Goal: Task Accomplishment & Management: Complete application form

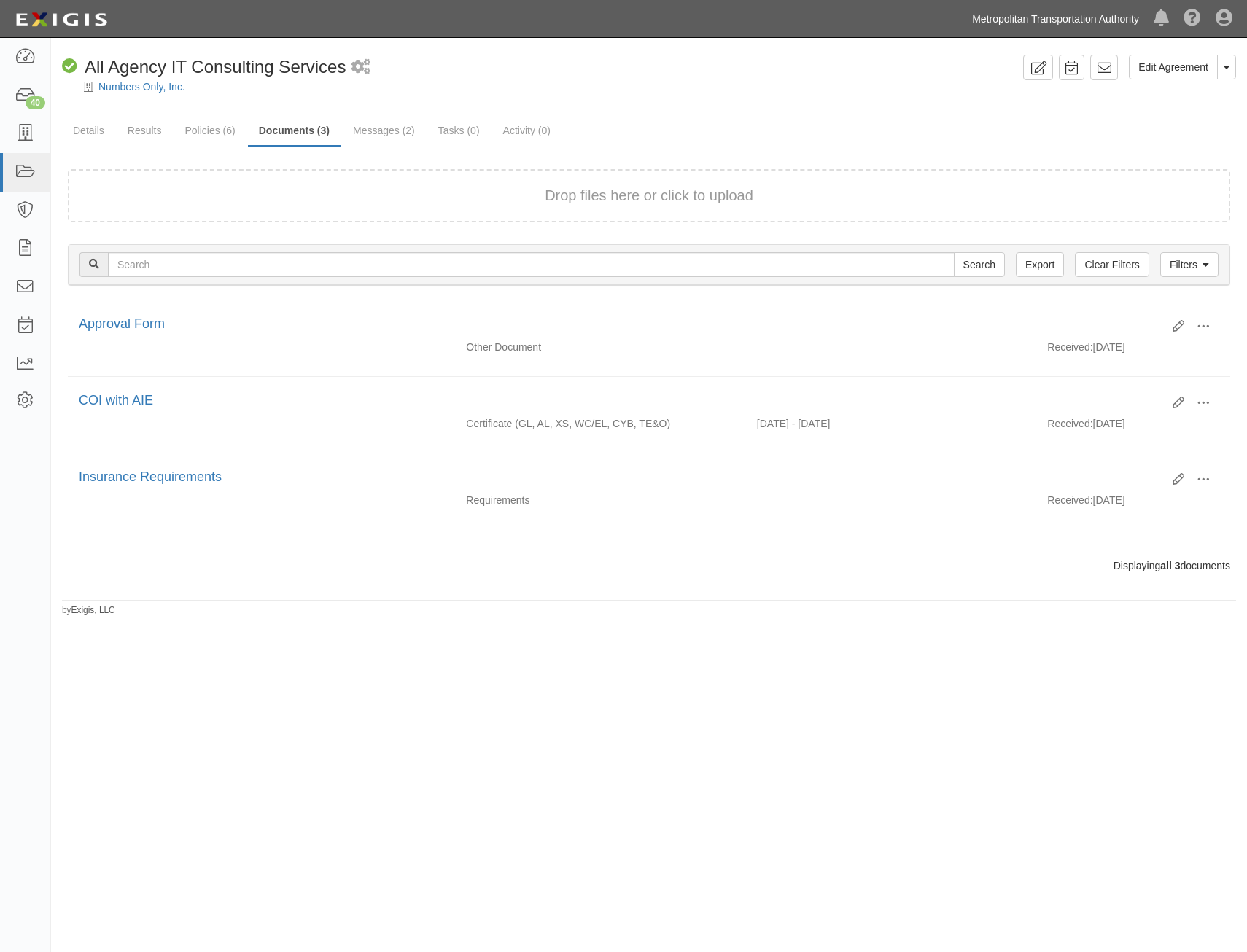
click at [1051, 14] on link "Metropolitan Transportation Authority" at bounding box center [1055, 19] width 182 height 29
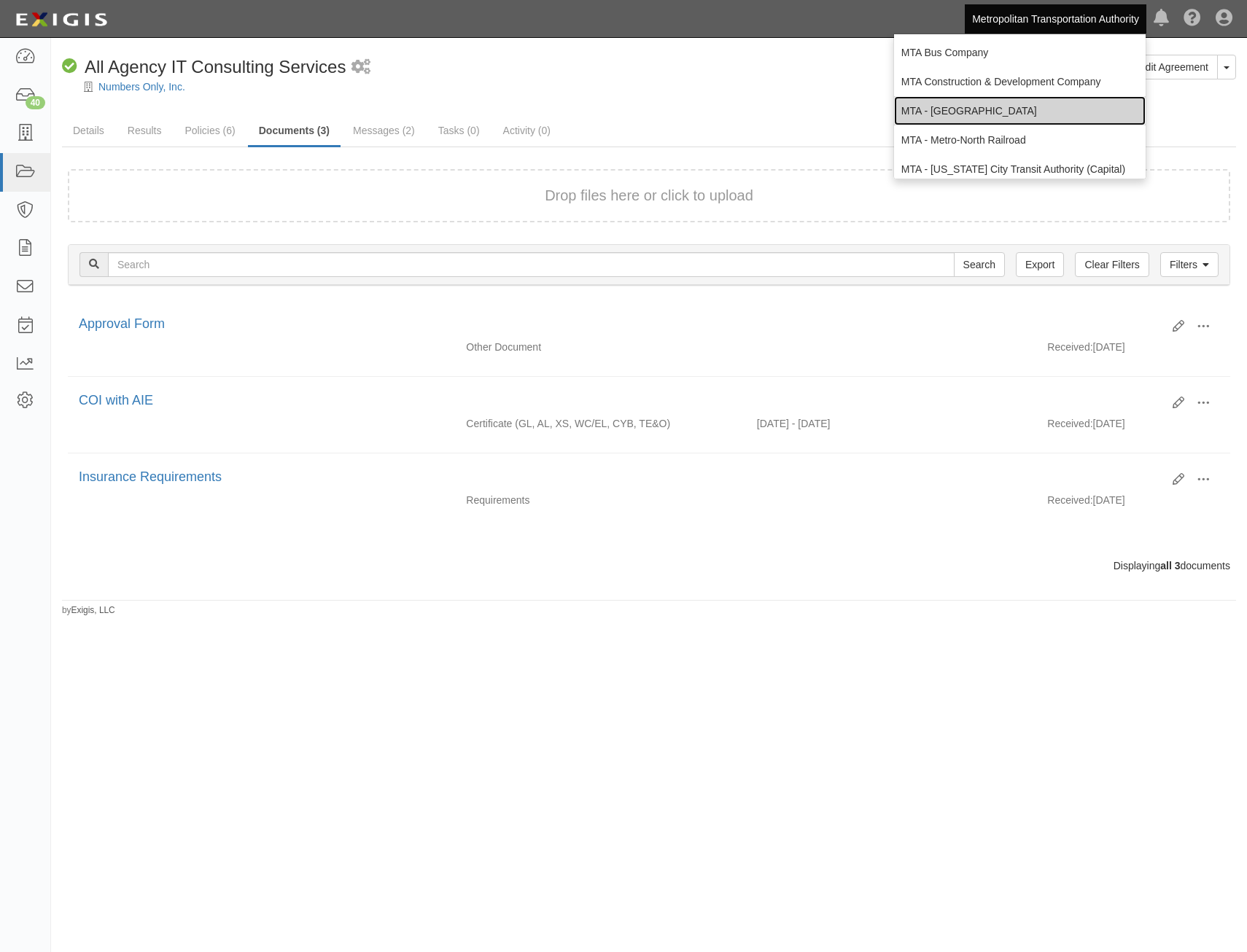
click at [1038, 108] on link "MTA - [GEOGRAPHIC_DATA]" at bounding box center [1019, 111] width 251 height 29
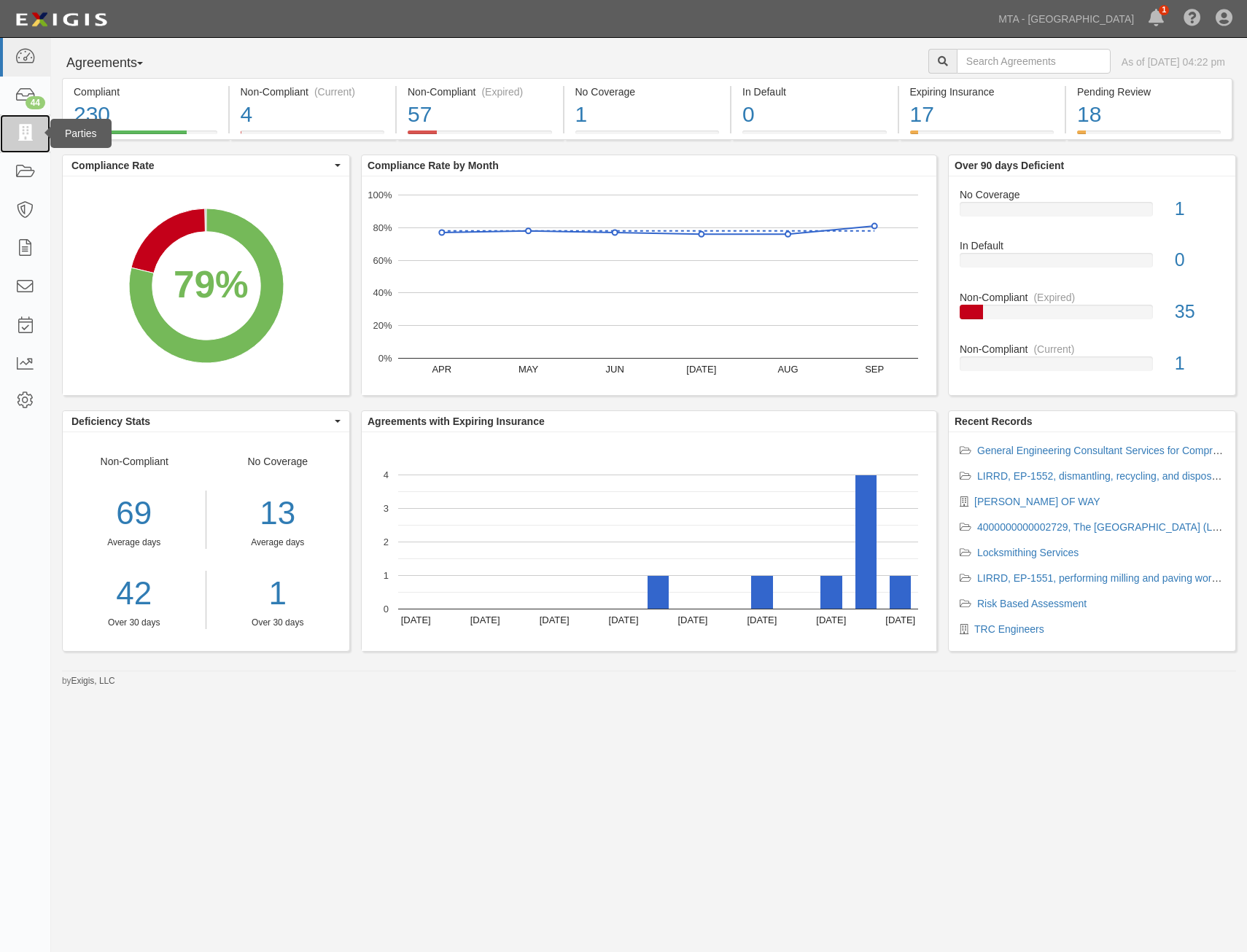
click at [28, 142] on icon at bounding box center [24, 134] width 20 height 17
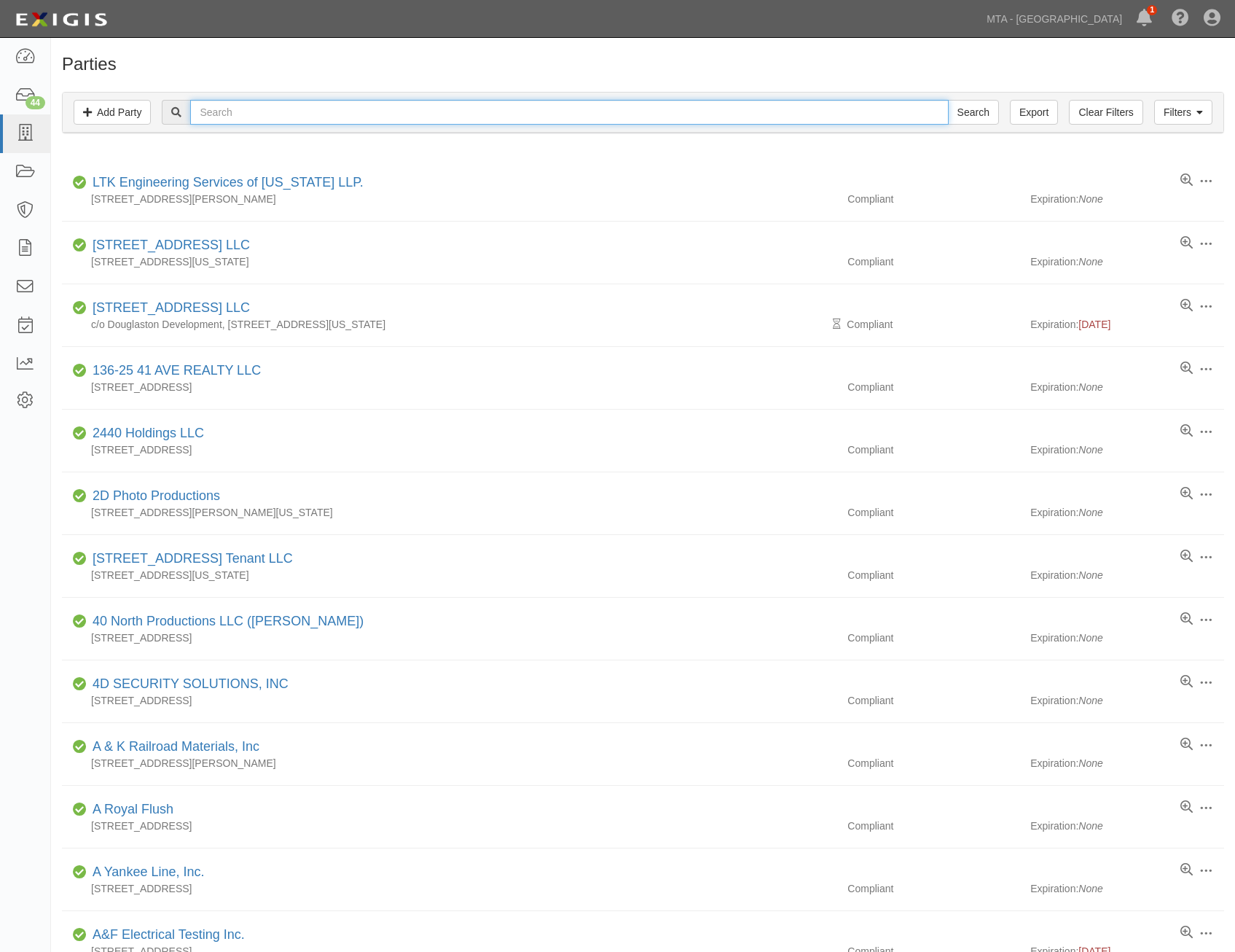
click at [298, 105] on input "text" at bounding box center [569, 112] width 758 height 25
type input "p3"
click at [948, 100] on input "Search" at bounding box center [973, 112] width 51 height 25
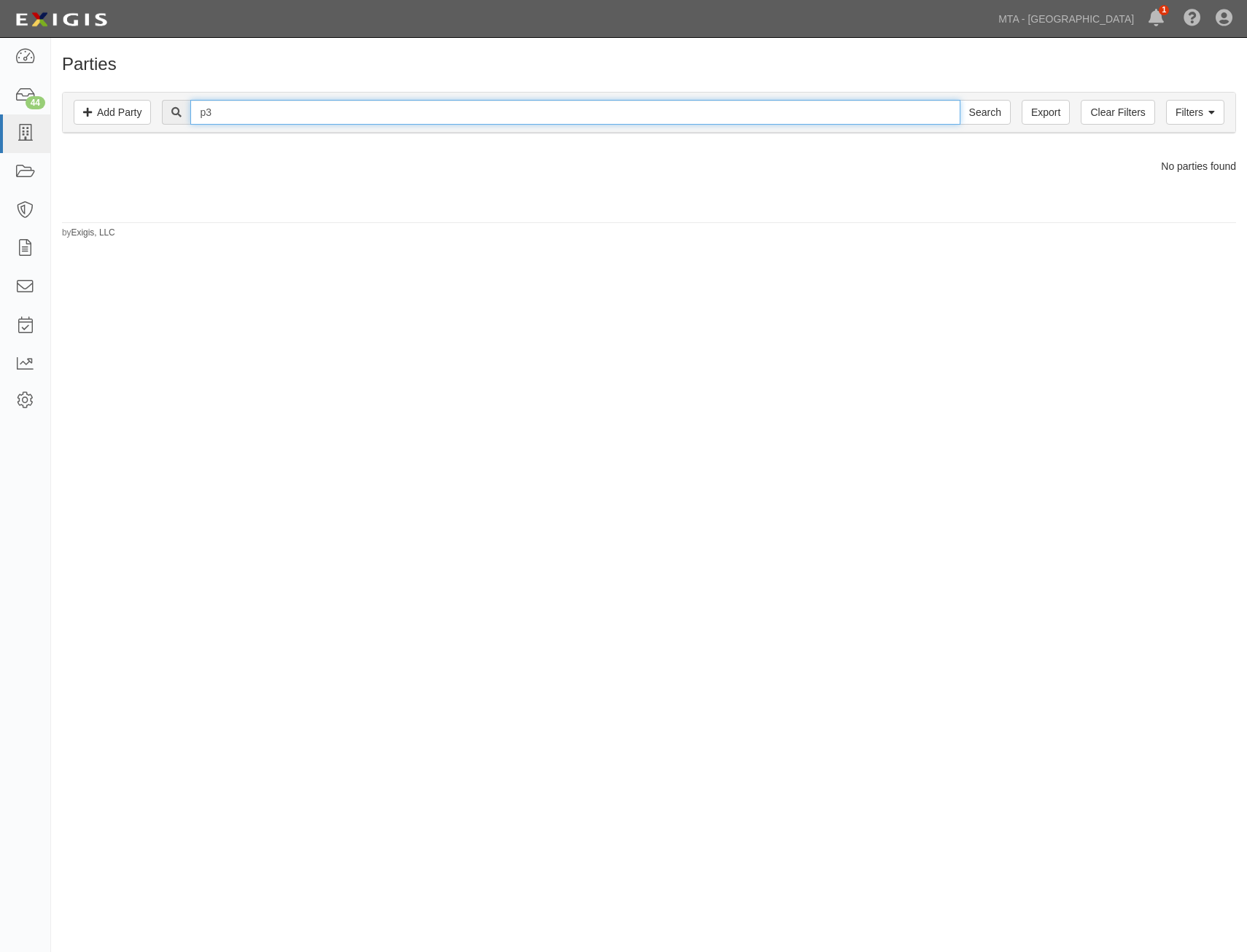
click at [836, 112] on input "p3" at bounding box center [574, 112] width 769 height 25
type input "mastercontrols"
click at [960, 100] on input "Search" at bounding box center [985, 112] width 51 height 25
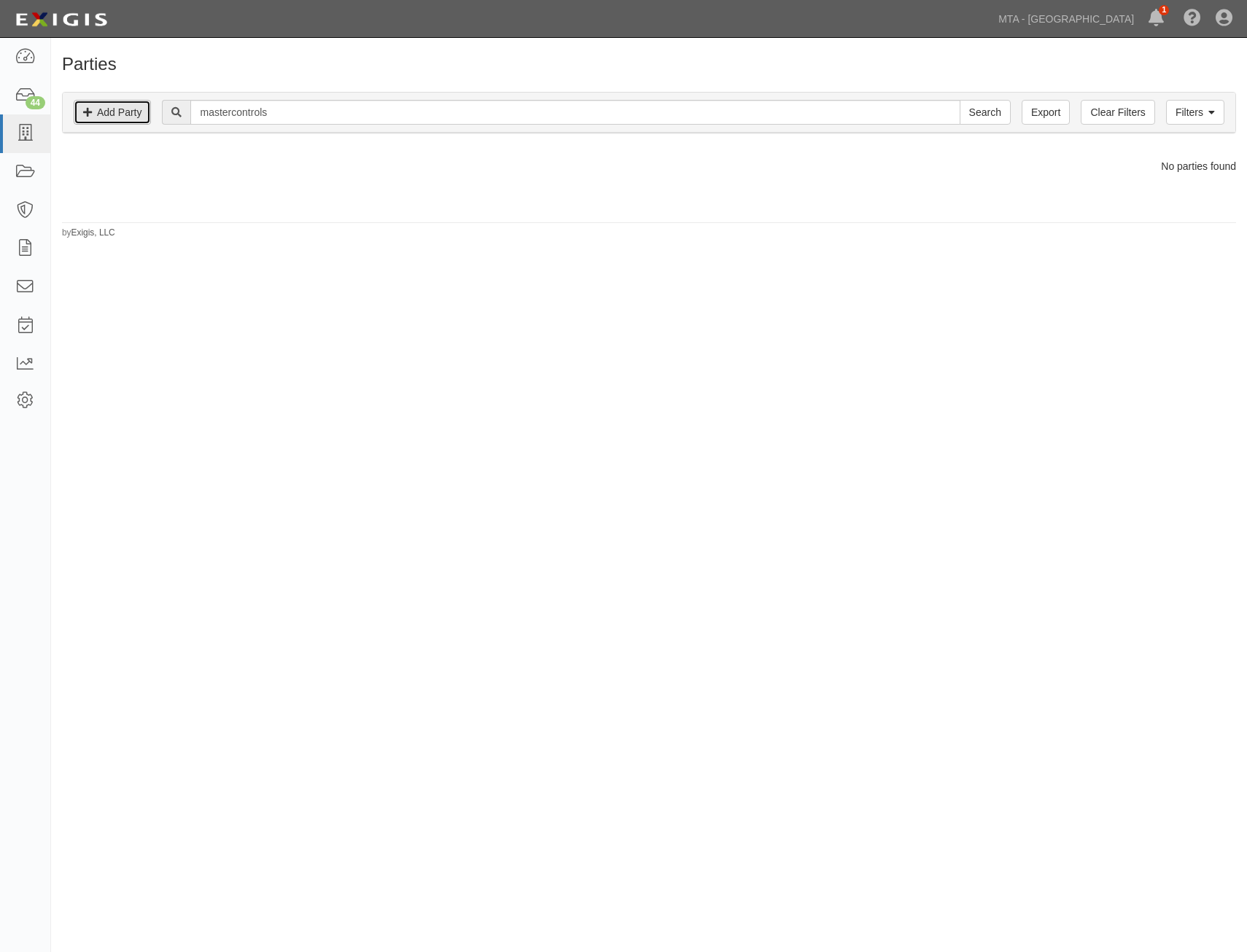
click at [105, 115] on link "Add Party" at bounding box center [112, 112] width 77 height 25
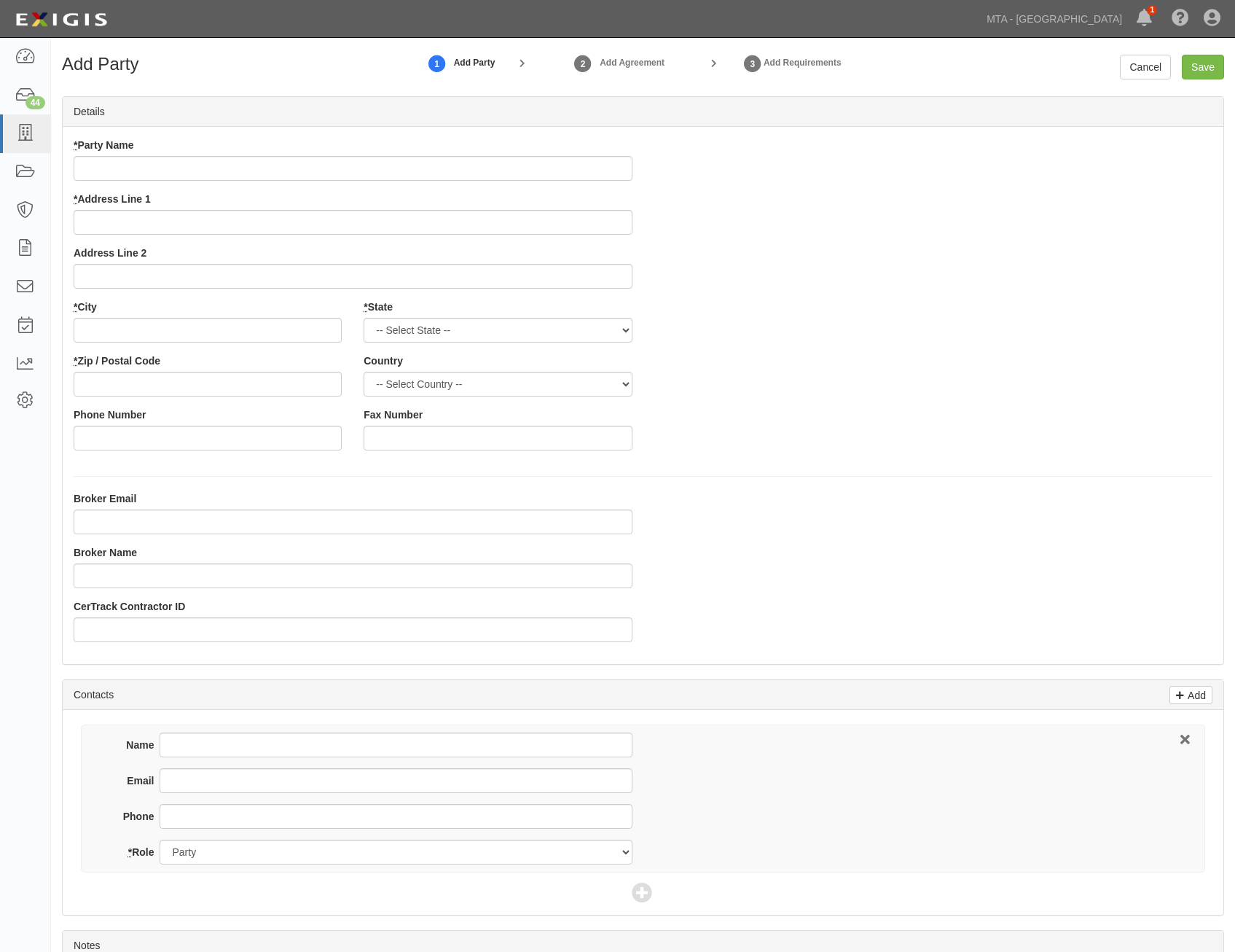
click at [467, 171] on input "* Party Name" at bounding box center [352, 168] width 559 height 25
click at [518, 175] on input "* Party Name" at bounding box center [352, 168] width 559 height 25
paste input "MasterControls LLC"
type input "P3 Addictive/MasterControls LLC"
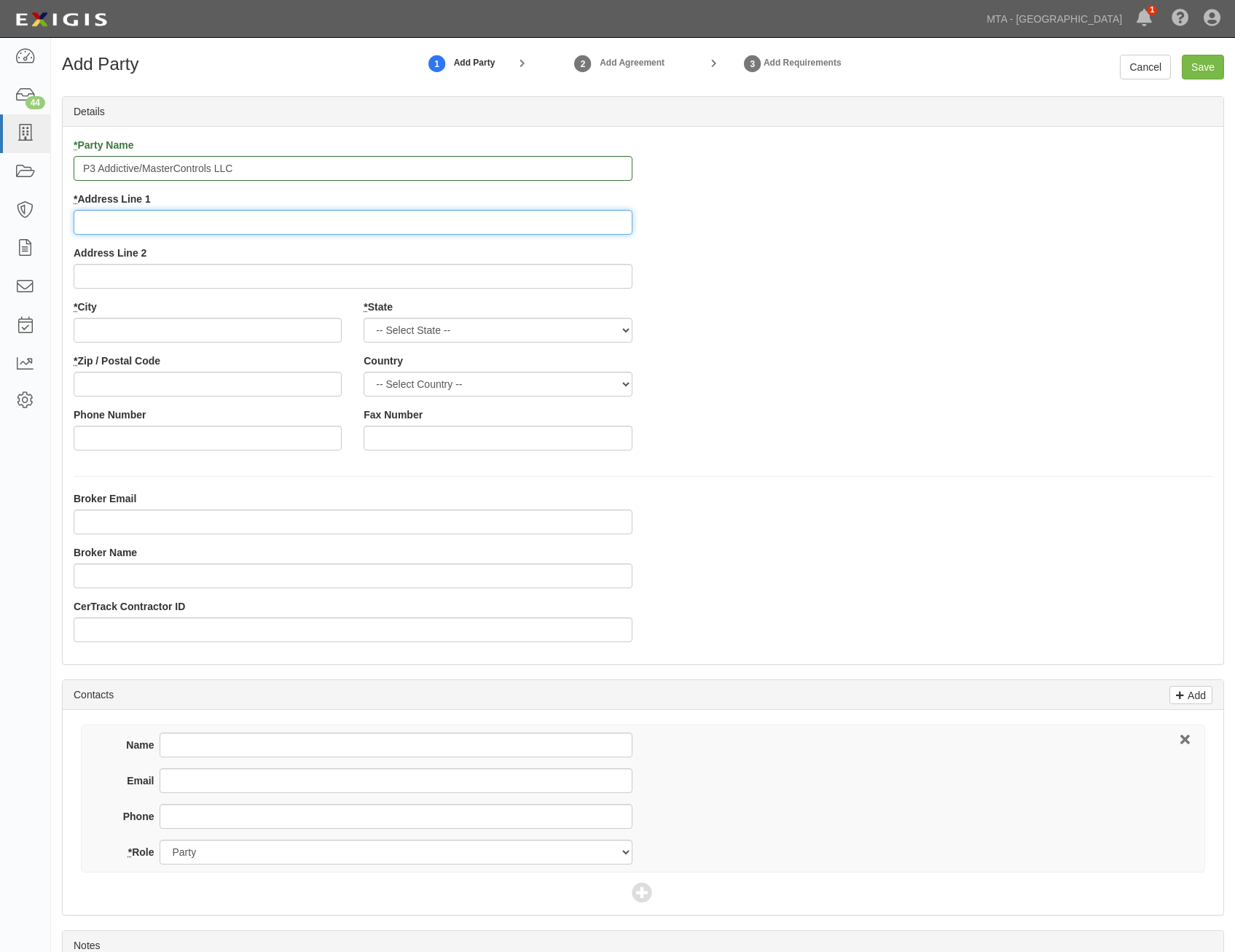
click at [548, 223] on input "* Address Line 1" at bounding box center [352, 222] width 559 height 25
paste input "508 Broad Street"
type input "508 Broad Street"
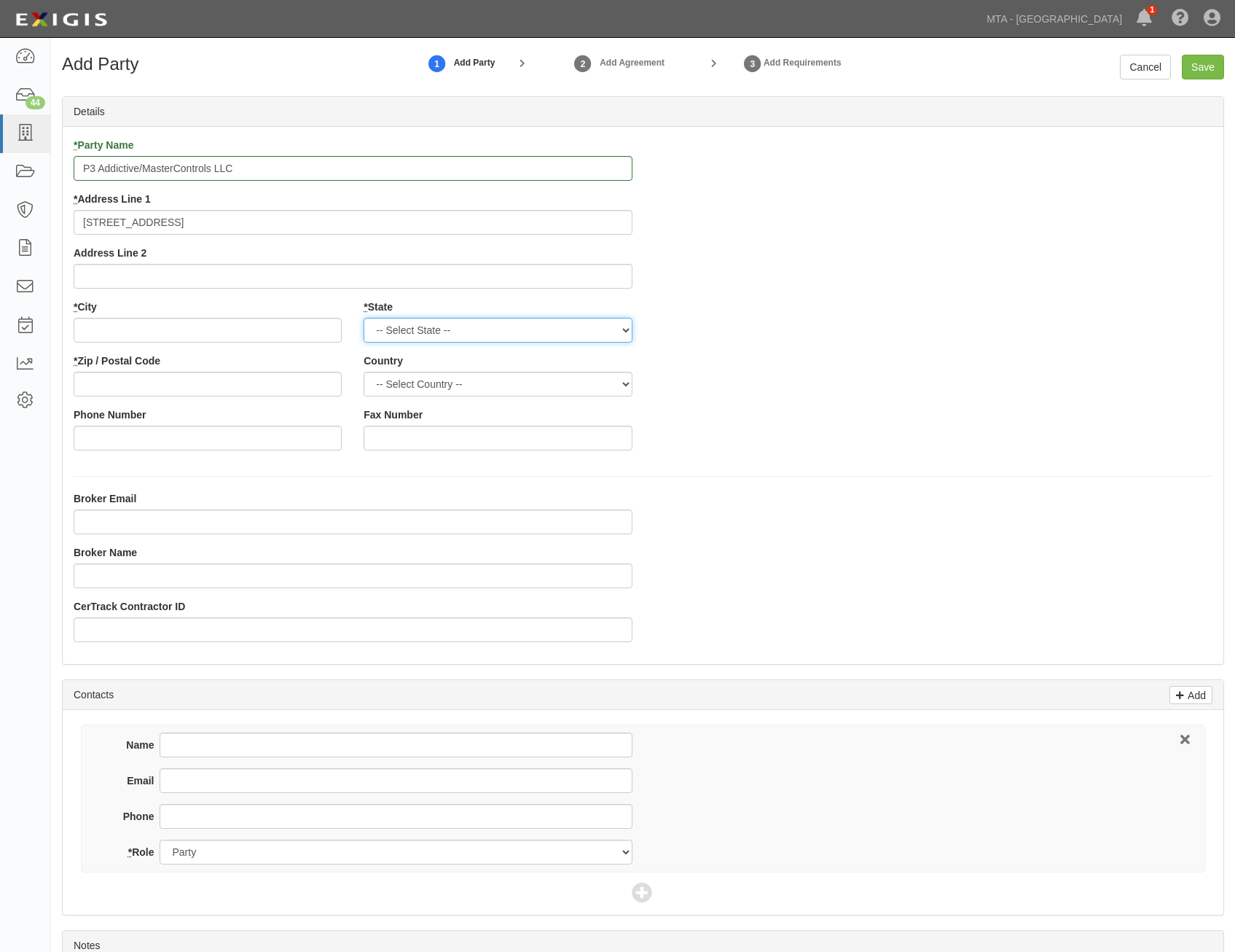
click at [591, 336] on select "-- Select State -- Alabama Alaska Arizona Arkansas California Colorado Connecti…" at bounding box center [497, 330] width 268 height 25
select select "IN"
click at [364, 318] on select "-- Select State -- Alabama Alaska Arizona Arkansas California Colorado Connecti…" at bounding box center [497, 330] width 268 height 25
click at [486, 386] on select "-- Select Country -- Canada United States --------------- Afghanistan Åland Isl…" at bounding box center [497, 384] width 268 height 25
select select "US"
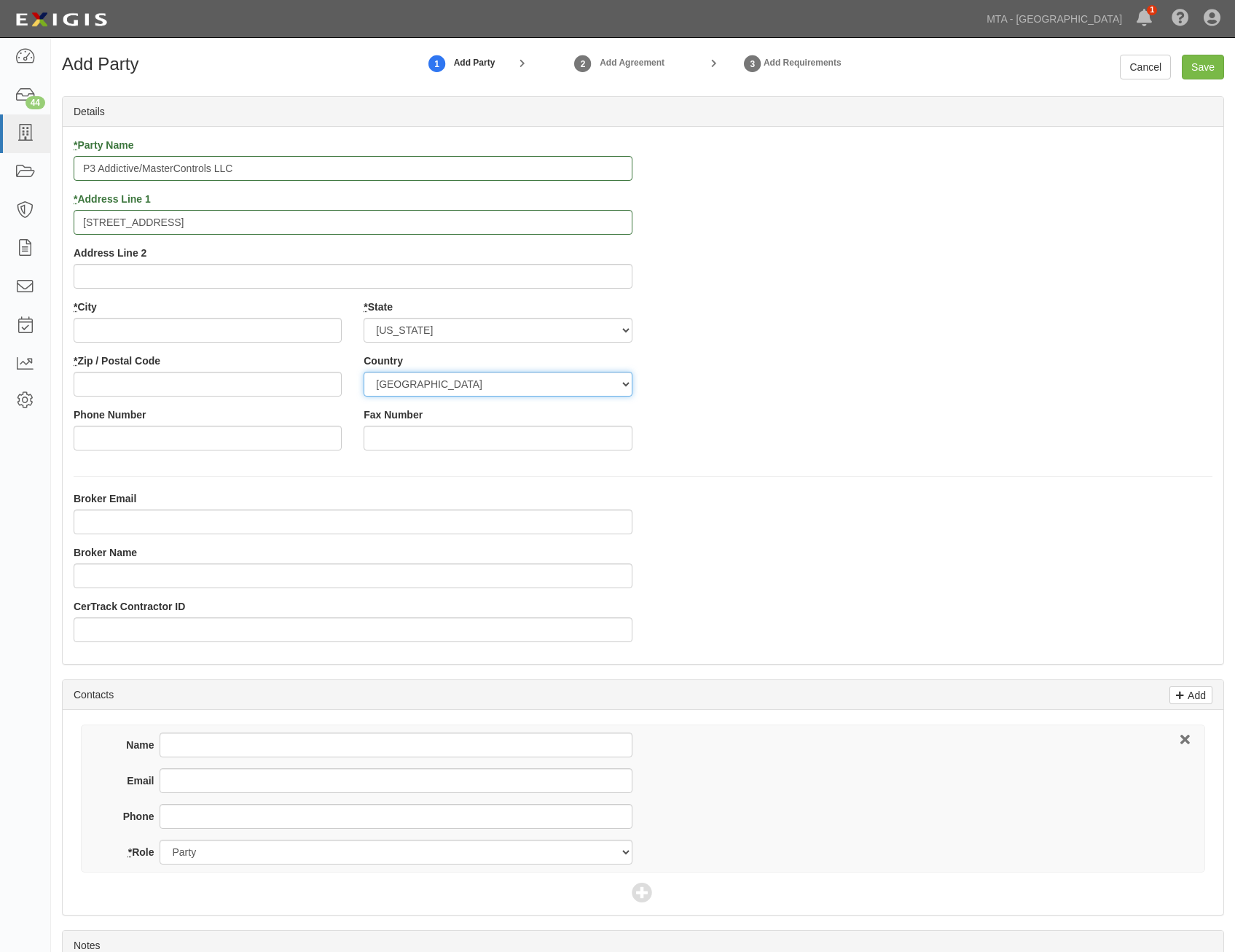
click at [364, 372] on select "-- Select Country -- Canada United States --------------- Afghanistan Åland Isl…" at bounding box center [497, 384] width 268 height 25
click at [282, 380] on input "* Zip / Postal Code" at bounding box center [207, 384] width 268 height 25
paste input "47362"
type input "47362"
click at [279, 328] on input "* City" at bounding box center [207, 330] width 268 height 25
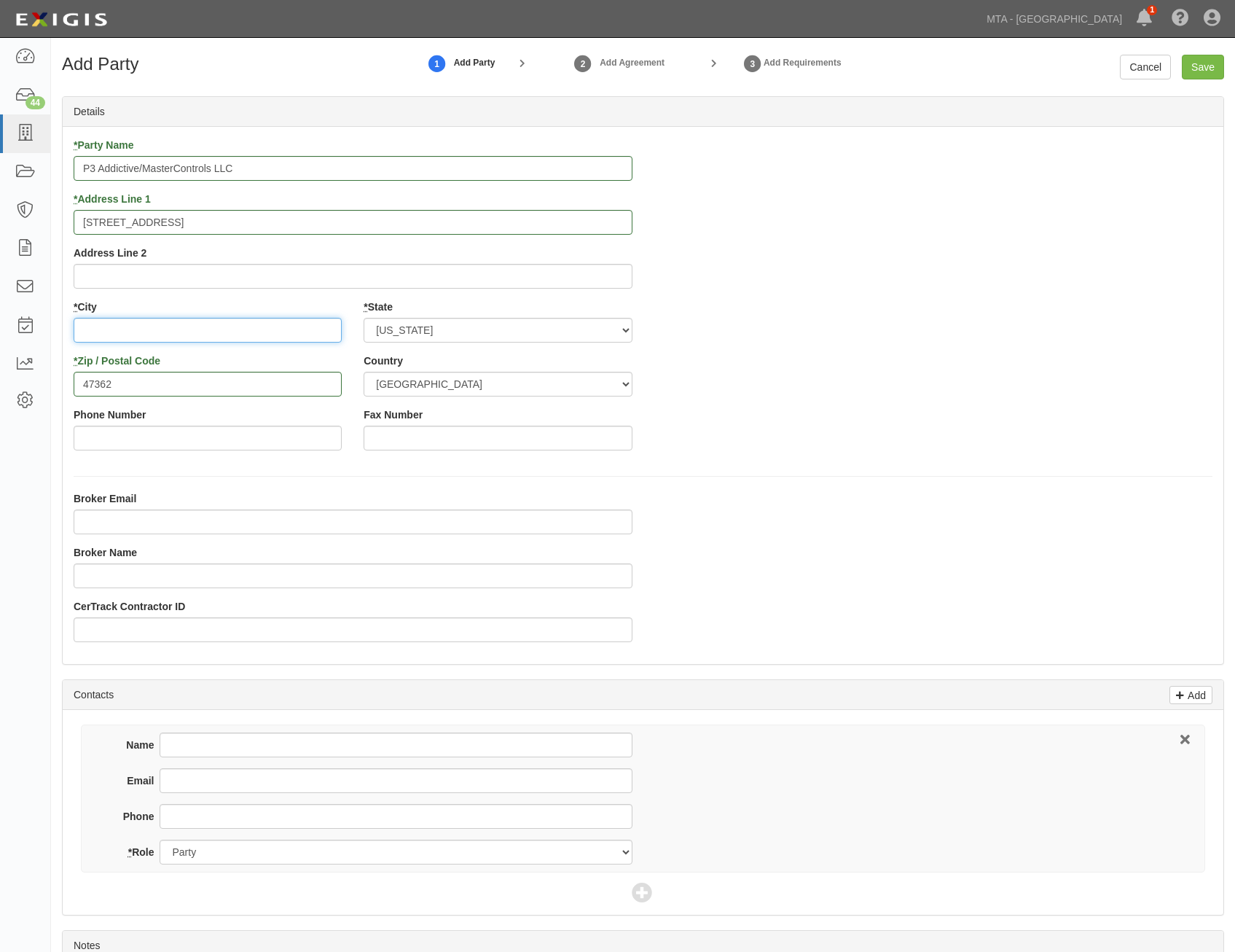
paste input "New Castle"
type input "New Castle"
click at [744, 346] on div "* Party Name P3 Addictive/MasterControls LLC * Address Line 1 508 Broad Street …" at bounding box center [643, 299] width 1161 height 324
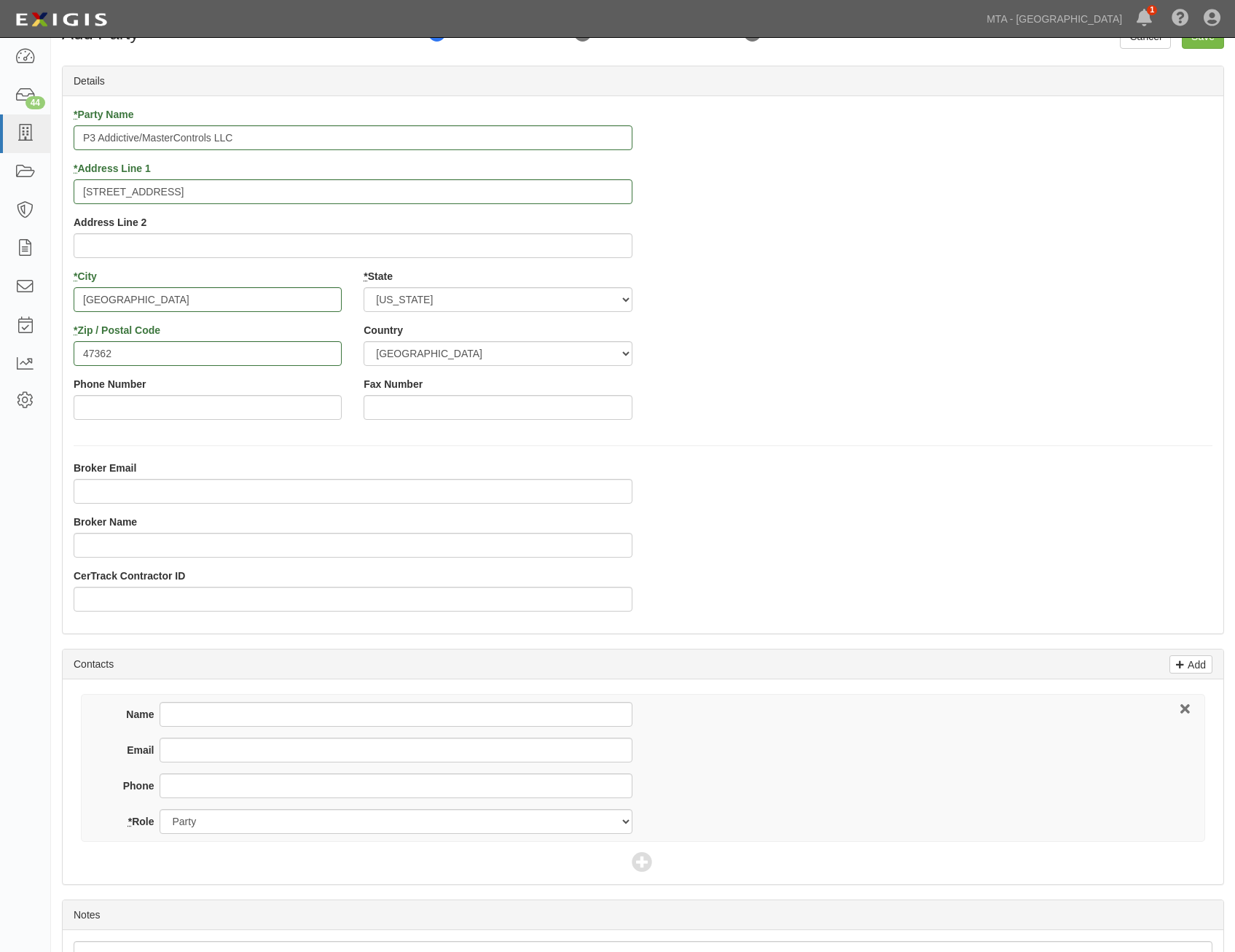
drag, startPoint x: 875, startPoint y: 290, endPoint x: 1062, endPoint y: 106, distance: 262.3
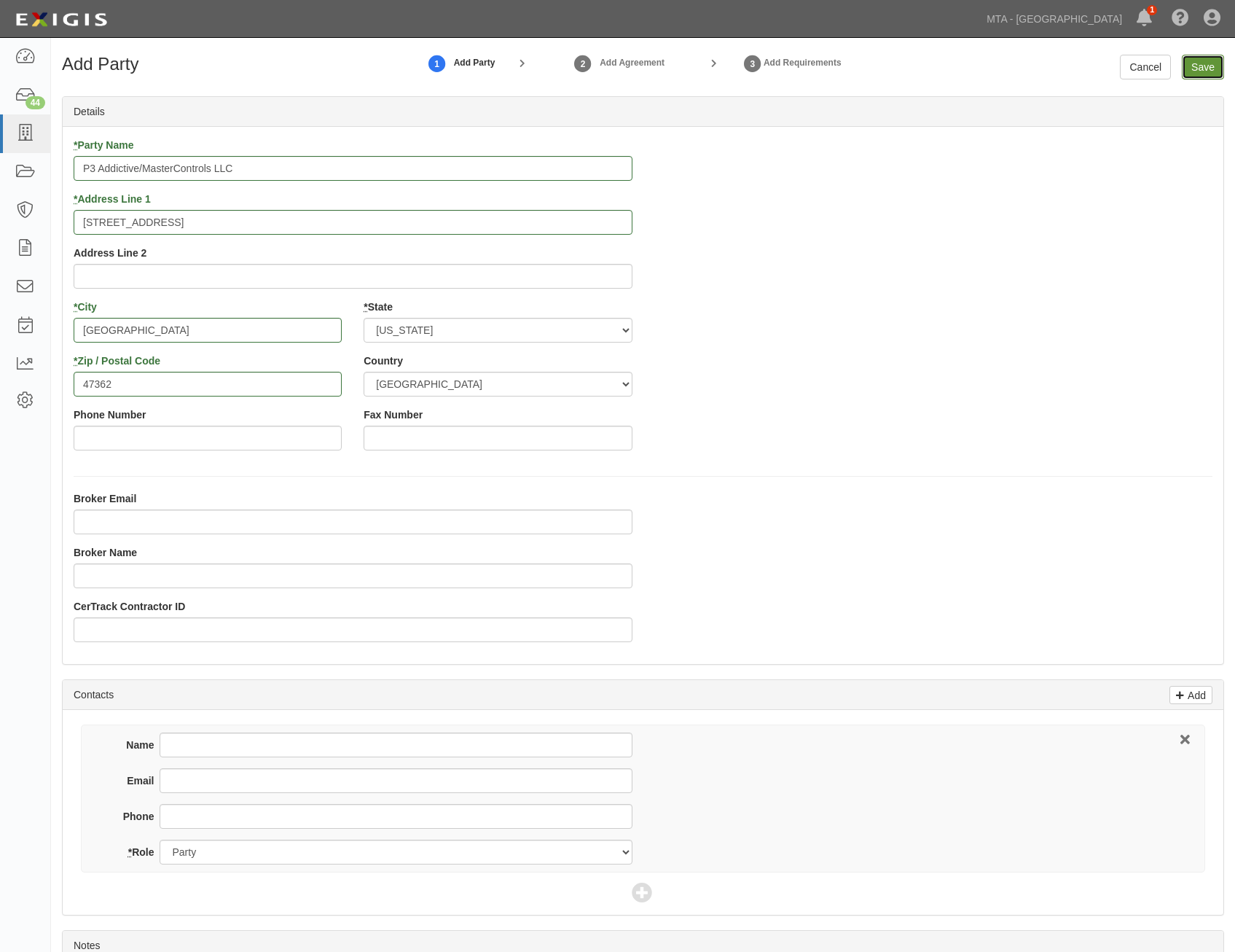
click at [1199, 65] on input "Save" at bounding box center [1203, 67] width 43 height 25
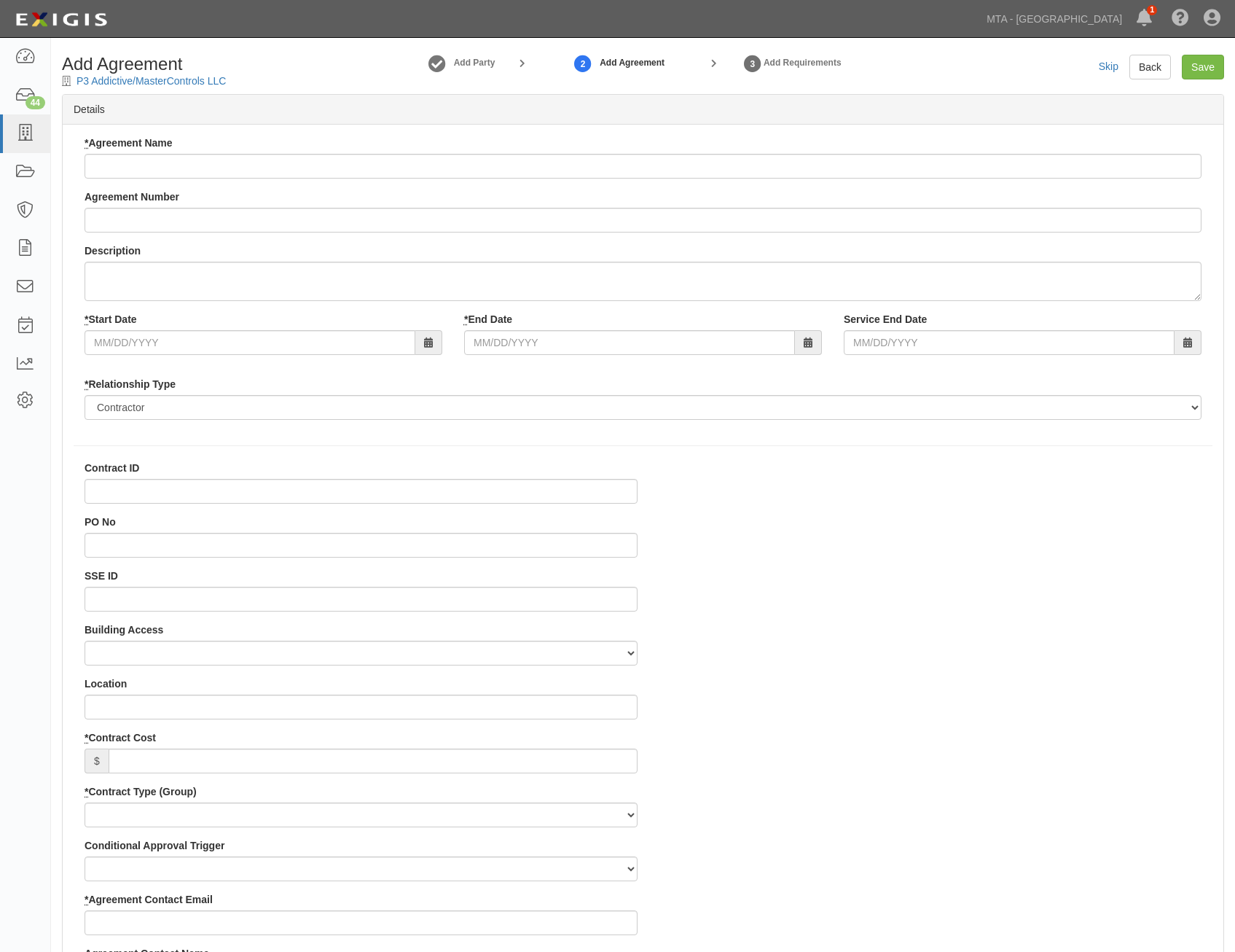
select select
click at [805, 166] on input "* Agreement Name" at bounding box center [643, 166] width 1117 height 25
paste input "On Site Commissioning and Training"
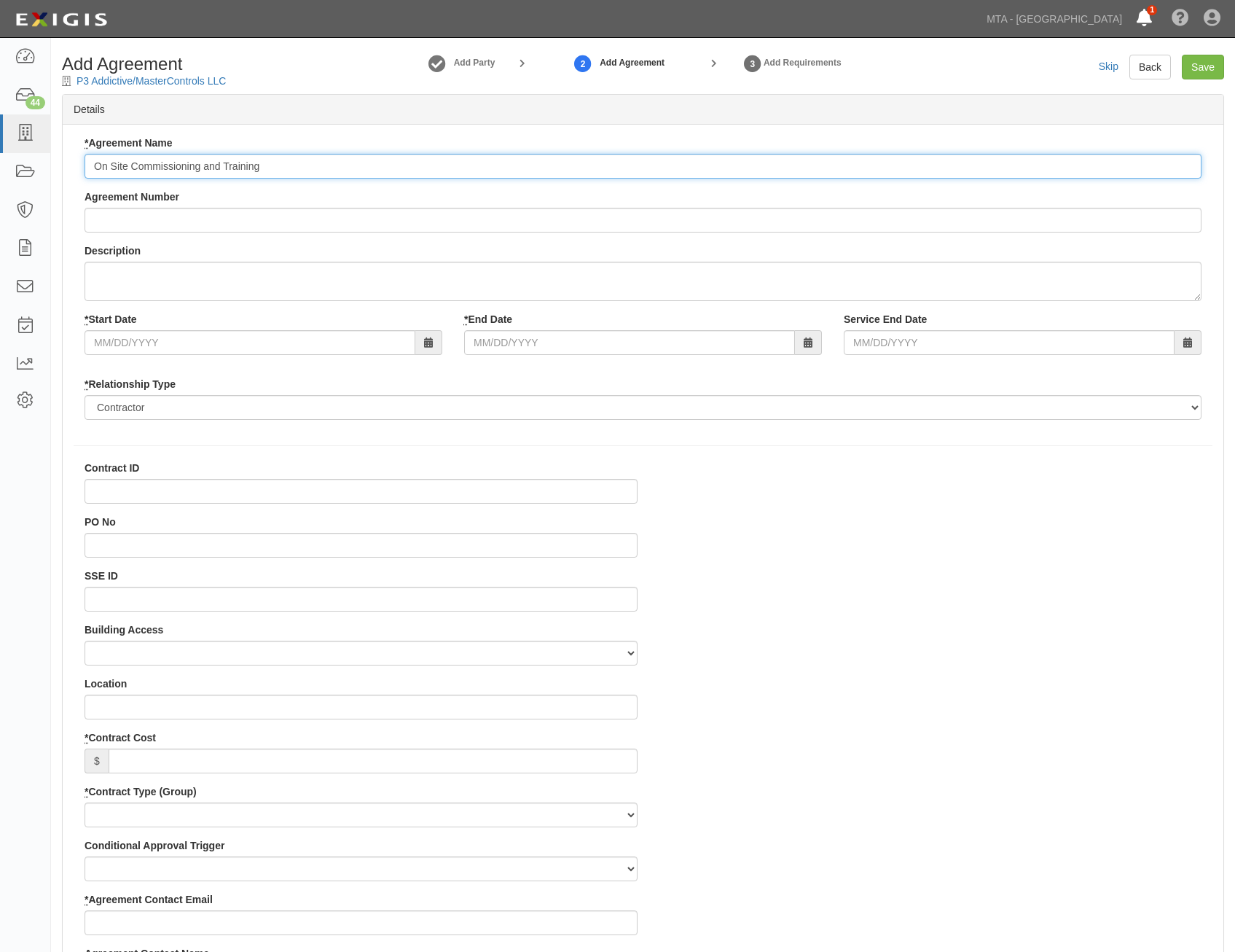
type input "On Site Commissioning and Training"
click at [455, 214] on input "Agreement Number" at bounding box center [643, 220] width 1117 height 25
paste input "0000234907"
type input "0000234907"
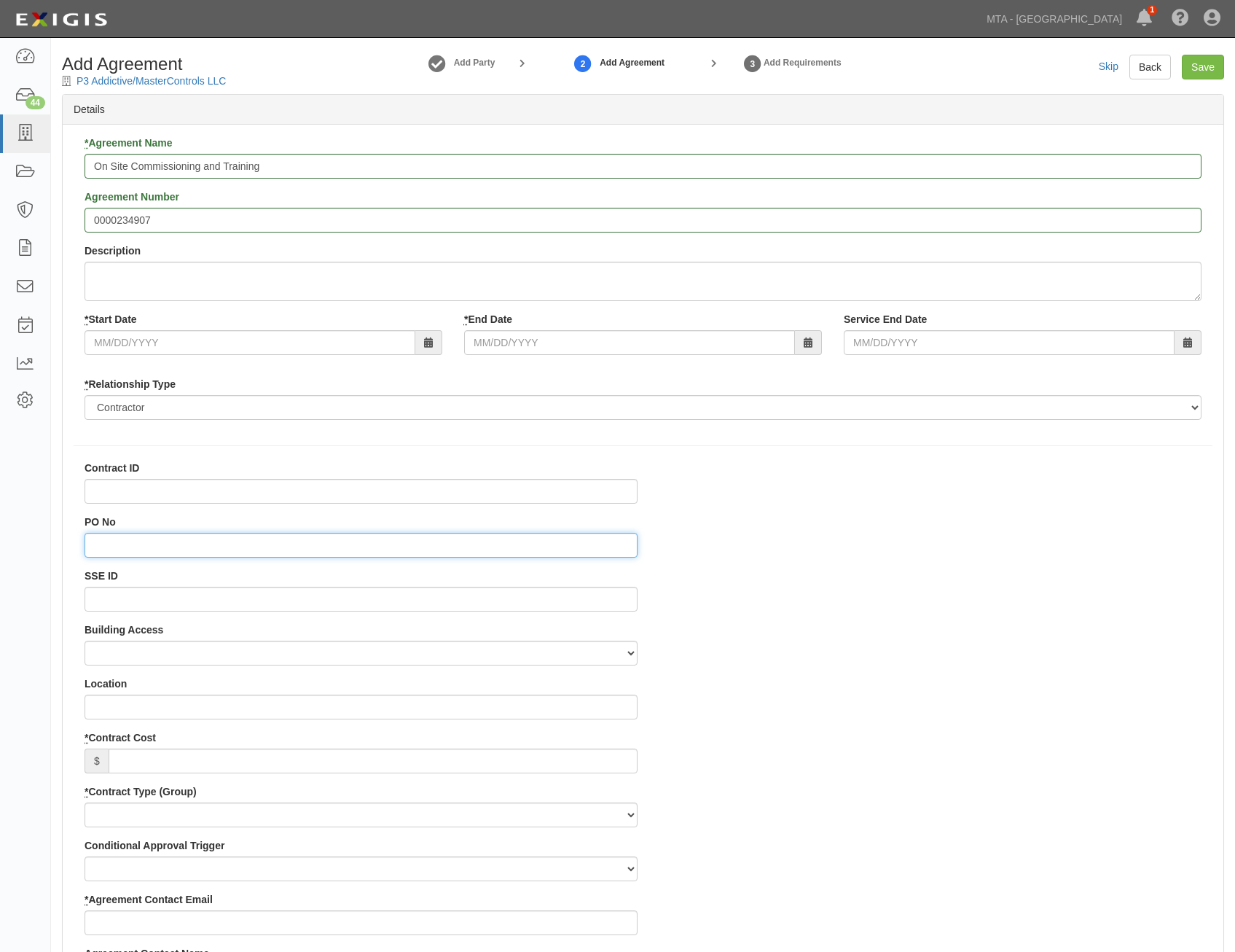
click at [533, 534] on input "PO No" at bounding box center [360, 545] width 553 height 25
paste input "4000215223"
type input "4000215223"
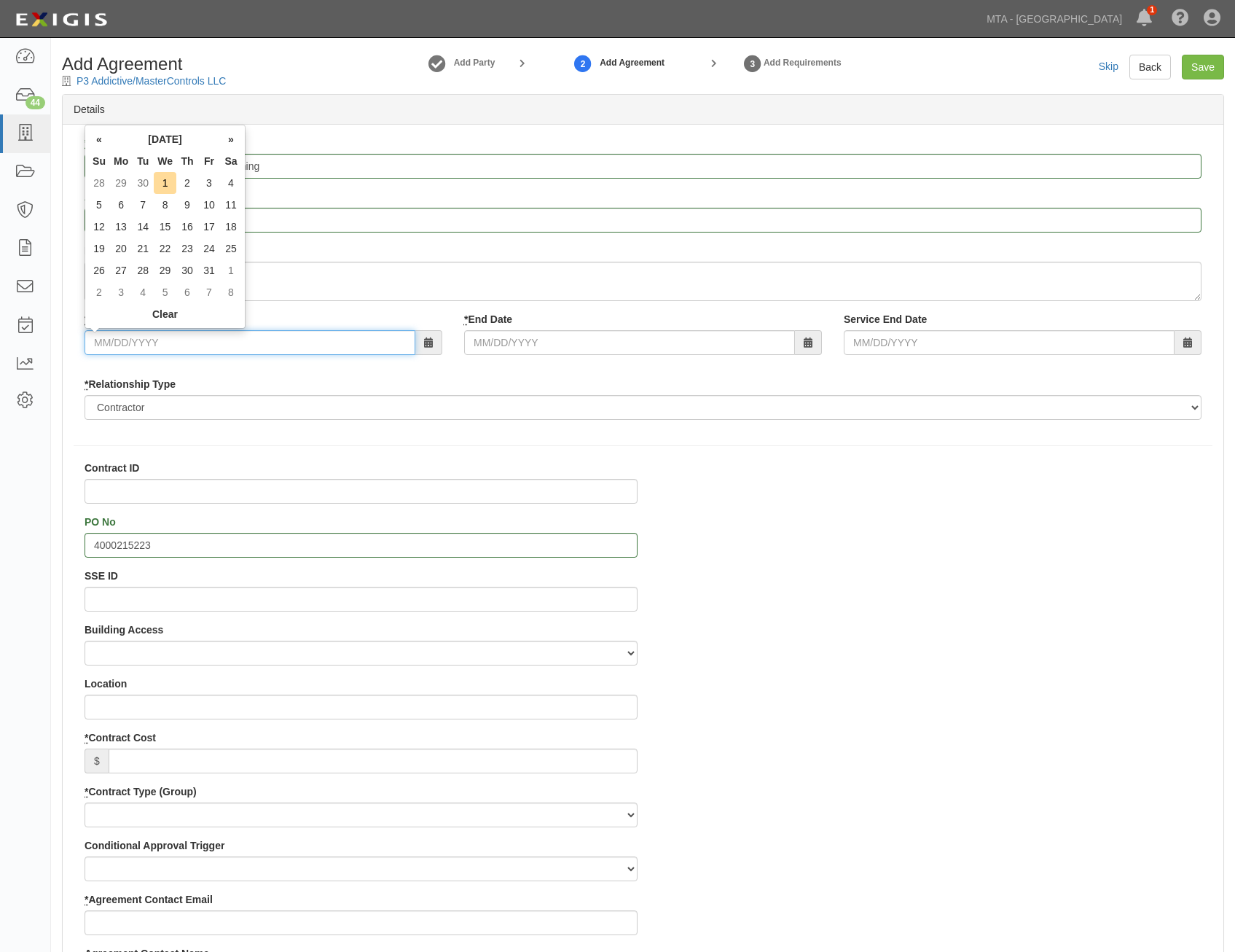
click at [380, 348] on input "* Start Date" at bounding box center [249, 342] width 331 height 25
type input "09/19/2025"
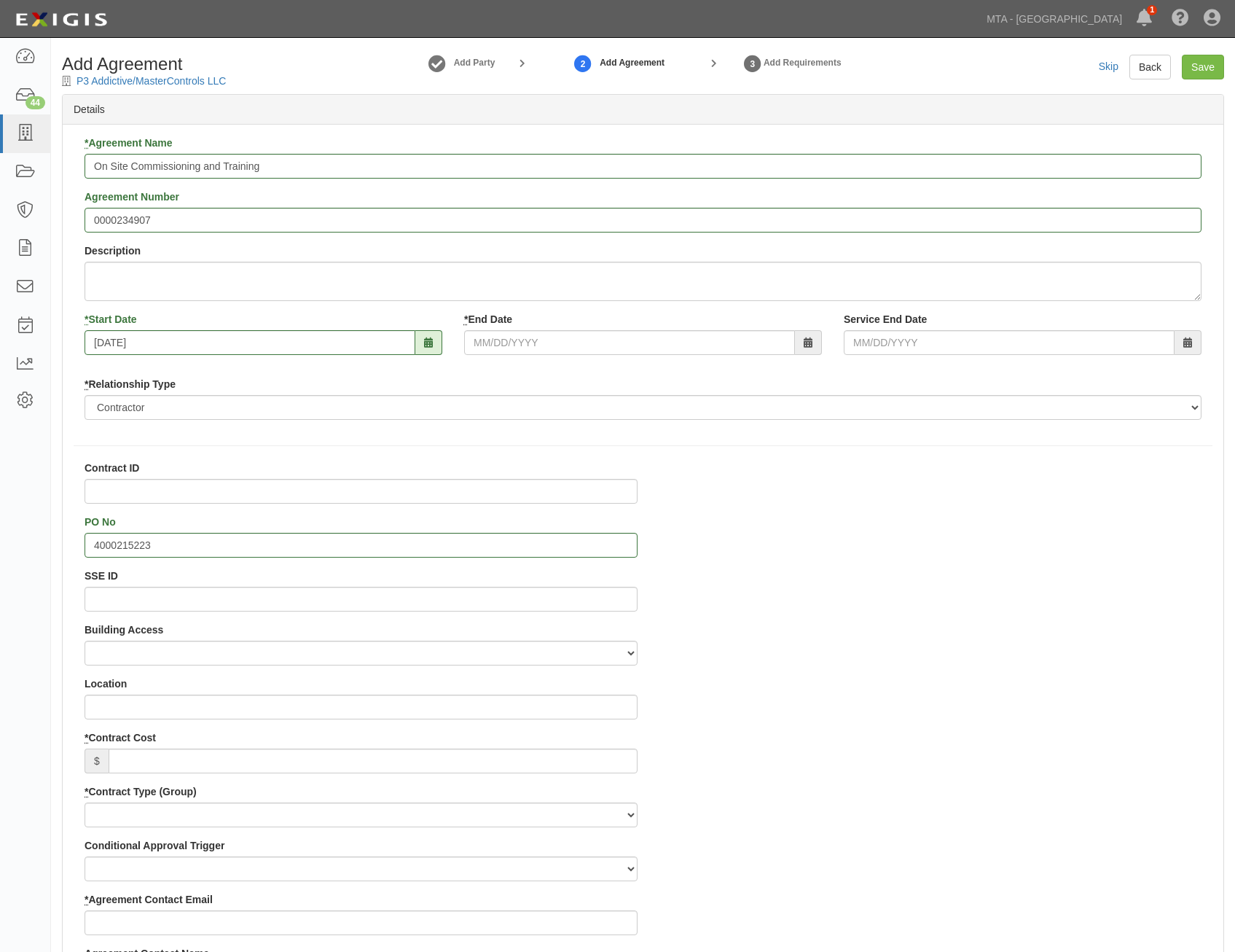
click at [590, 319] on div "* End Date" at bounding box center [643, 333] width 380 height 43
click at [623, 348] on input "* End Date" at bounding box center [629, 342] width 331 height 25
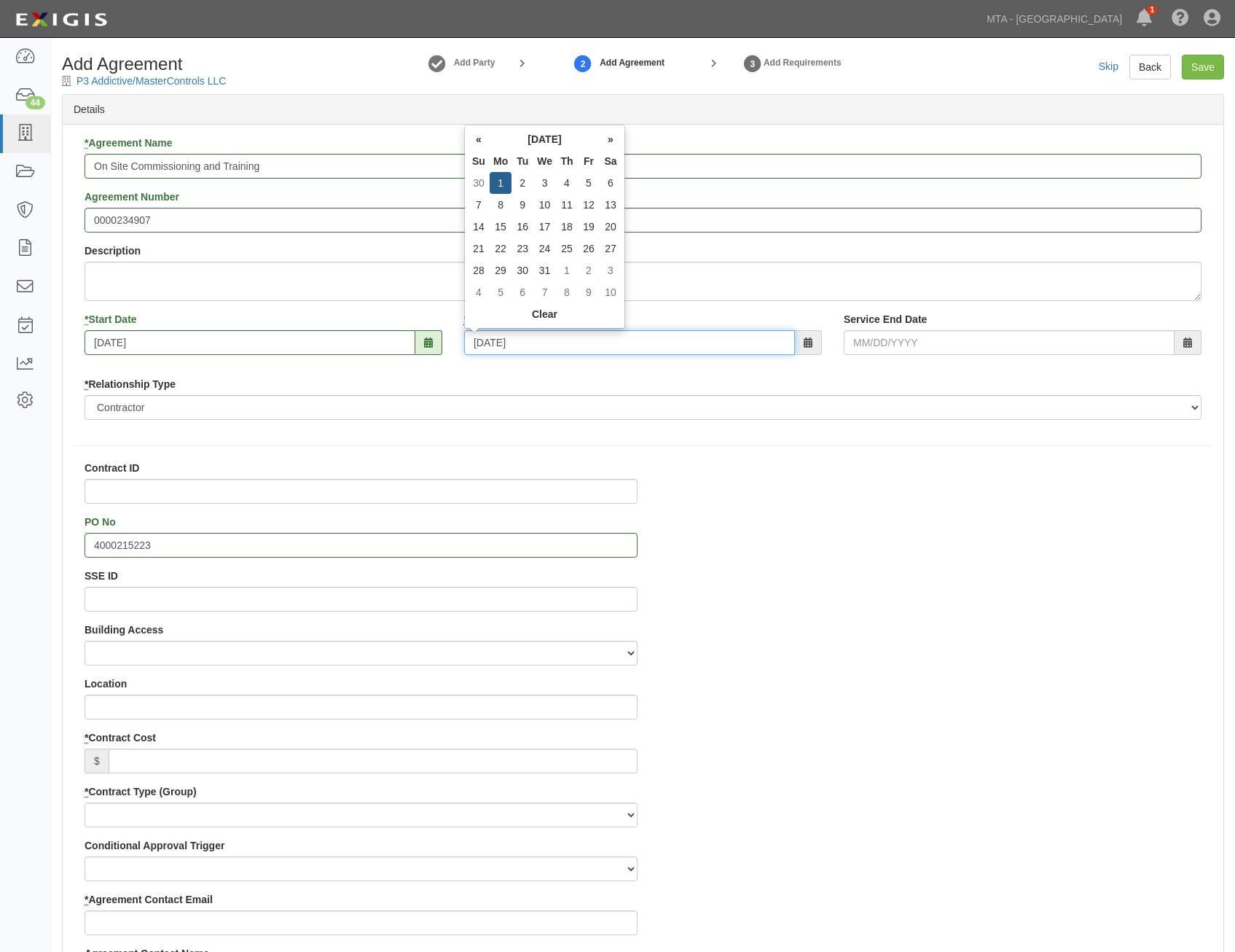
type input "12/01/2025"
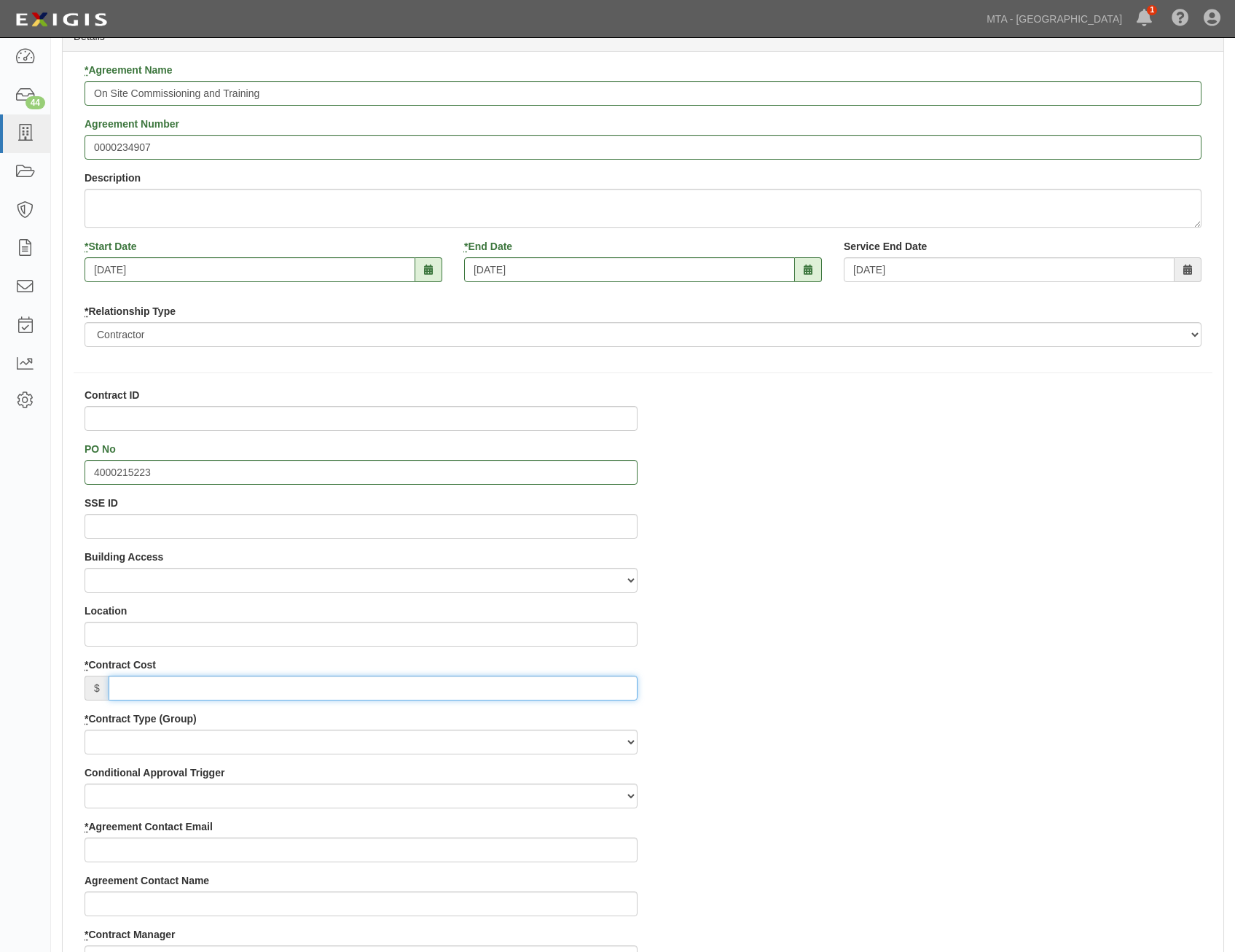
click at [600, 689] on input "* Contract Cost" at bounding box center [373, 688] width 529 height 25
paste input "129,722.23"
type input "129,722.23"
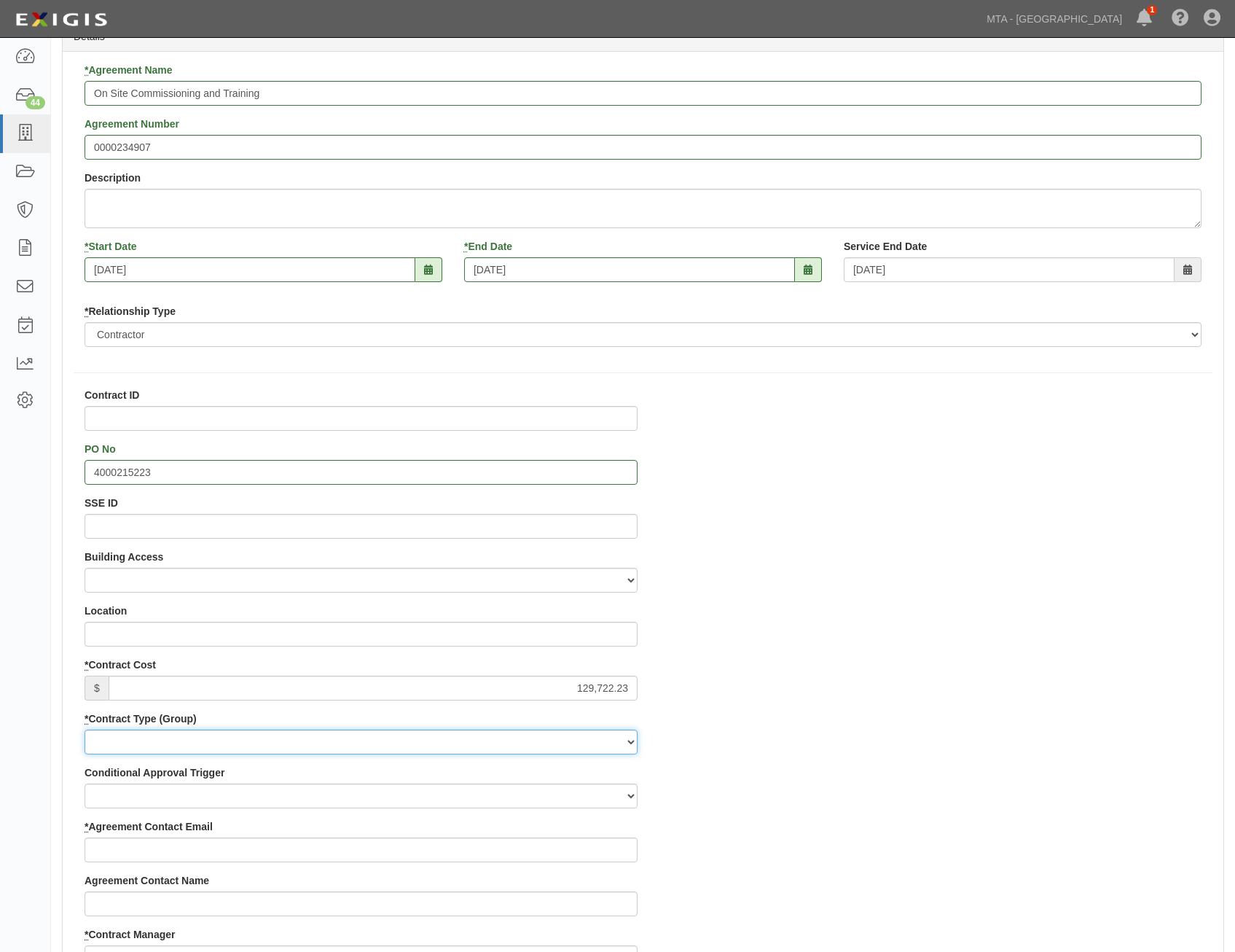
click at [578, 732] on select "Capital Operating Not for Benefit (incls. FA, Entry Permits) Real Estate Other" at bounding box center [360, 742] width 553 height 25
select select "107"
click at [84, 730] on select "Capital Operating Not for Benefit (incls. FA, Entry Permits) Real Estate Other" at bounding box center [360, 742] width 553 height 25
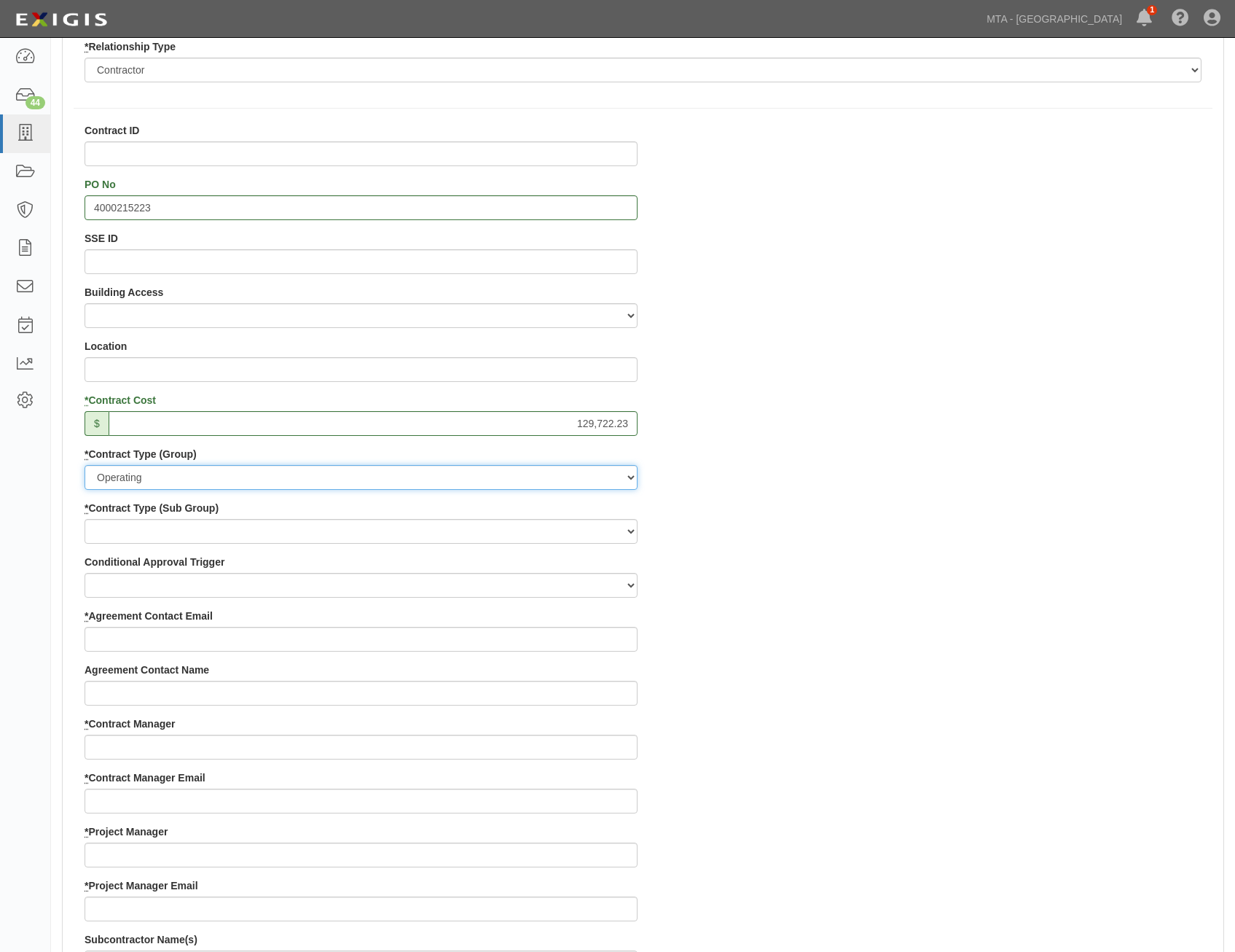
scroll to position [365, 0]
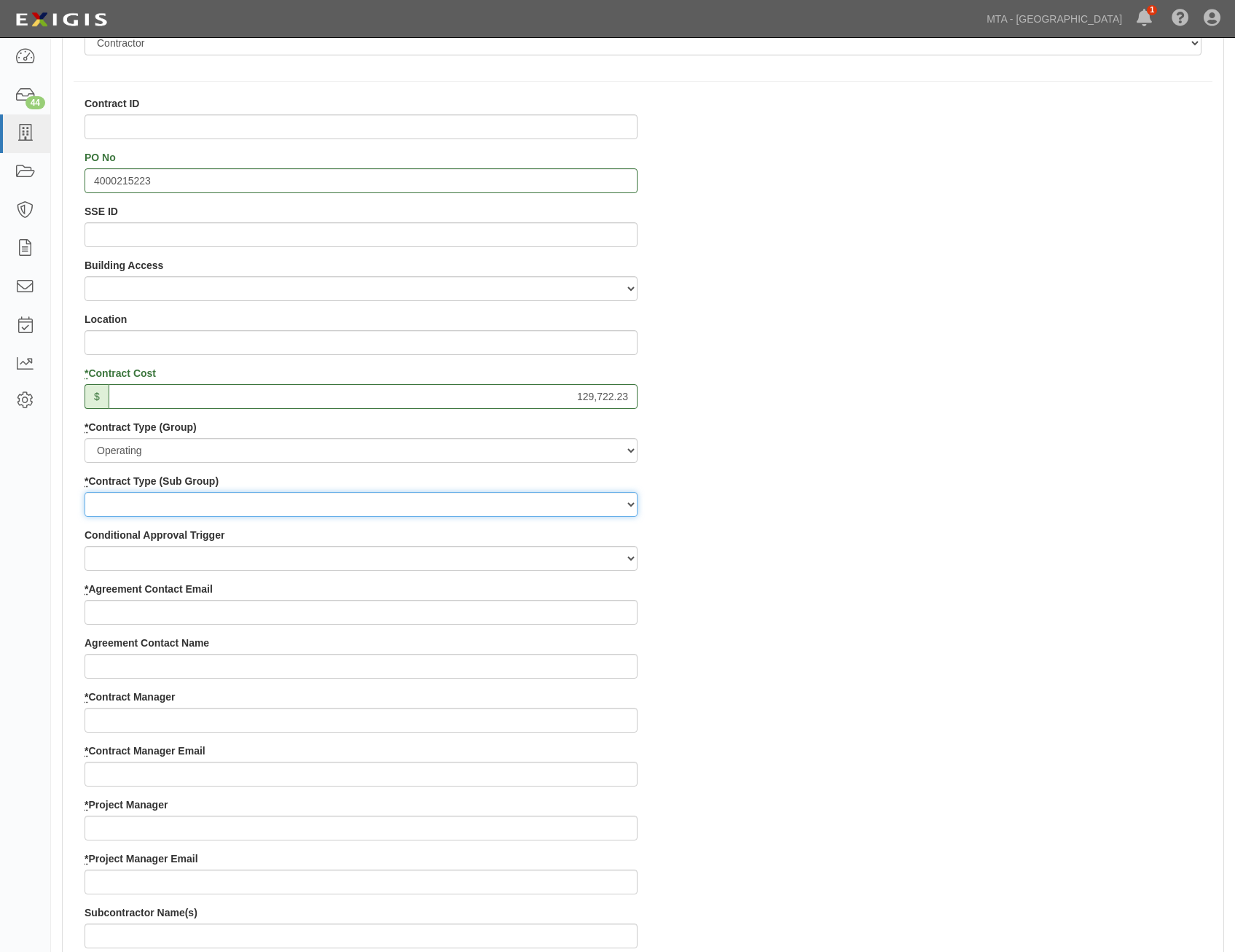
click at [580, 500] on select "Construction Loan / Test and Demo Maintenance Painting Personal Services Contra…" at bounding box center [360, 504] width 553 height 25
select select "183"
click at [84, 492] on select "Construction Loan / Test and Demo Maintenance Painting Personal Services Contra…" at bounding box center [360, 504] width 553 height 25
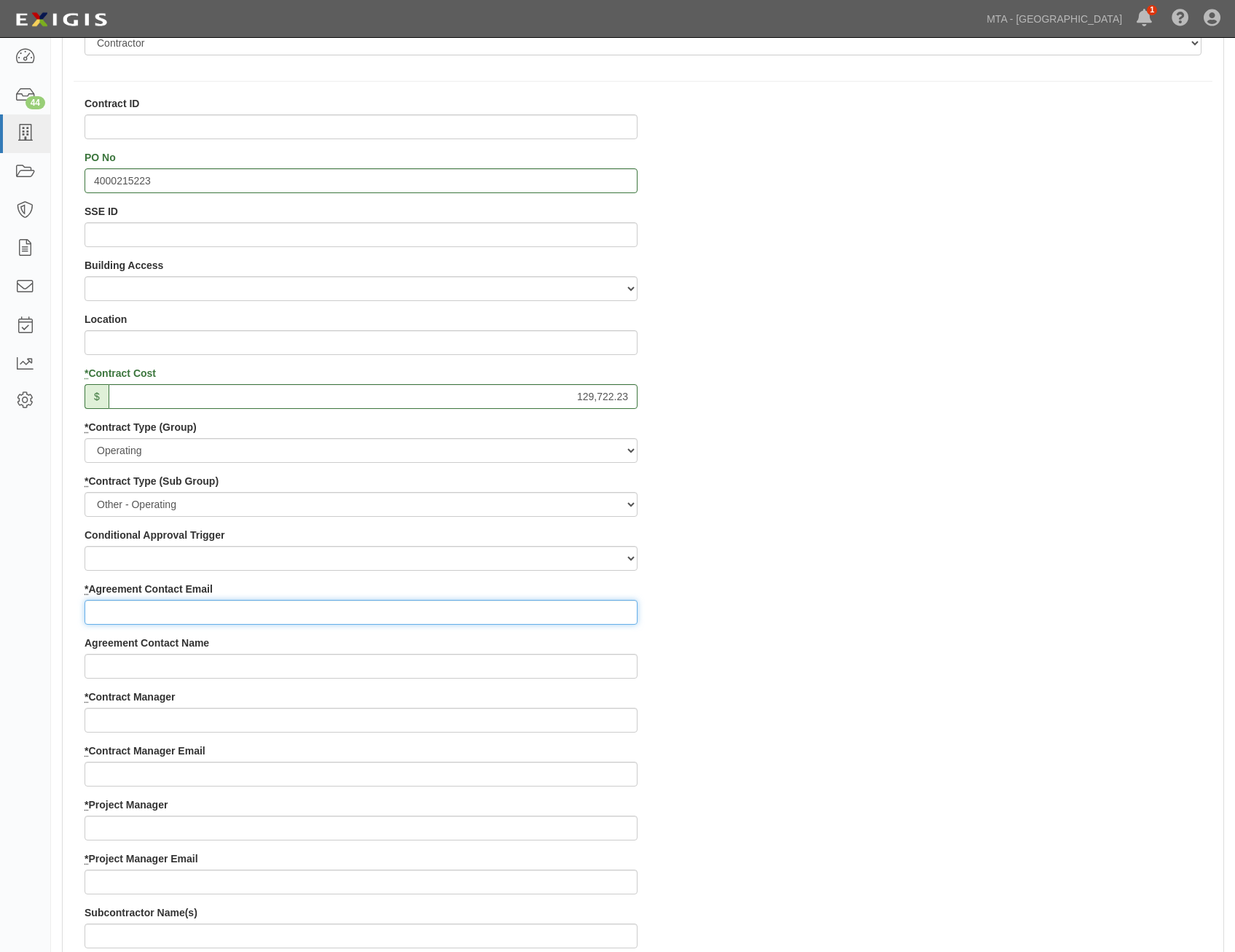
click at [460, 613] on input "* Agreement Contact Email" at bounding box center [360, 612] width 553 height 25
paste input "nathan@p3additive.com"
type input "nathan@p3additive.com"
click at [793, 654] on div "Contract ID PO No 4000215223 SSE ID Building Access 2 Broadway 341/345/347 BREP…" at bounding box center [643, 797] width 1161 height 1403
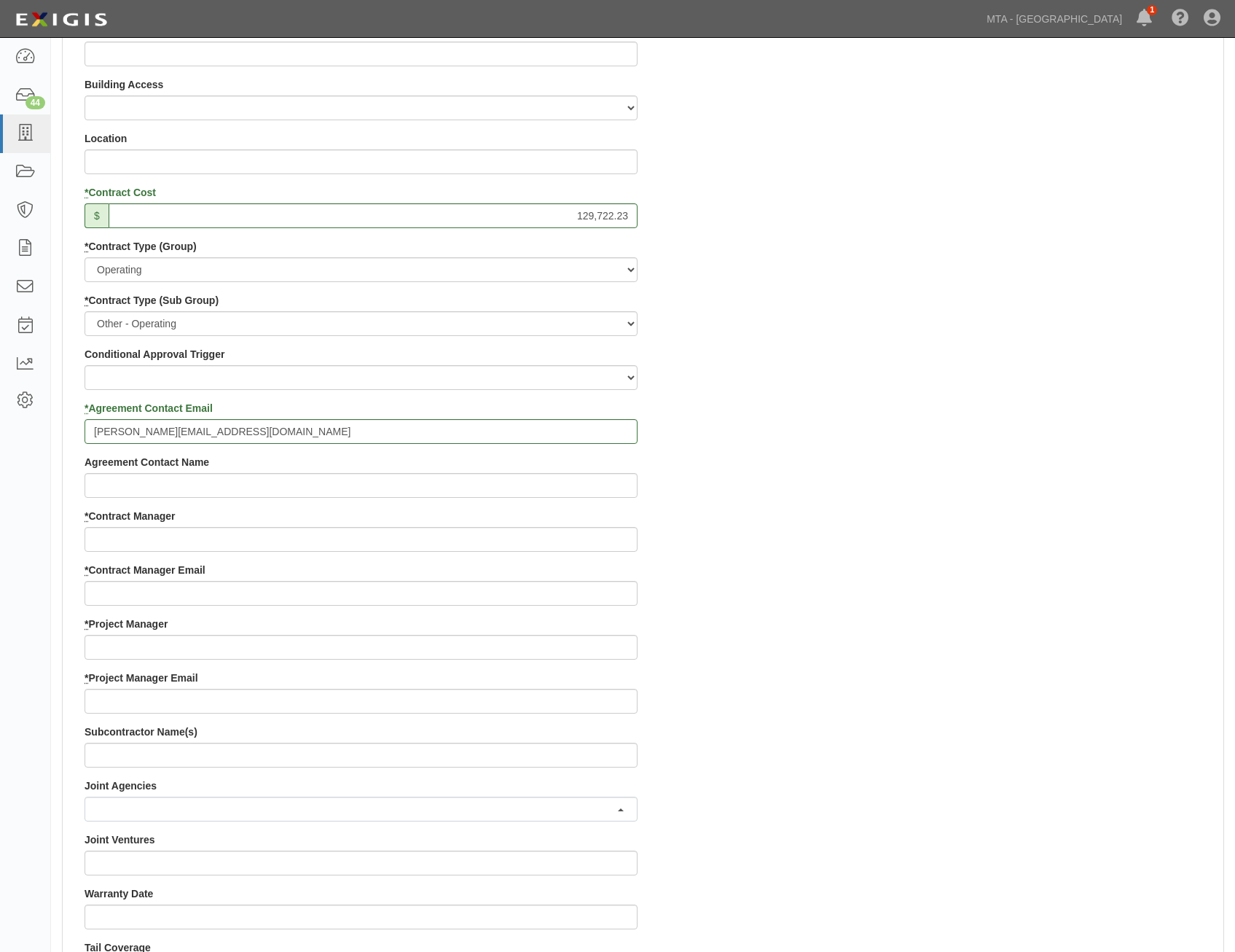
scroll to position [583, 0]
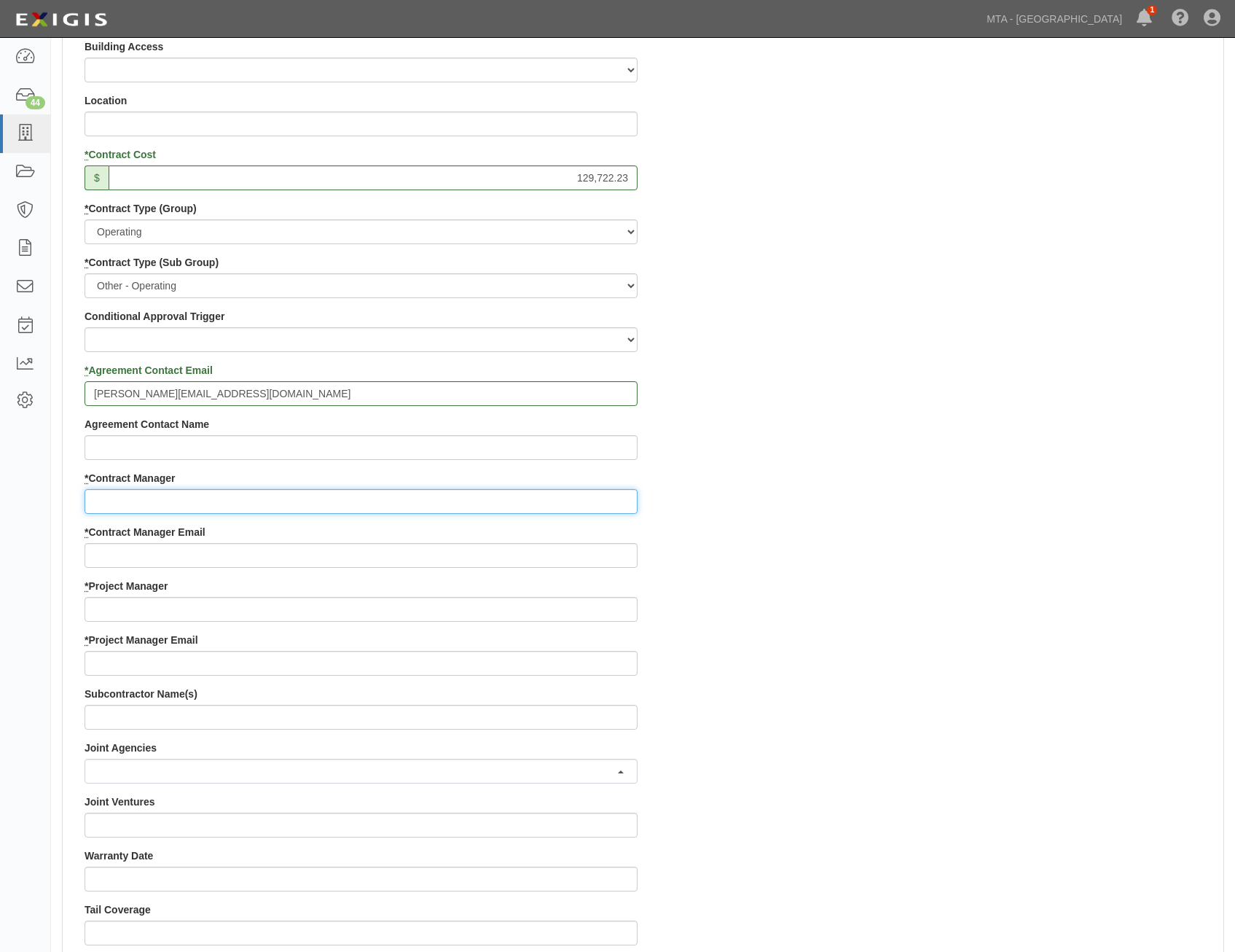
click at [531, 498] on input "* Contract Manager" at bounding box center [360, 501] width 553 height 25
paste input "Nicole Costa"
type input "Nicole Costa"
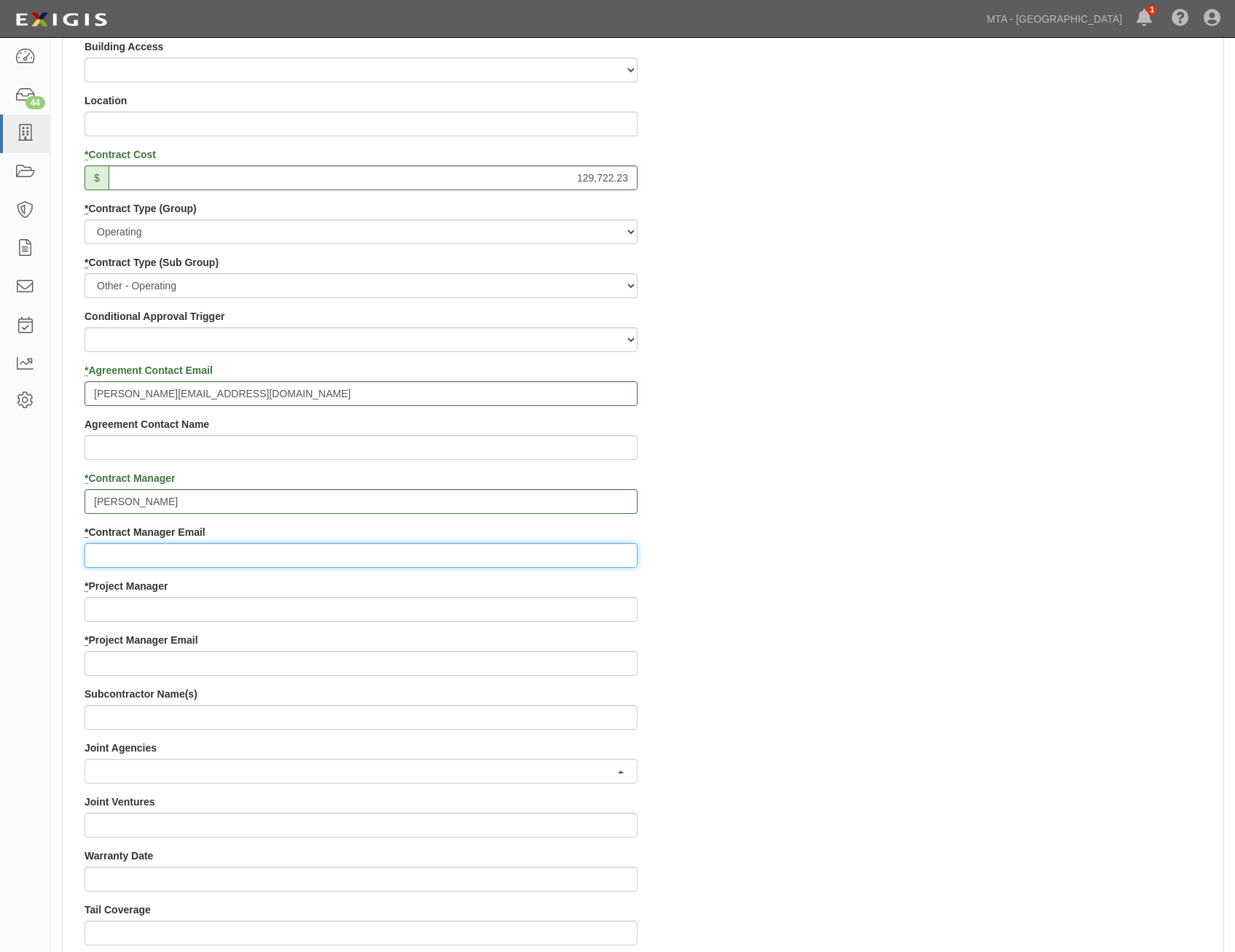
click at [615, 554] on input "* Contract Manager Email" at bounding box center [360, 555] width 553 height 25
paste input "nicosta@lirr.org"
type input "nicosta@lirr.org"
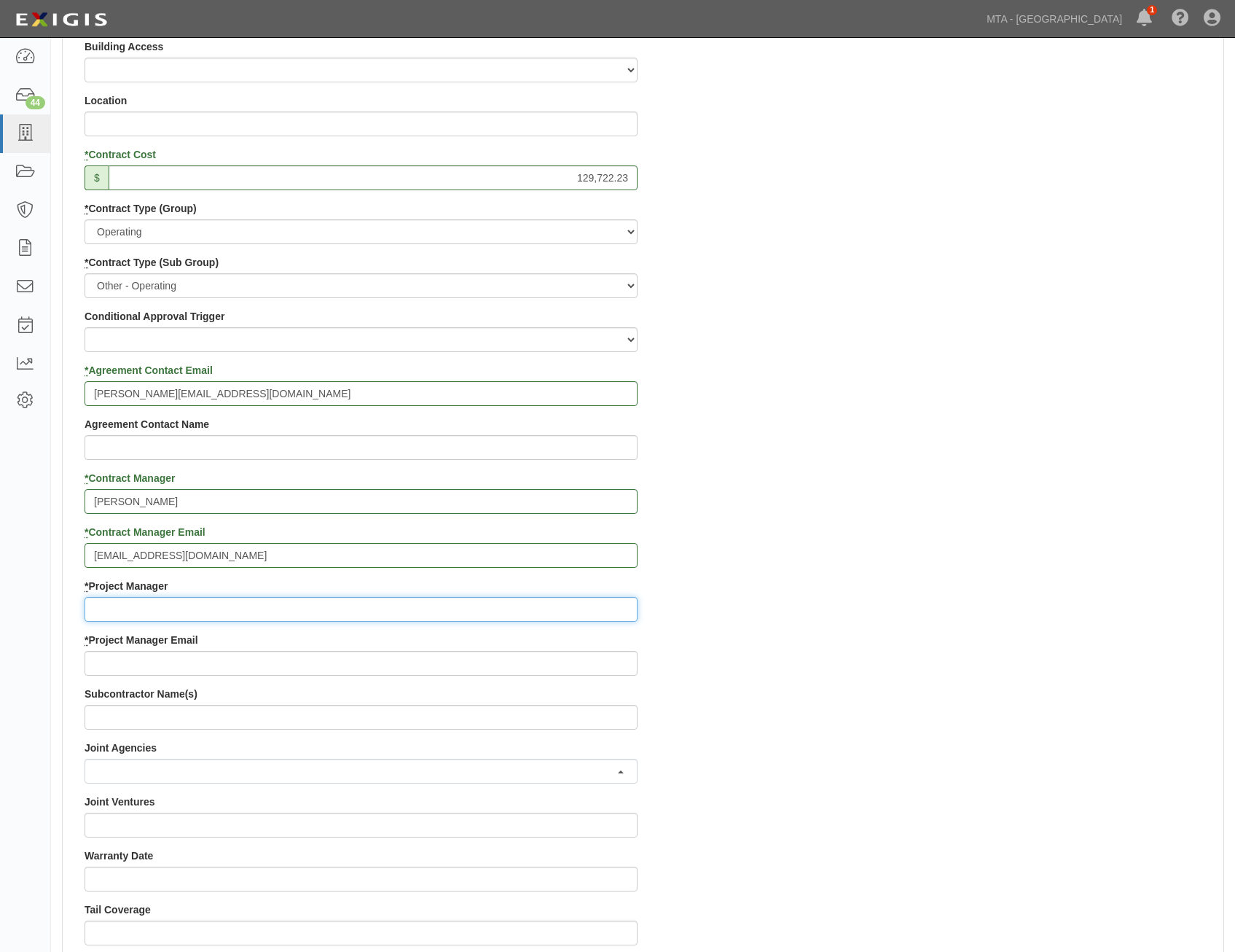
click at [571, 611] on input "* Project Manager" at bounding box center [360, 609] width 553 height 25
paste input "Christina Pendergast"
type input "Christina Pendergast"
click at [854, 656] on div "Contract ID PO No 4000215223 SSE ID Building Access 2 Broadway 341/345/347 BREP…" at bounding box center [643, 579] width 1161 height 1403
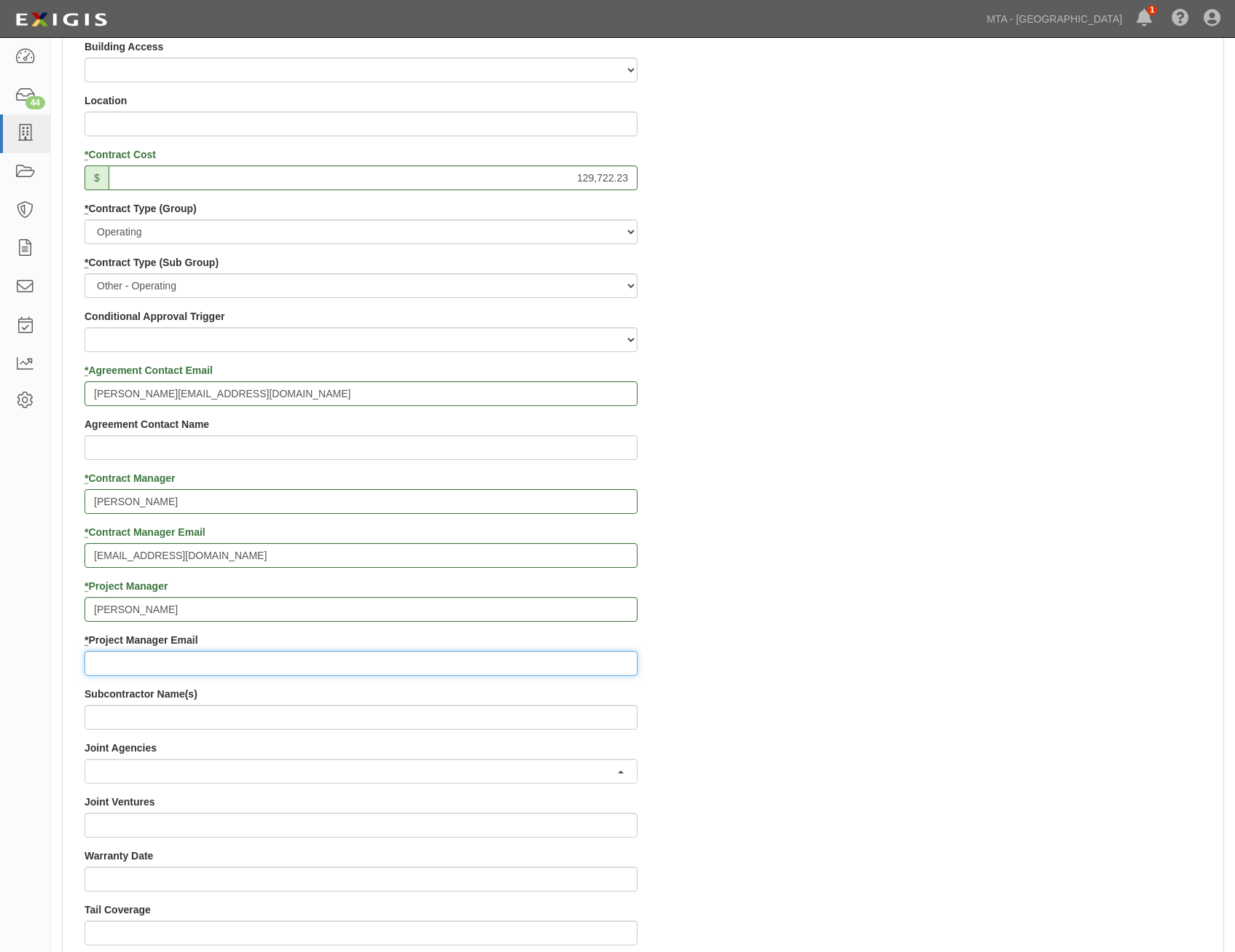
click at [408, 663] on input "* Project Manager Email" at bounding box center [360, 663] width 553 height 25
paste input "cpender@lirr.org"
type input "cpender@lirr.org"
click at [877, 657] on div "Contract ID PO No 4000215223 SSE ID Building Access 2 Broadway 341/345/347 BREP…" at bounding box center [643, 579] width 1161 height 1403
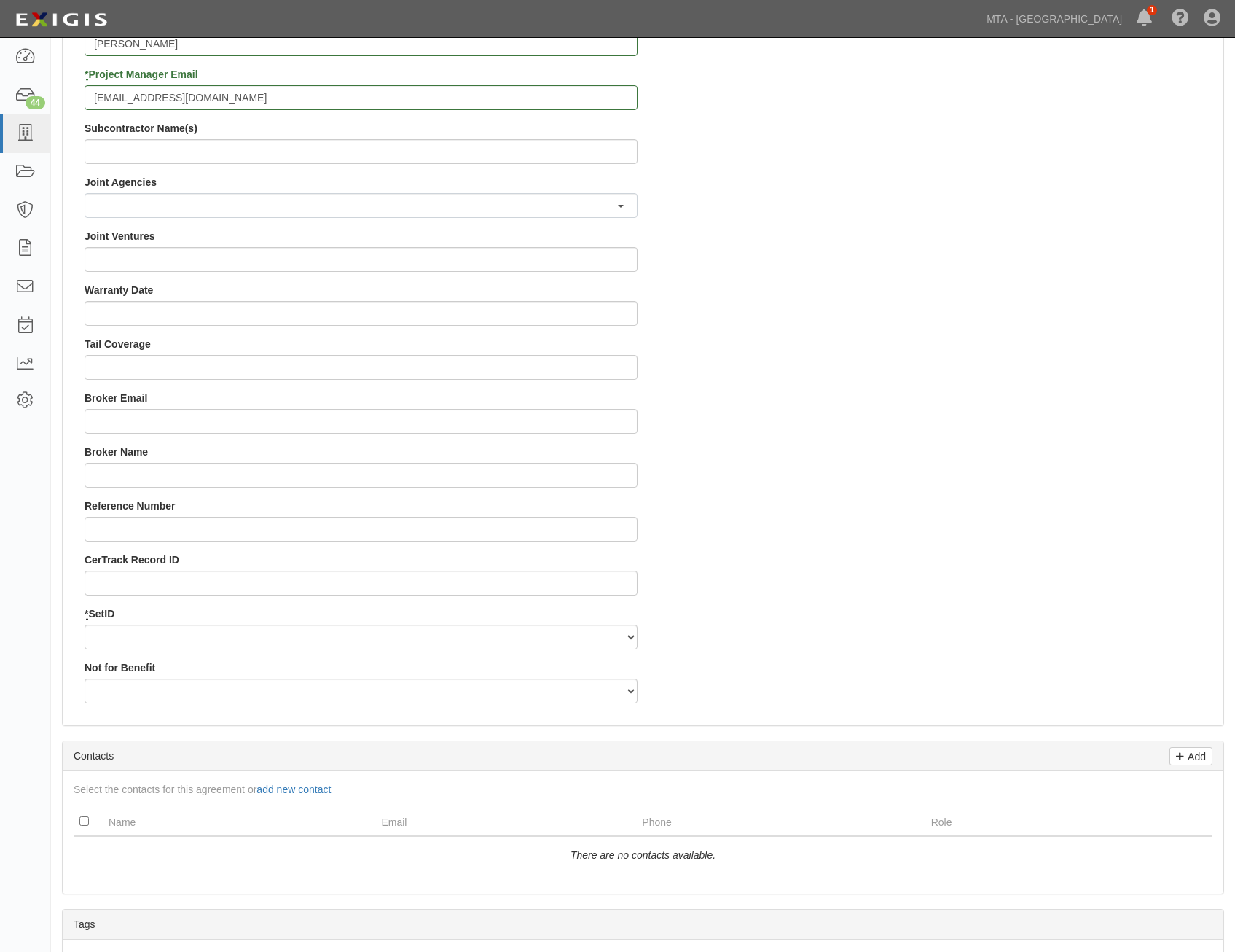
scroll to position [1166, 0]
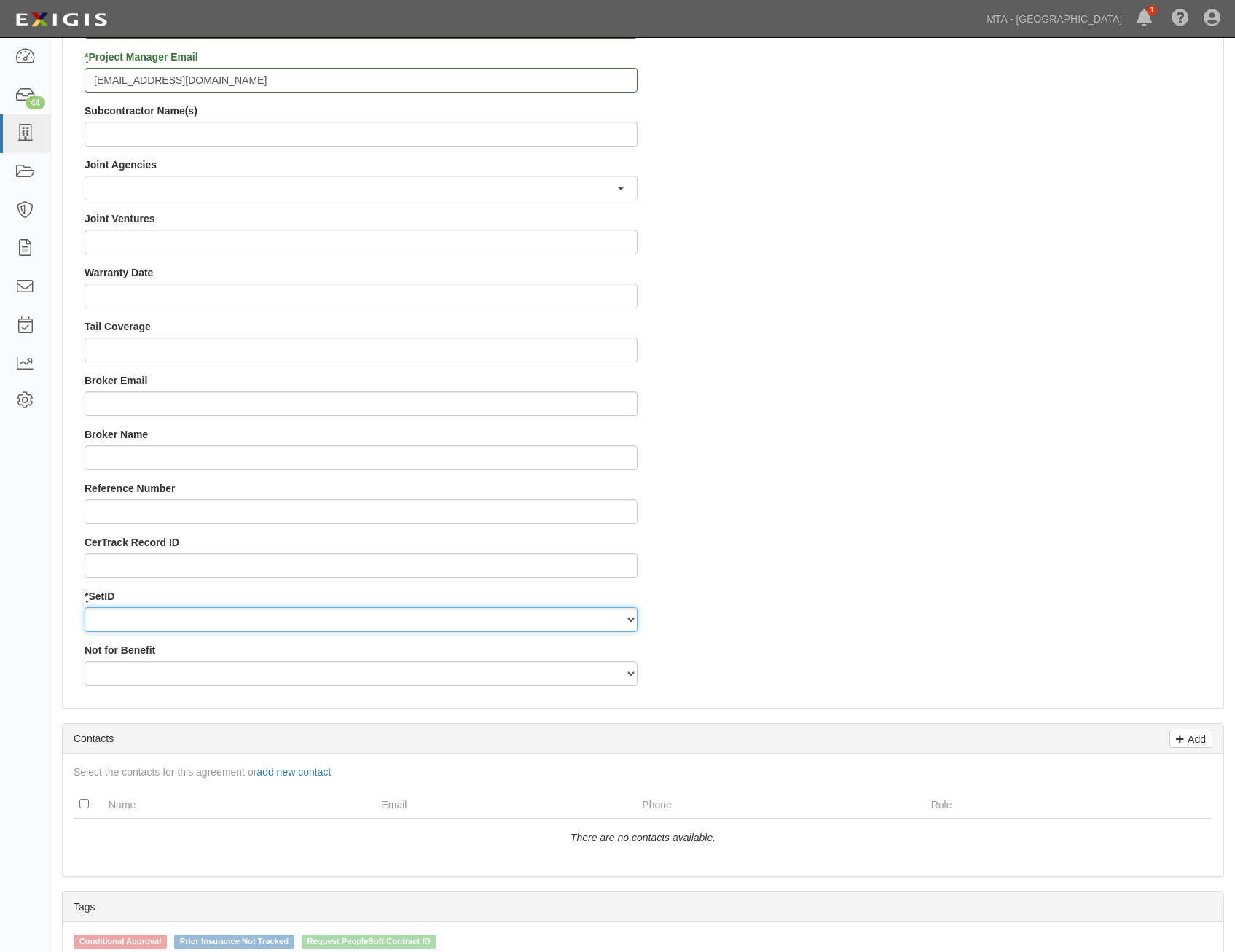
drag, startPoint x: 532, startPoint y: 622, endPoint x: 532, endPoint y: 634, distance: 12.0
click at [532, 622] on select "LIRRD" at bounding box center [360, 619] width 553 height 25
select select "93"
click at [84, 607] on select "LIRRD" at bounding box center [360, 619] width 553 height 25
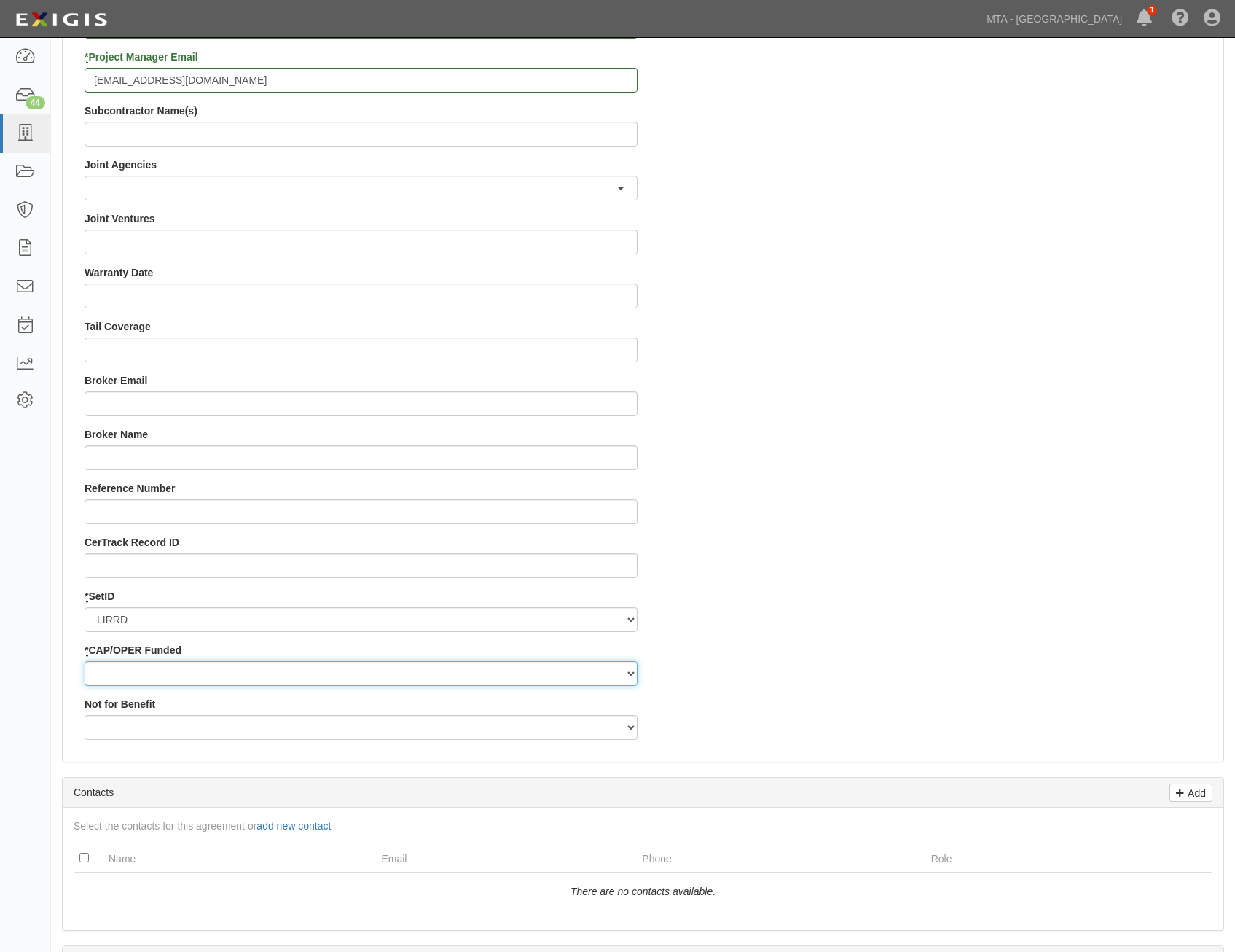
click at [544, 667] on select "Capital Operating" at bounding box center [360, 673] width 553 height 25
select select "353"
click at [84, 661] on select "Capital Operating" at bounding box center [360, 673] width 553 height 25
click at [897, 650] on div "Contract ID PO No 4000215223 SSE ID Building Access 2 Broadway 341/345/347 BREP…" at bounding box center [643, 23] width 1161 height 1457
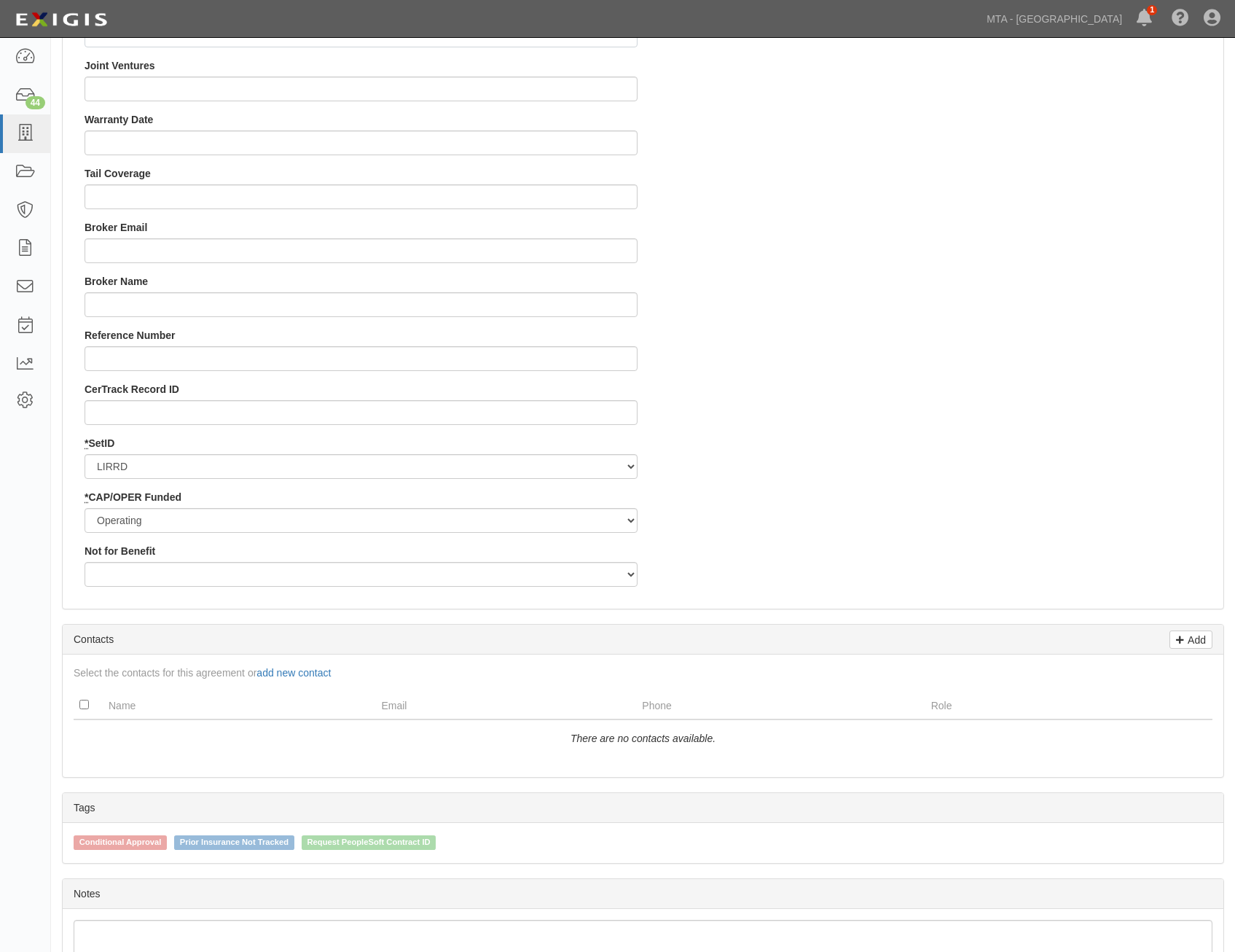
scroll to position [1531, 0]
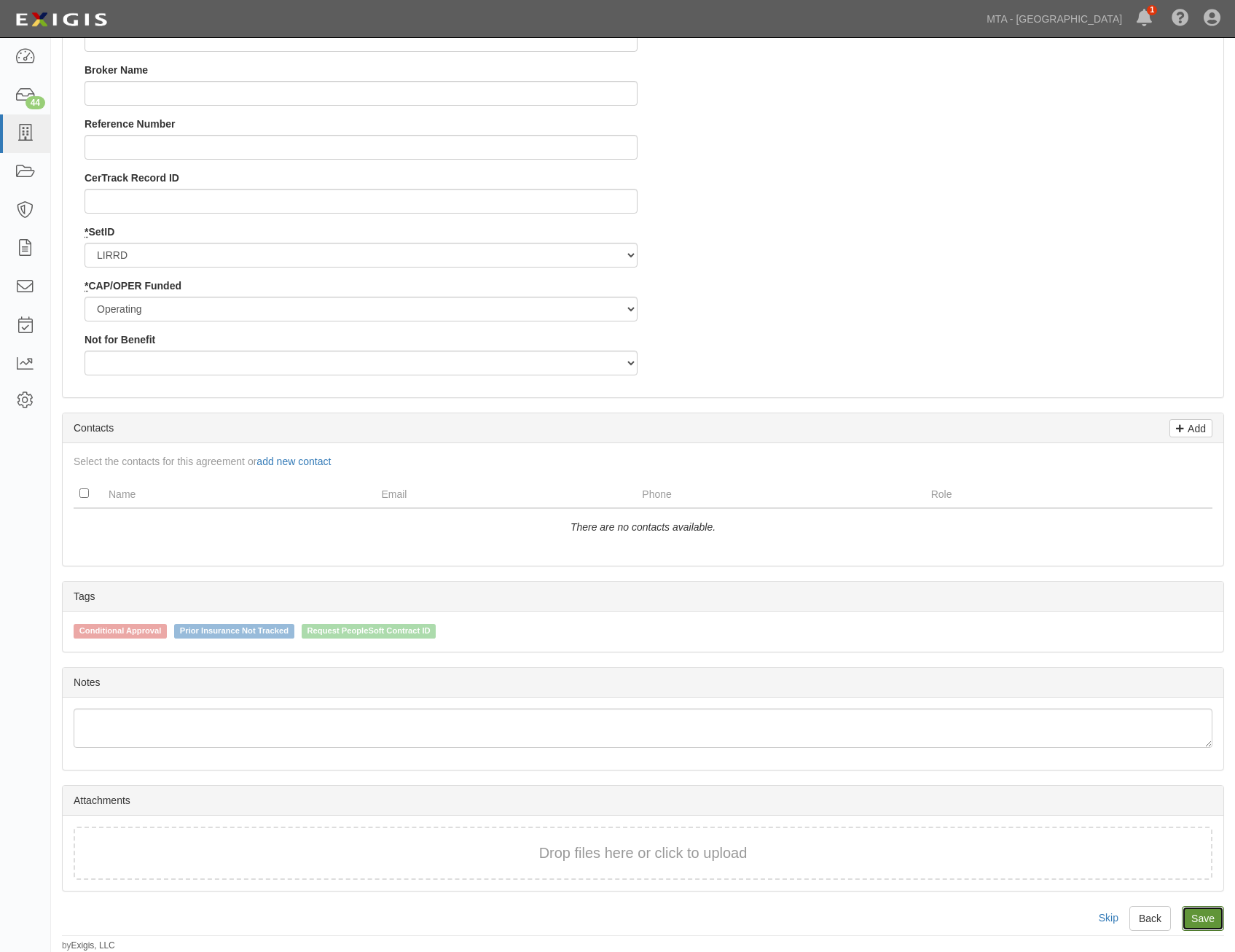
click at [1207, 919] on link "Save" at bounding box center [1203, 918] width 43 height 25
type input "129722.23"
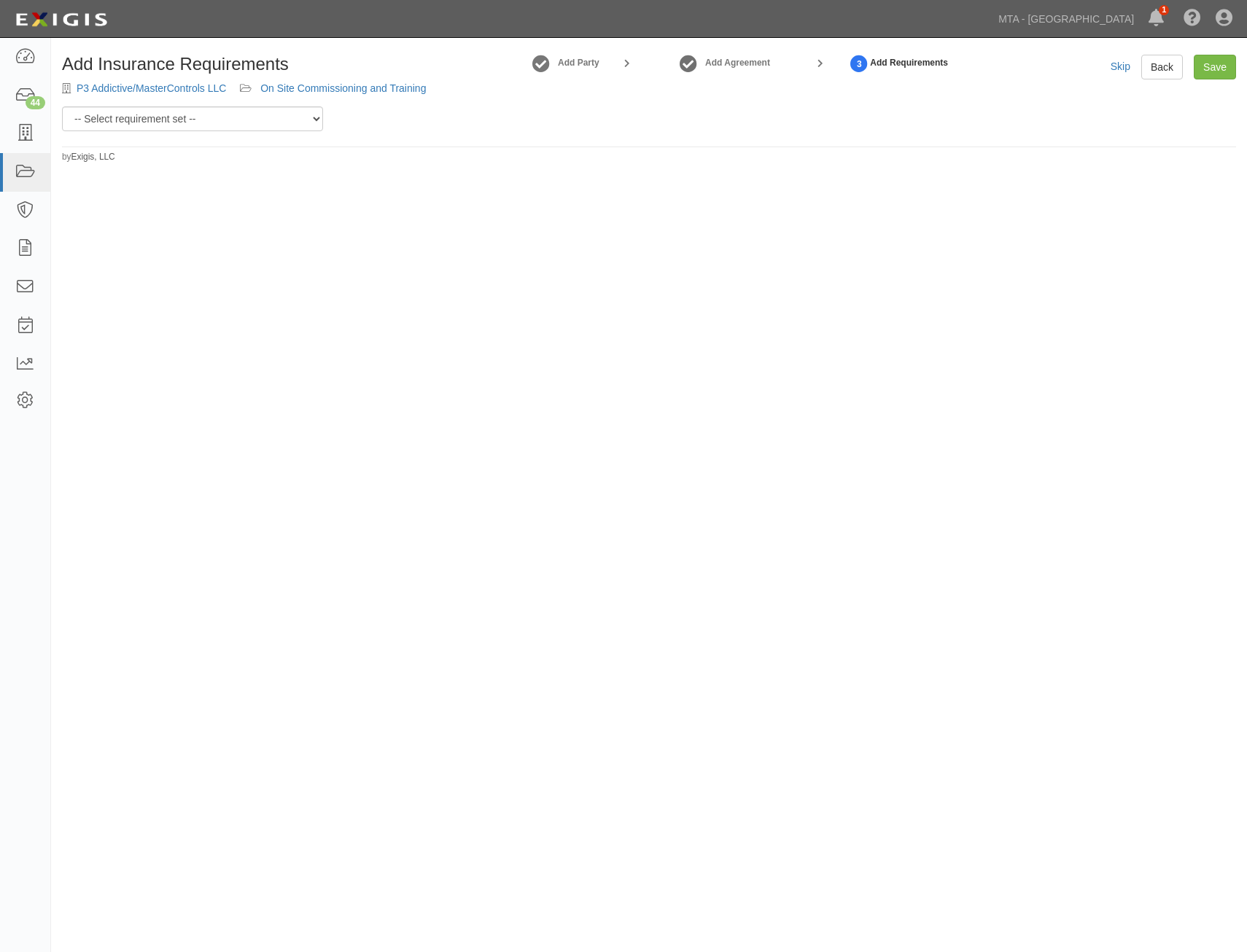
click at [247, 132] on div "Add Insurance Requirements P3 Addictive/MasterControls LLC On Site Commissionin…" at bounding box center [648, 109] width 1195 height 109
drag, startPoint x: 255, startPoint y: 122, endPoint x: 254, endPoint y: 131, distance: 9.1
click at [255, 122] on select "-- Select requirement set -- Basic Basic Enhanced Option for Operating Agreemen…" at bounding box center [192, 118] width 261 height 25
select select "7456"
click at [62, 106] on select "-- Select requirement set -- Basic Basic Enhanced Option for Operating Agreemen…" at bounding box center [192, 118] width 261 height 25
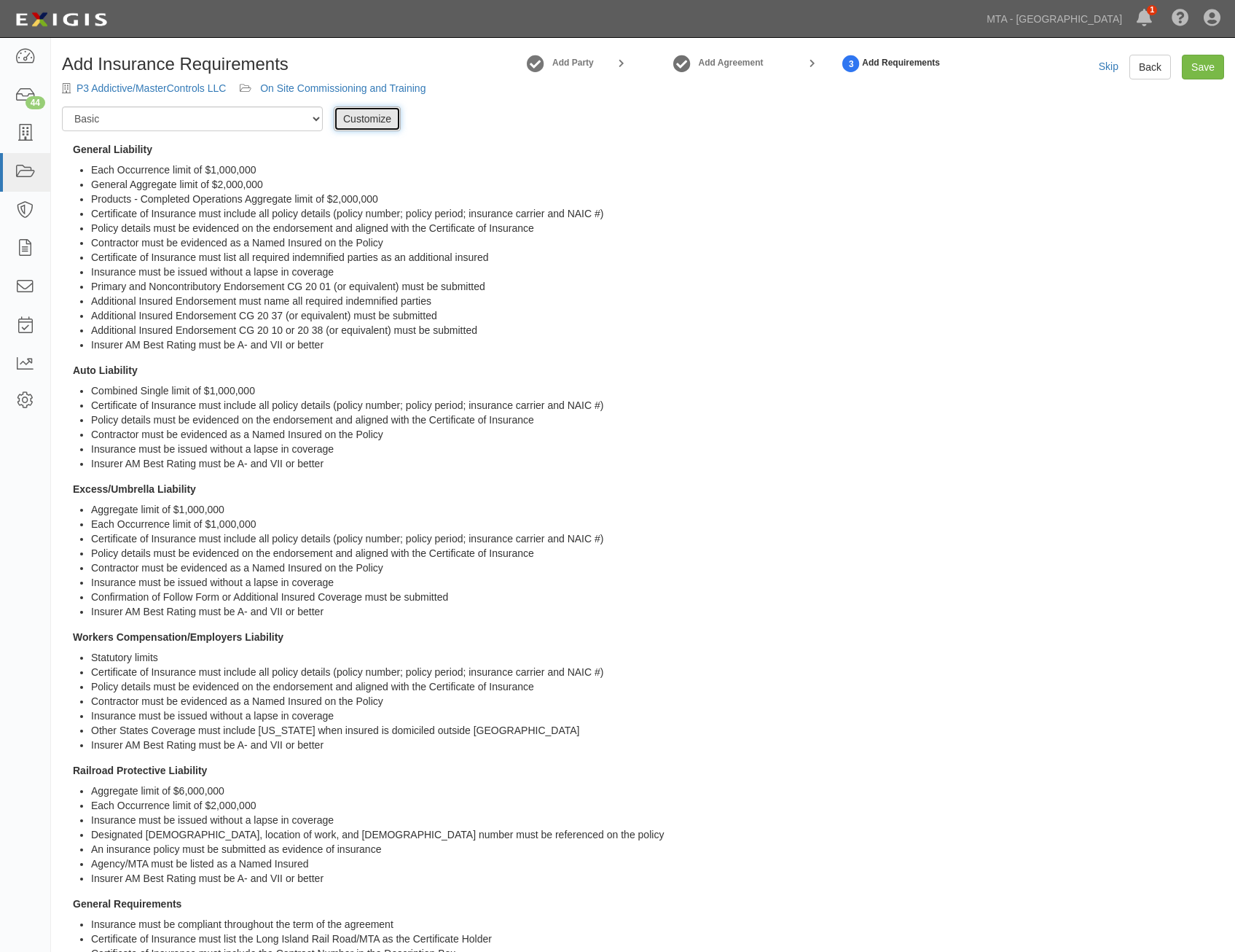
click at [381, 113] on link "Customize" at bounding box center [367, 118] width 67 height 25
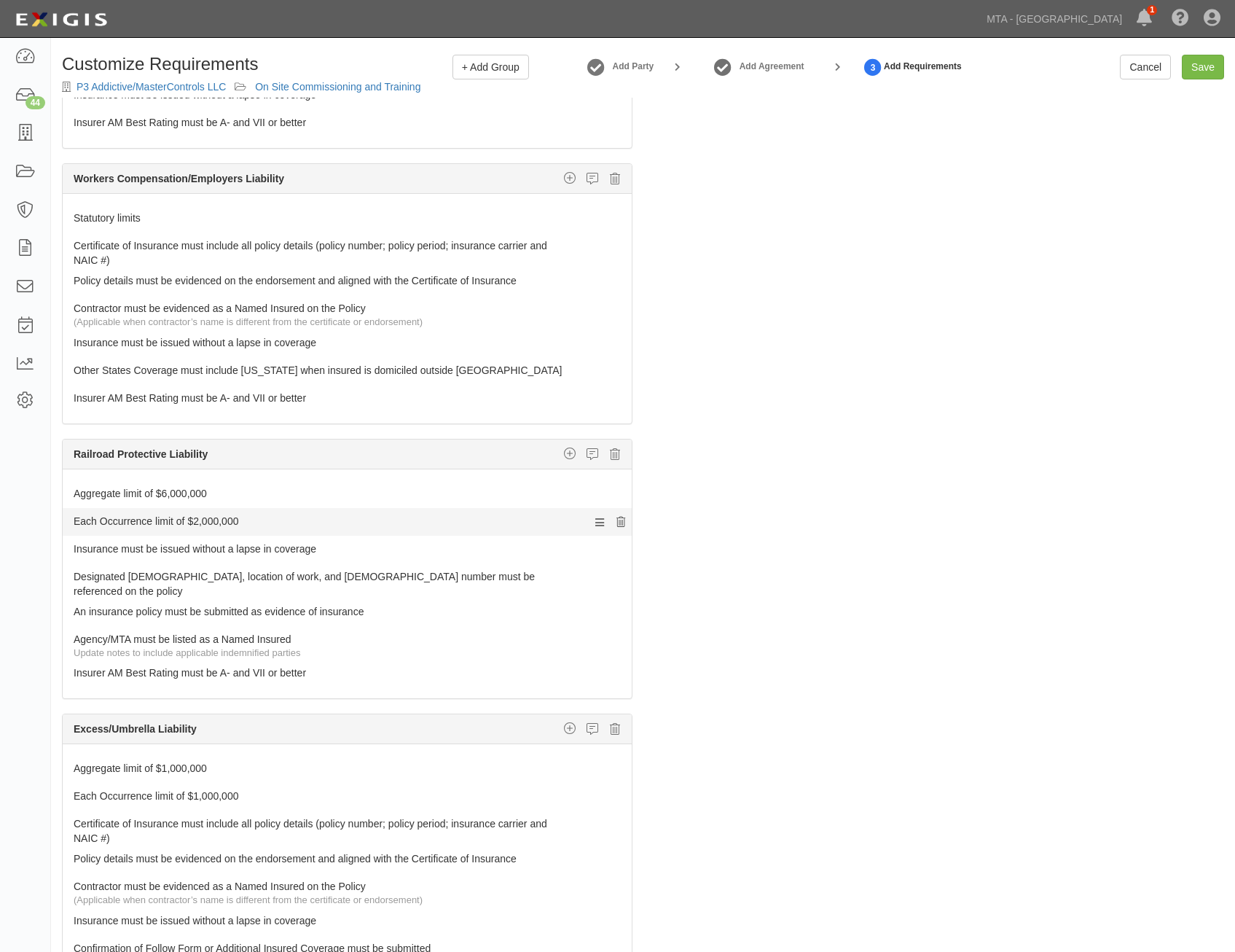
scroll to position [729, 0]
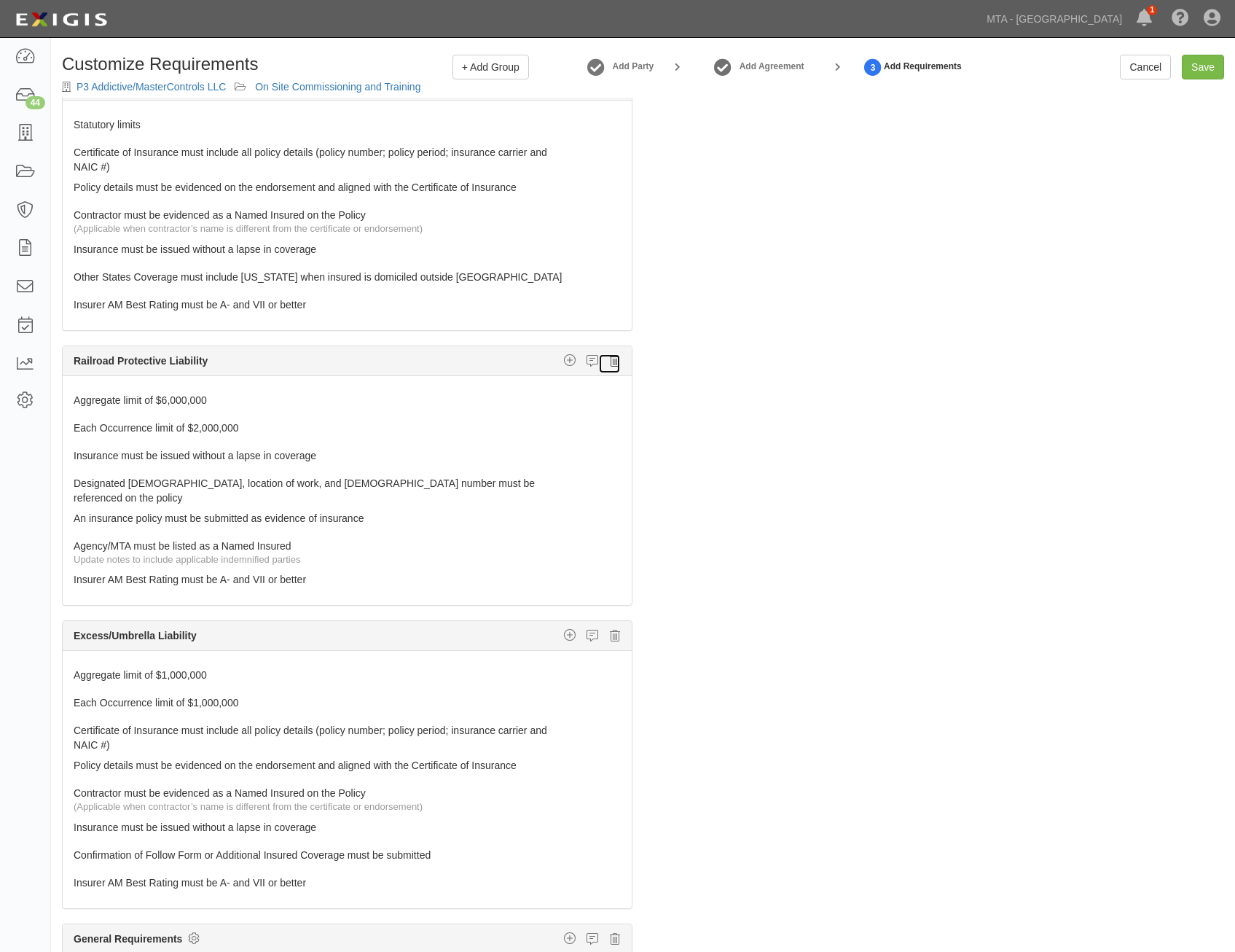
click at [610, 362] on icon at bounding box center [615, 361] width 10 height 13
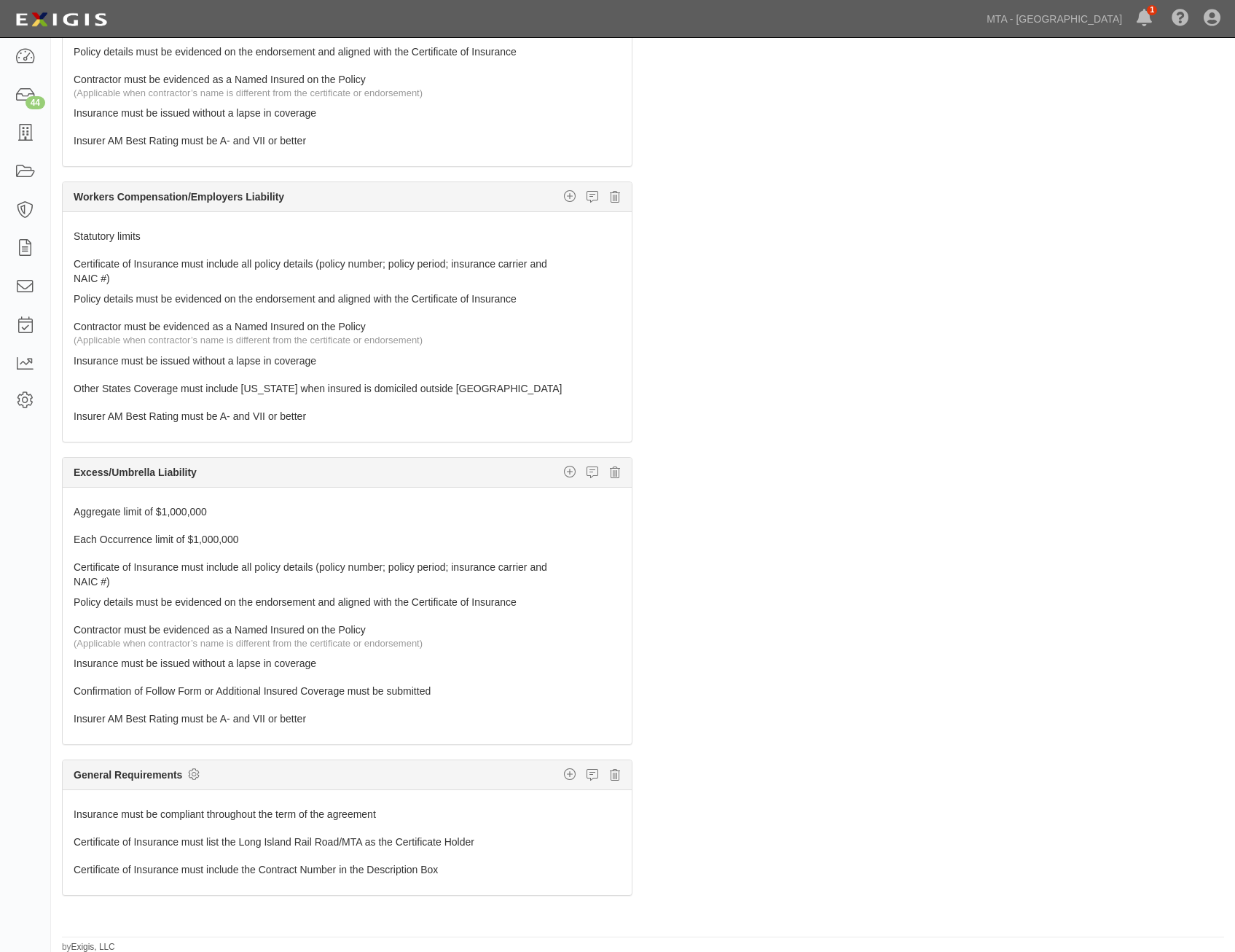
scroll to position [93, 0]
click at [603, 477] on link at bounding box center [610, 473] width 23 height 20
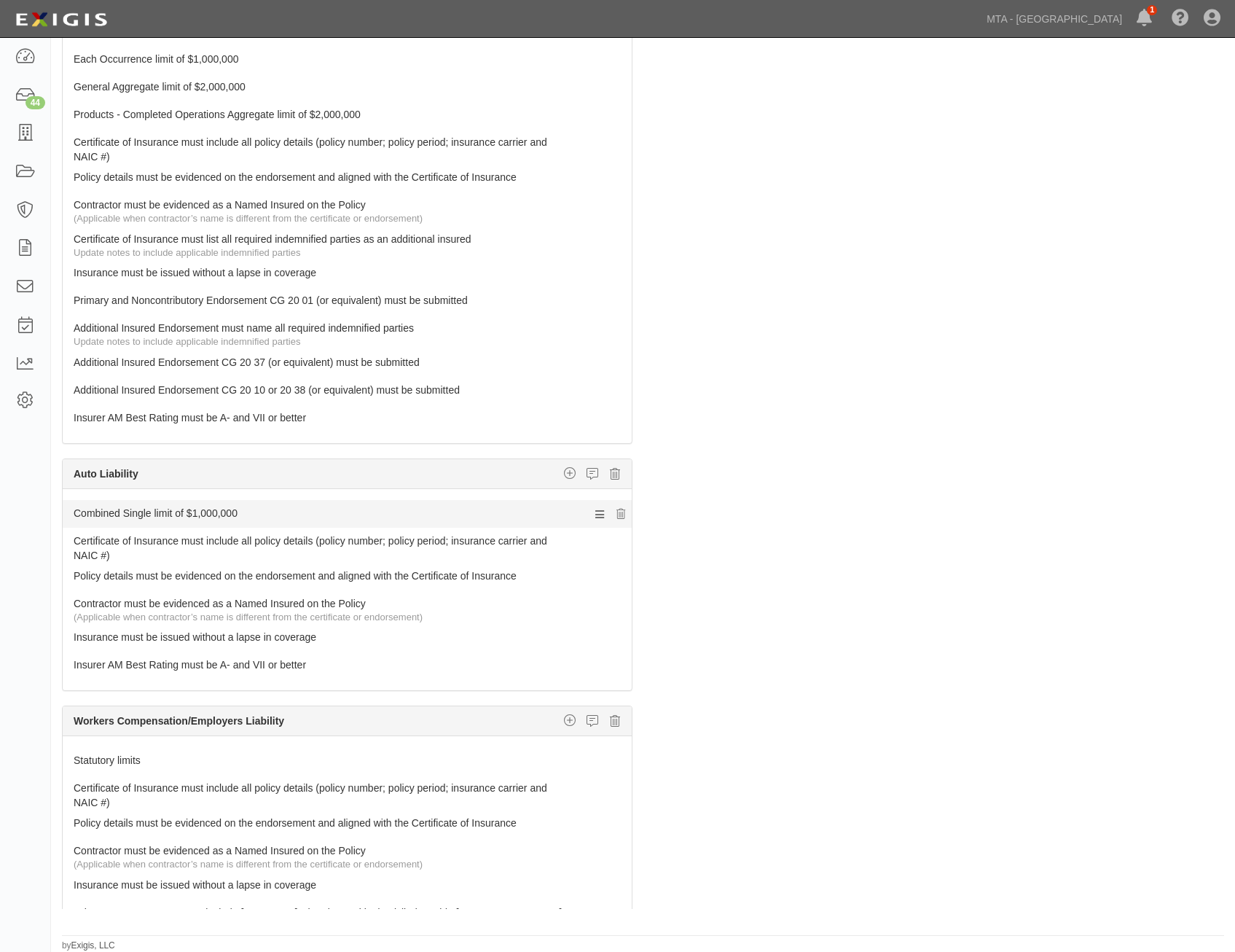
scroll to position [0, 0]
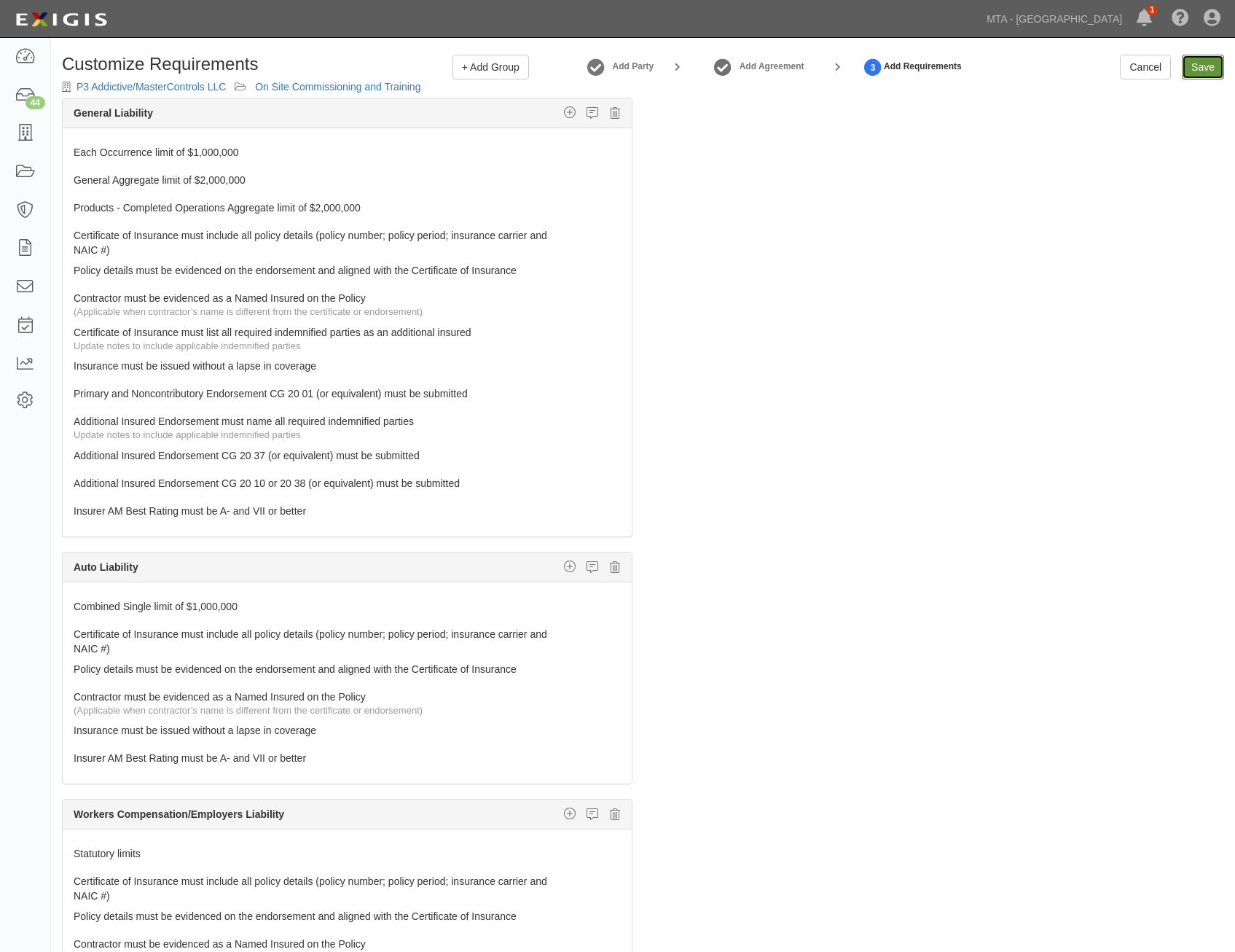
click at [1201, 72] on input "Save" at bounding box center [1203, 67] width 43 height 25
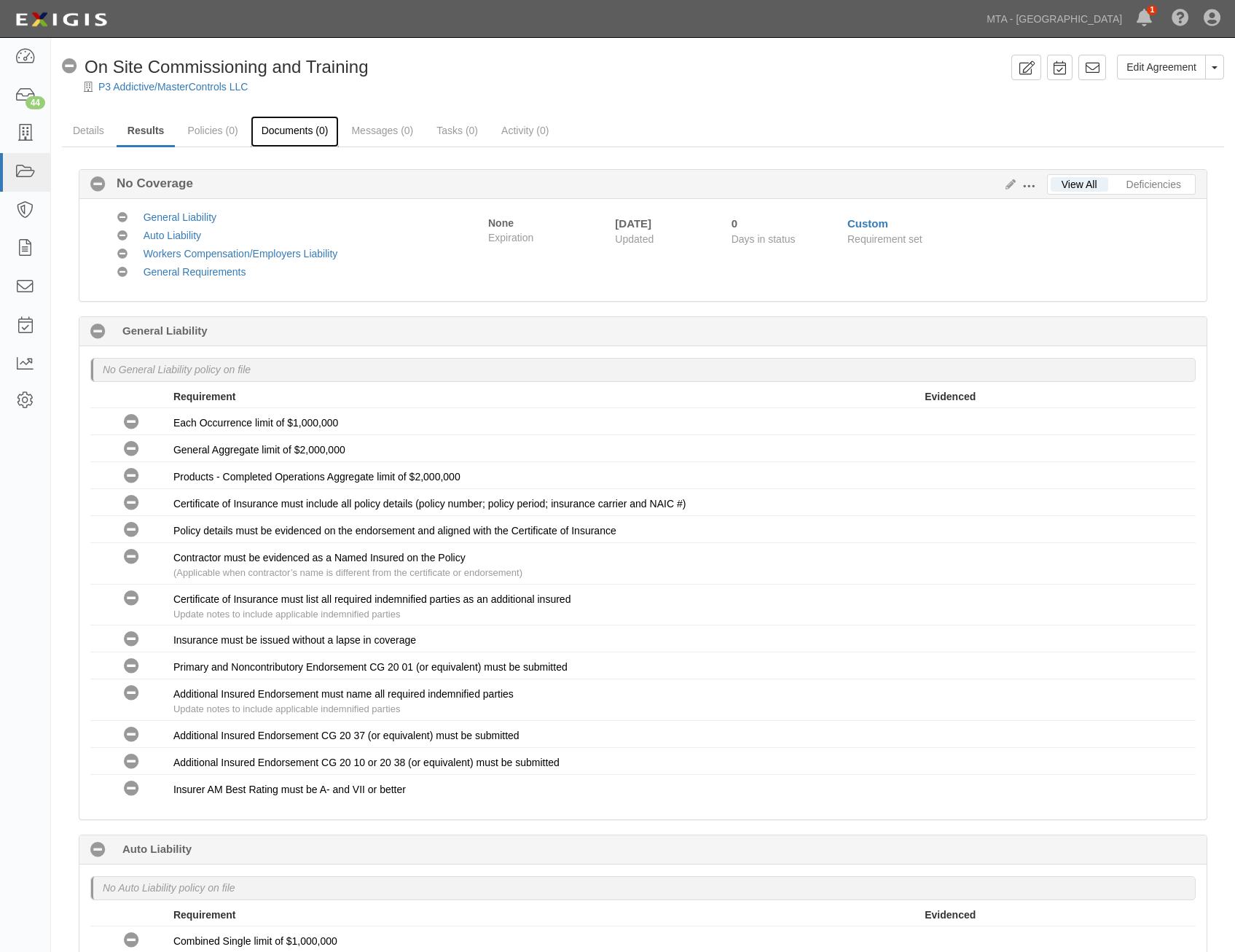
click at [291, 135] on link "Documents (0)" at bounding box center [295, 131] width 89 height 31
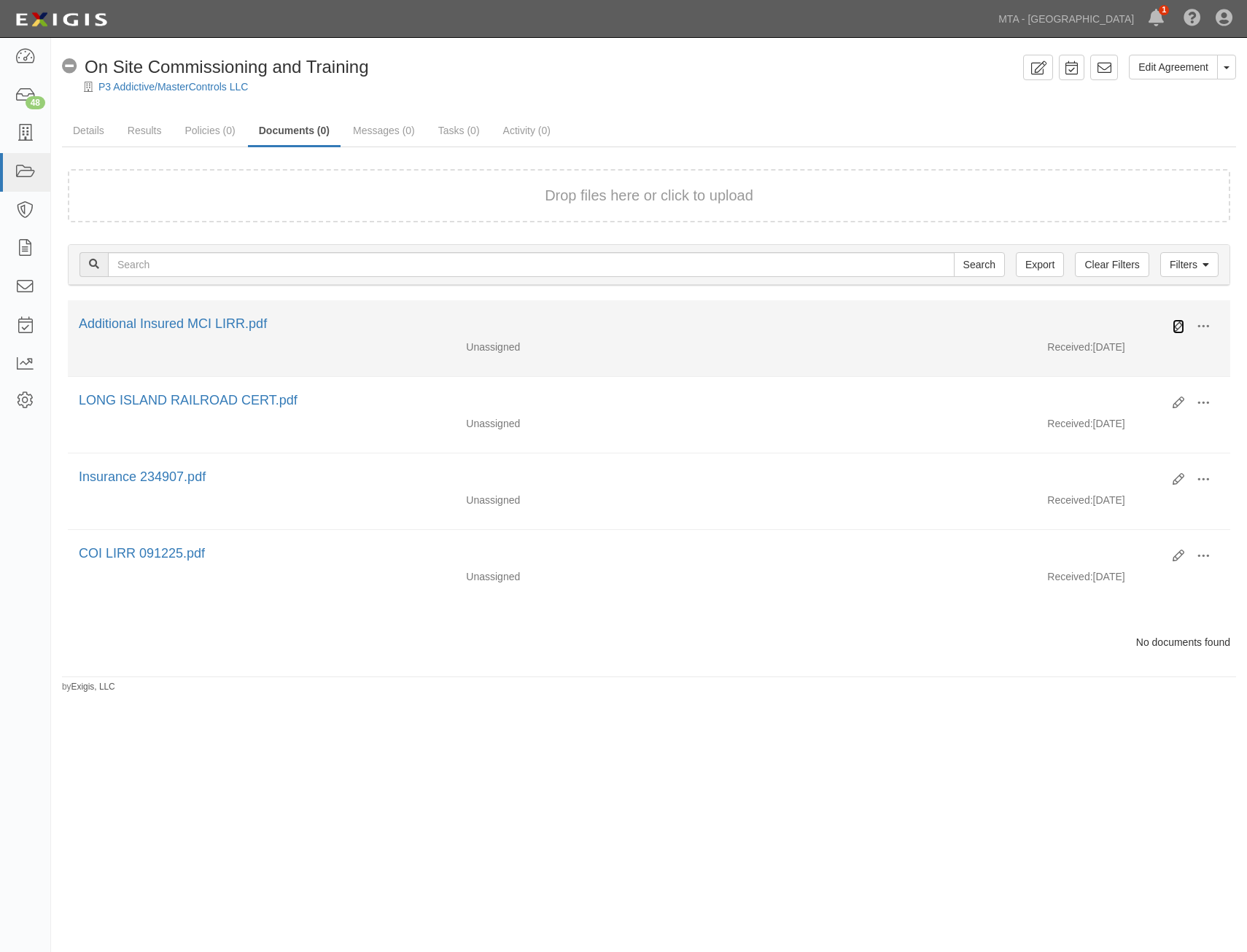
click at [1177, 324] on icon at bounding box center [1178, 326] width 11 height 11
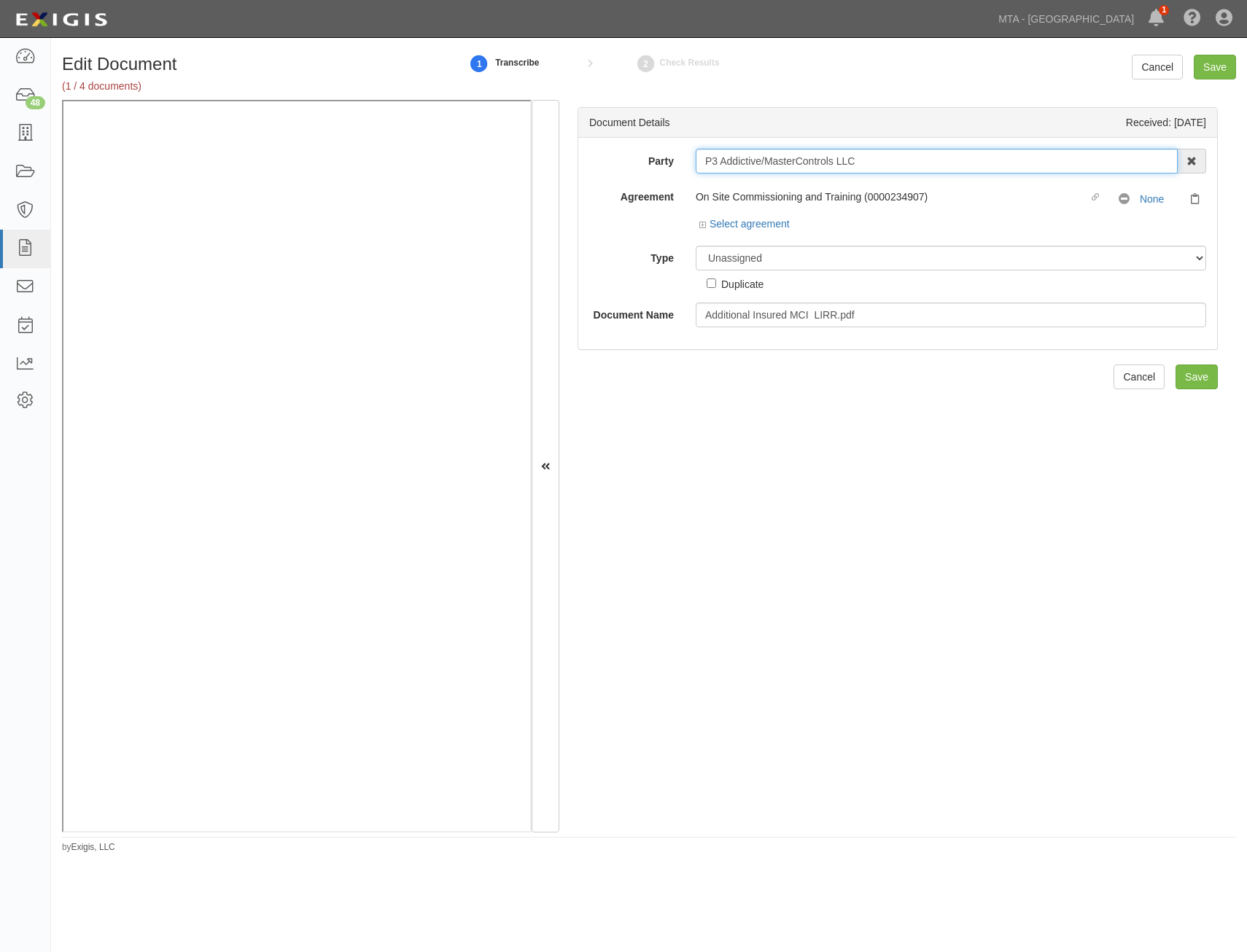
click at [893, 164] on input "P3 Addictive/MasterControls LLC" at bounding box center [936, 161] width 482 height 25
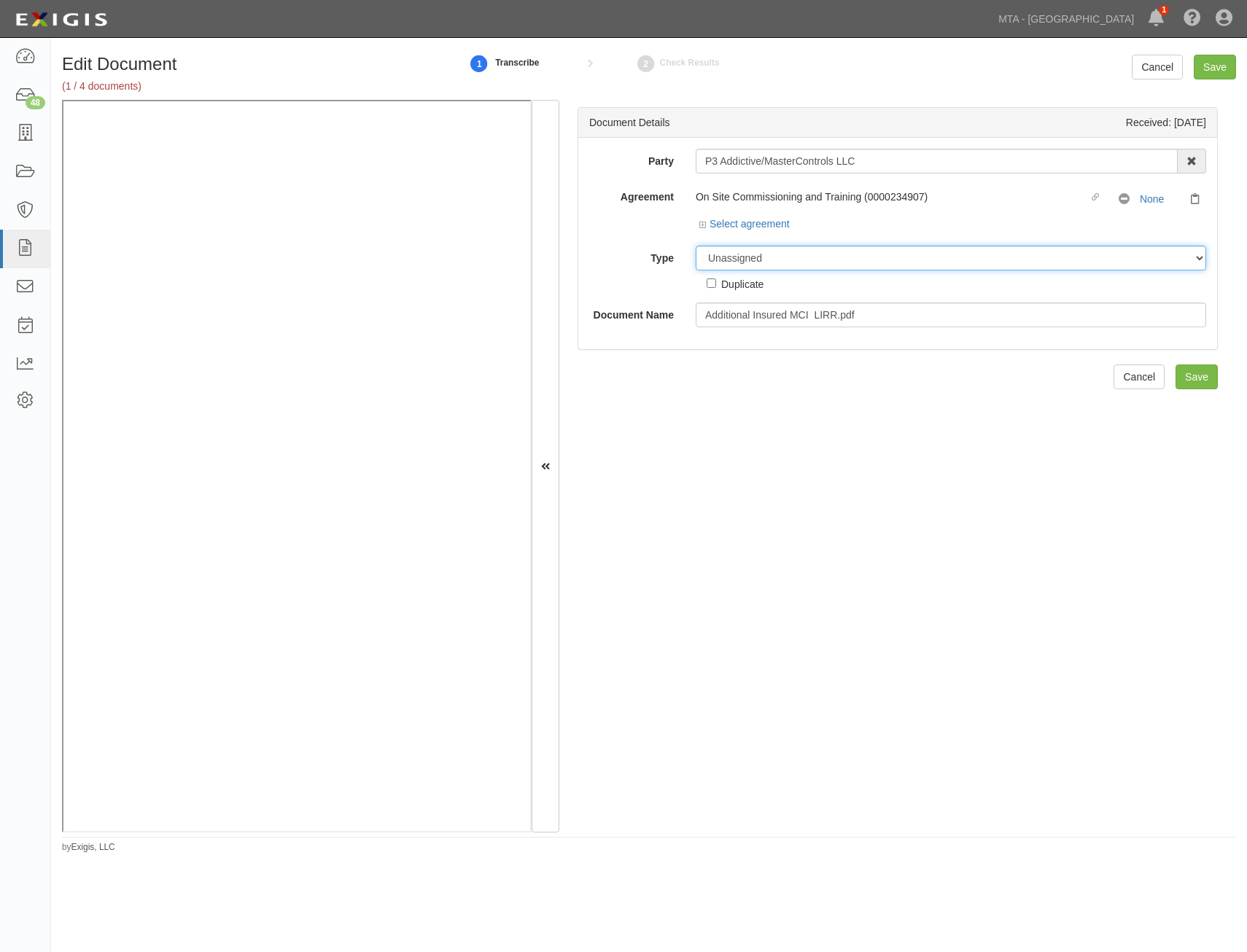
drag, startPoint x: 868, startPoint y: 259, endPoint x: 868, endPoint y: 268, distance: 9.0
click at [868, 259] on select "Unassigned Binder Cancellation Notice Certificate Contract Endorsement Insuranc…" at bounding box center [951, 258] width 510 height 25
select select "EndorsementDetail"
click at [696, 245] on select "Unassigned Binder Cancellation Notice Certificate Contract Endorsement Insuranc…" at bounding box center [951, 258] width 510 height 25
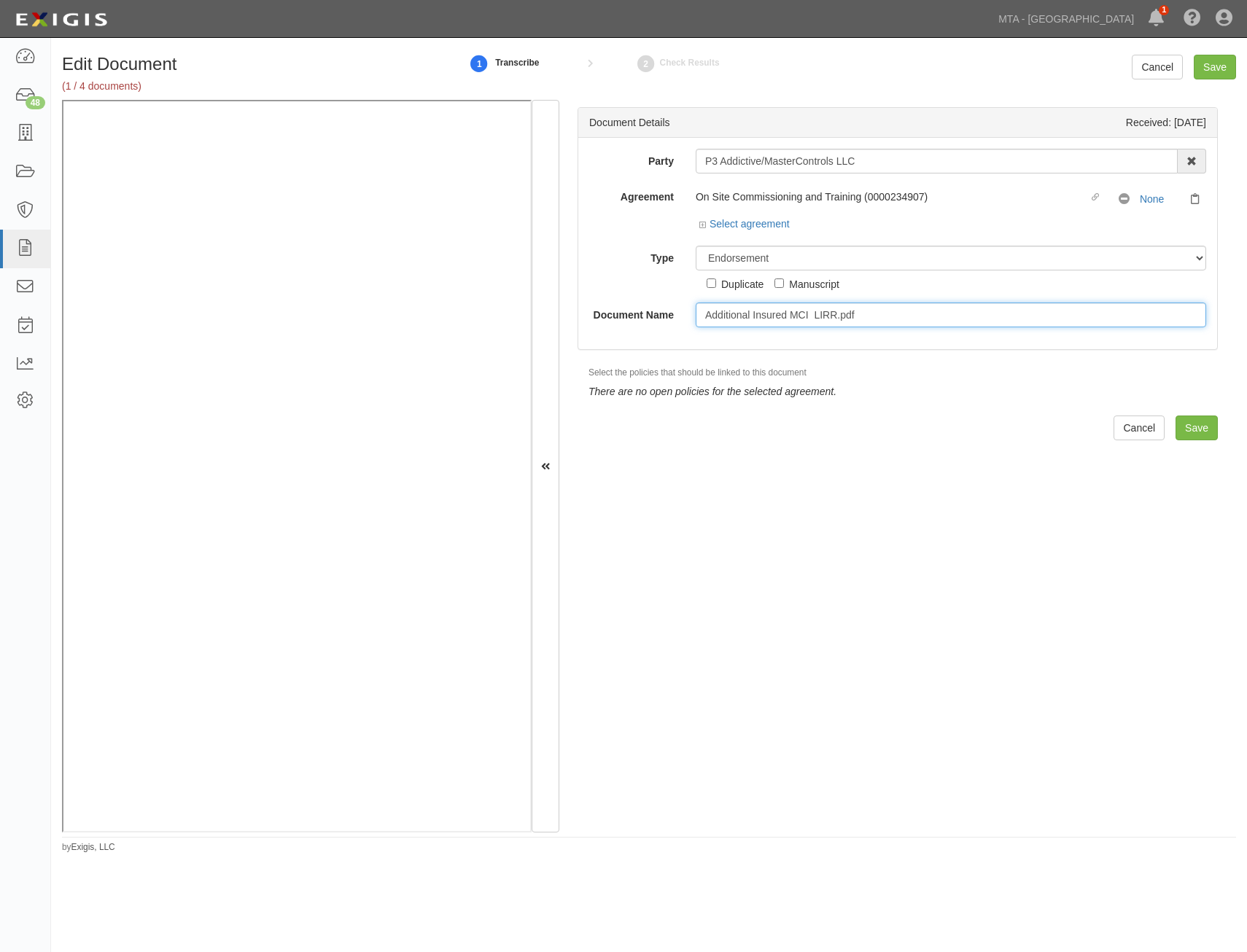
click at [893, 317] on input "Additional Insured MCI LIRR.pdf" at bounding box center [951, 315] width 510 height 25
type input "Additional Insured Endorsements"
click at [1175, 431] on input "Save" at bounding box center [1196, 427] width 43 height 25
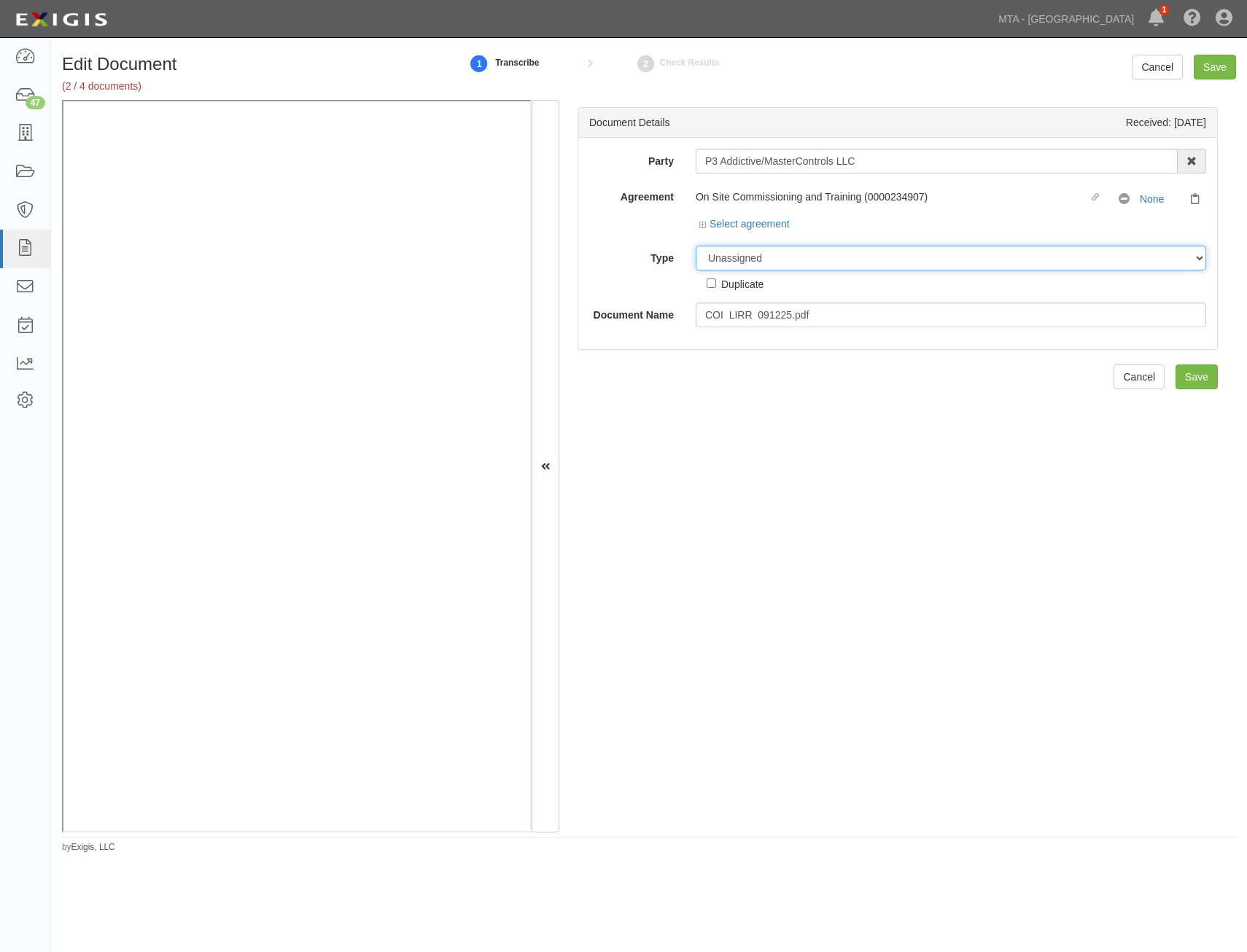
click at [846, 246] on select "Unassigned Binder Cancellation Notice Certificate Contract Endorsement Insuranc…" at bounding box center [951, 258] width 510 height 25
select select "CertificateDetail"
click at [696, 245] on select "Unassigned Binder Cancellation Notice Certificate Contract Endorsement Insuranc…" at bounding box center [951, 258] width 510 height 25
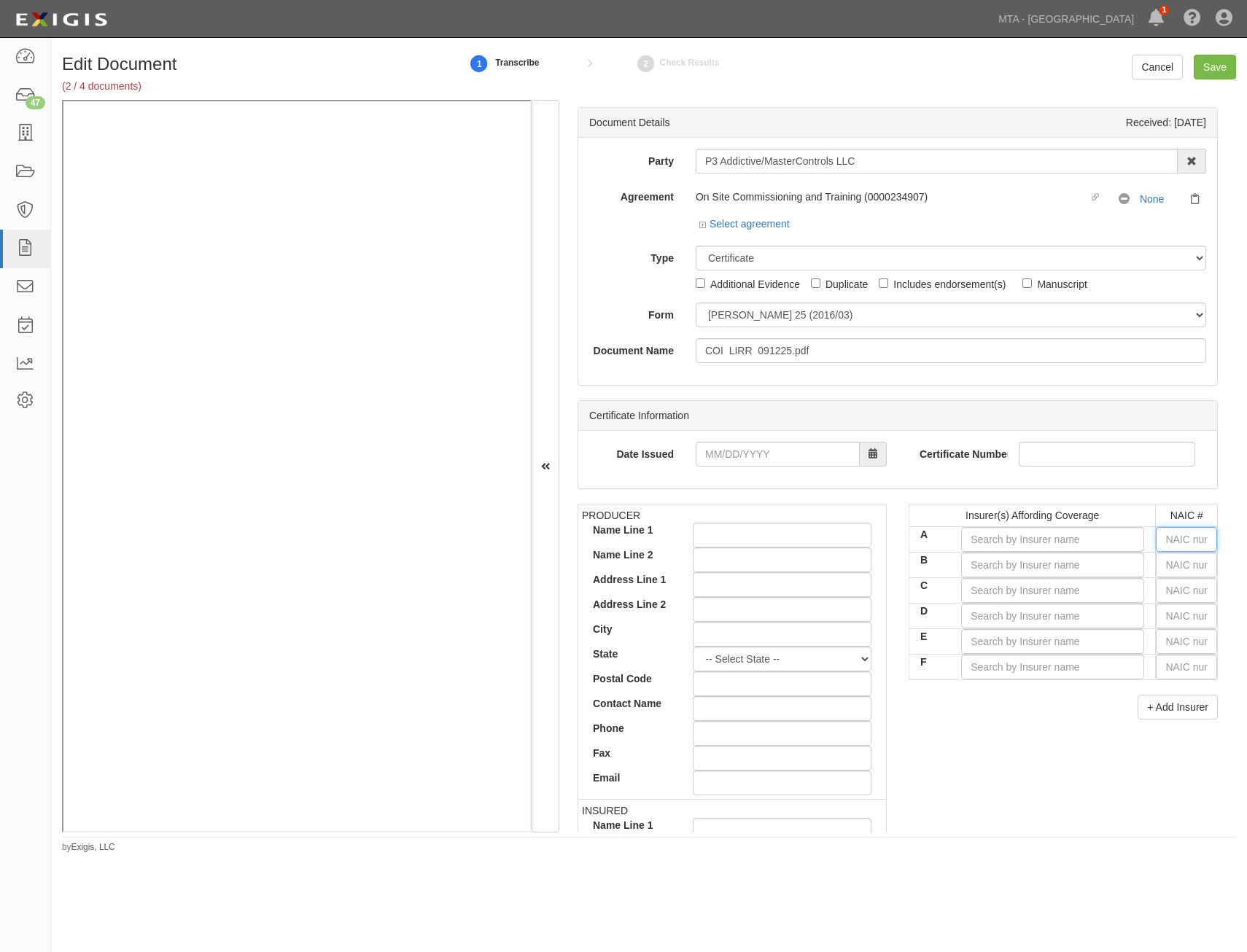
click at [1177, 530] on input "text" at bounding box center [1186, 539] width 61 height 25
type input "16862"
type input "1"
type input "17459"
type input "17"
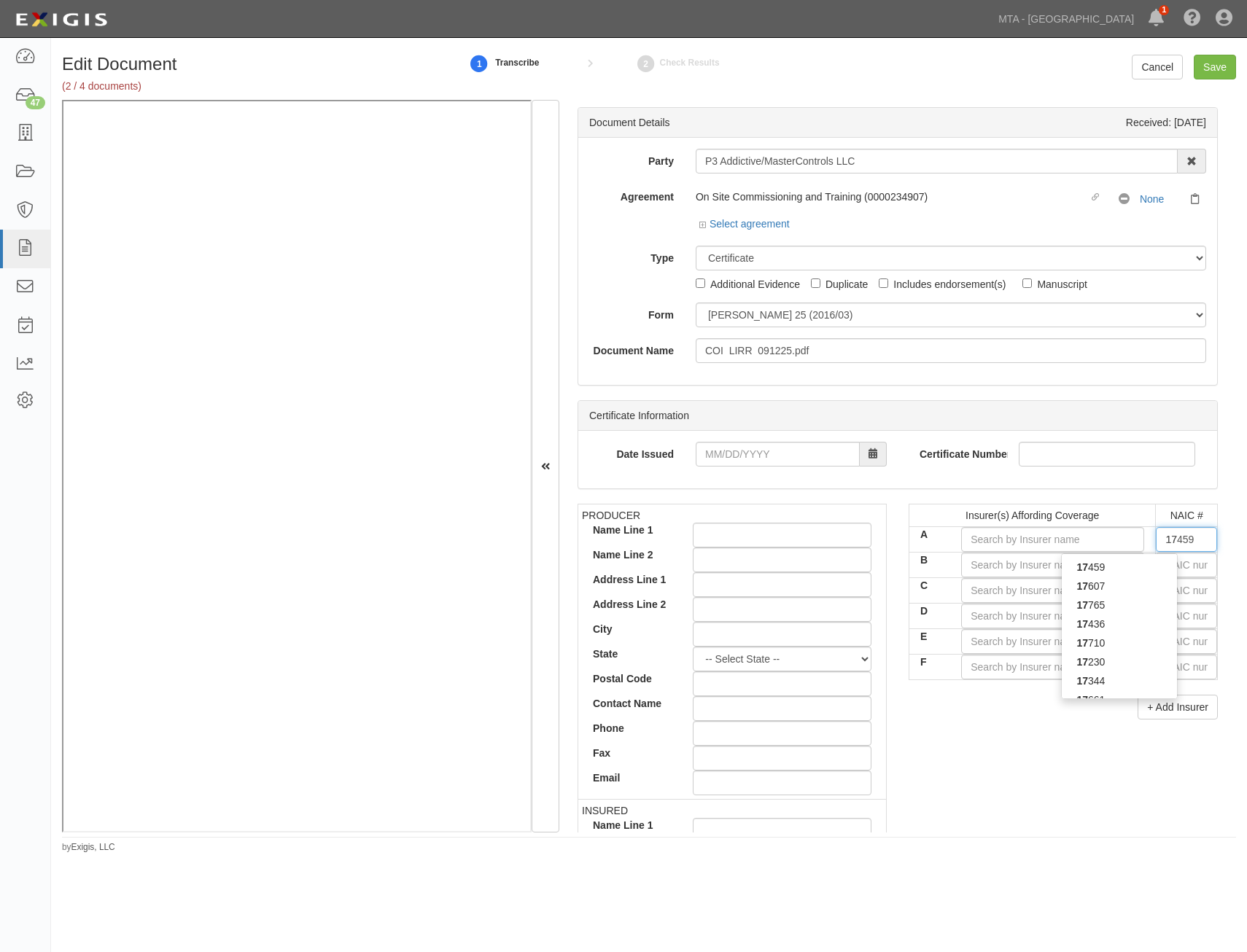
type input "17565"
type input "175"
type input "17558"
type input "1755"
type input "17558"
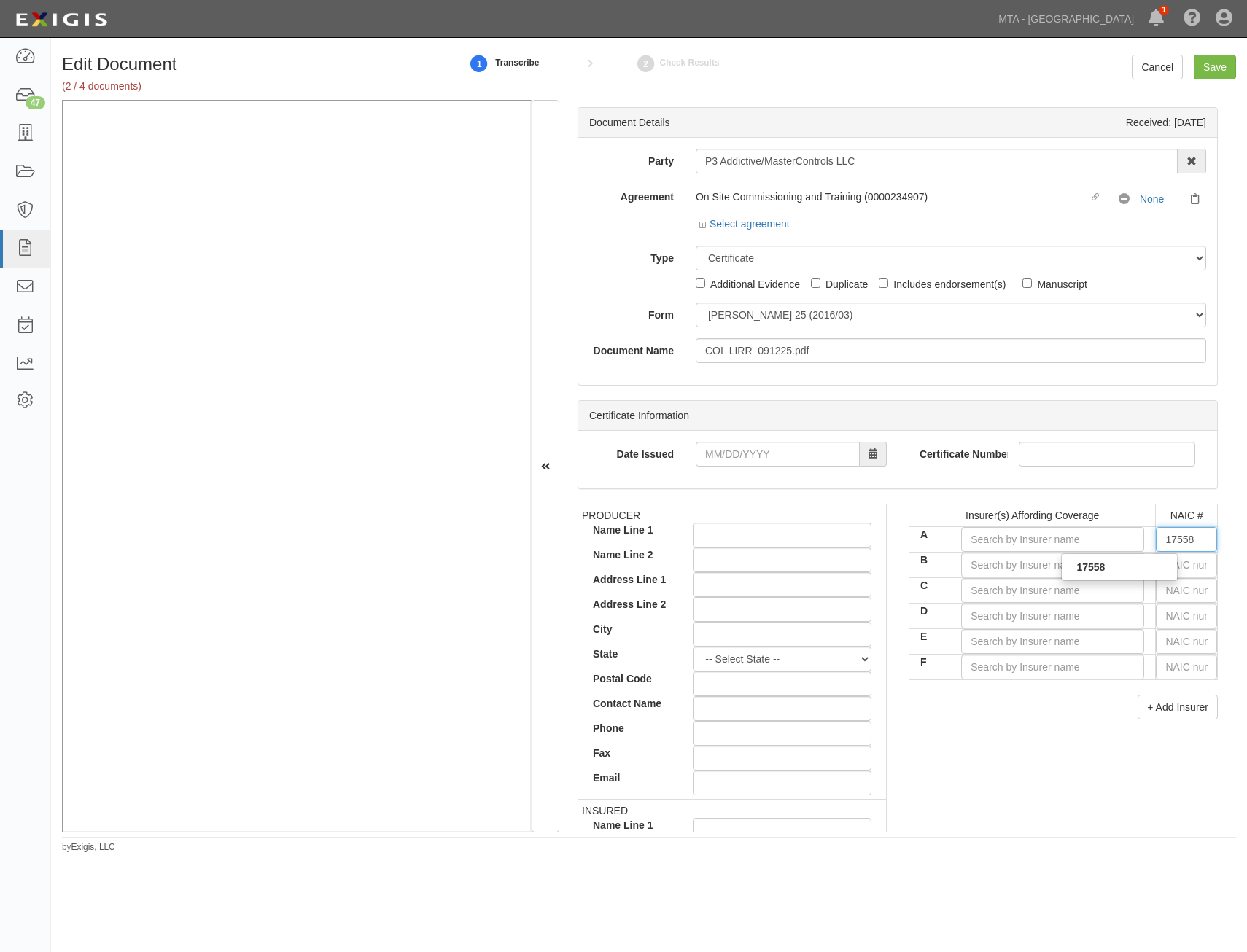
click at [1139, 570] on div "17558" at bounding box center [1119, 567] width 115 height 19
type input "Old Guard Insurance Company (A XV Rating)"
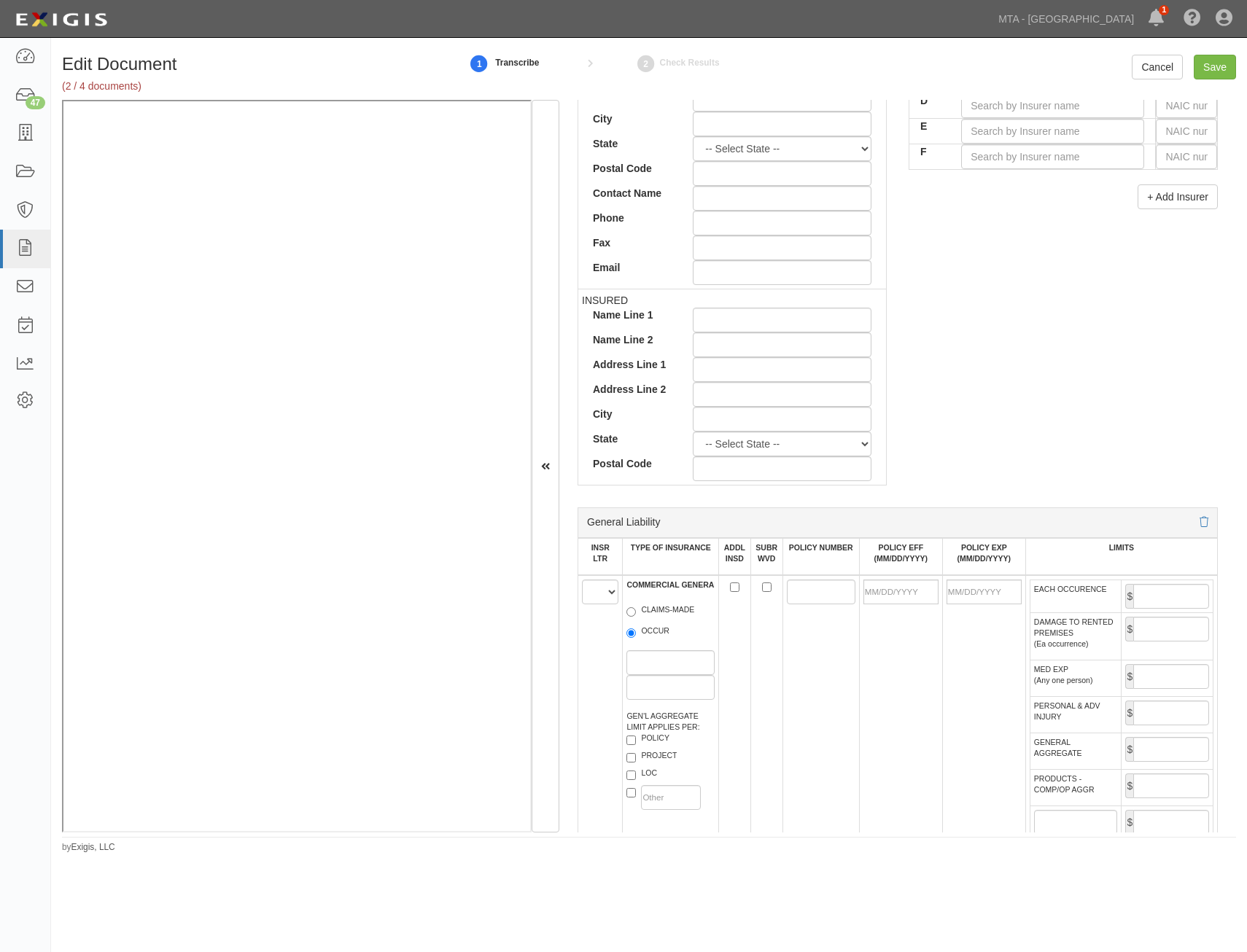
scroll to position [947, 0]
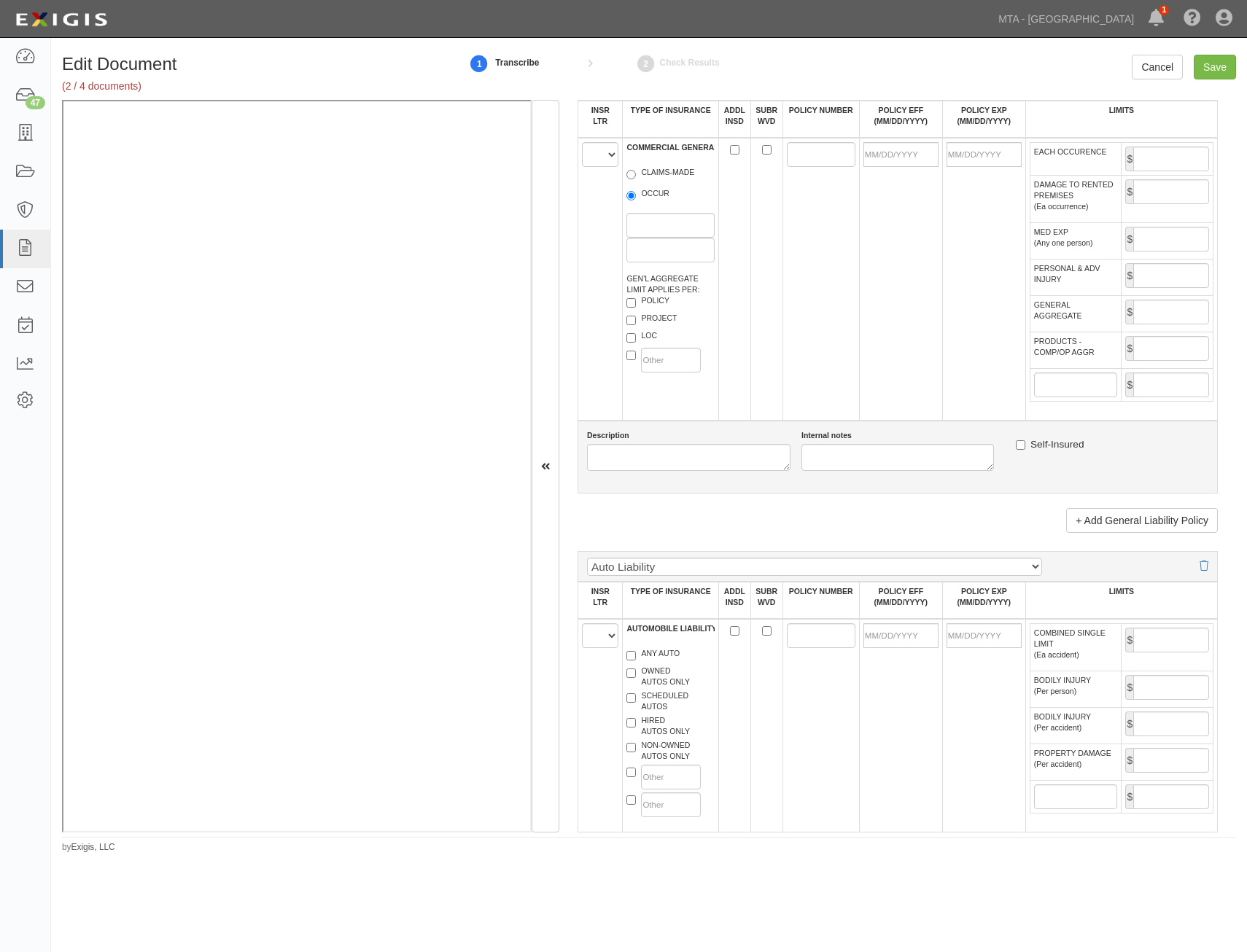
type input "17558"
drag, startPoint x: 603, startPoint y: 161, endPoint x: 609, endPoint y: 169, distance: 10.0
click at [603, 161] on select "A B C D E F" at bounding box center [600, 155] width 36 height 25
select select "A"
click at [582, 142] on select "A B C D E F" at bounding box center [600, 155] width 36 height 25
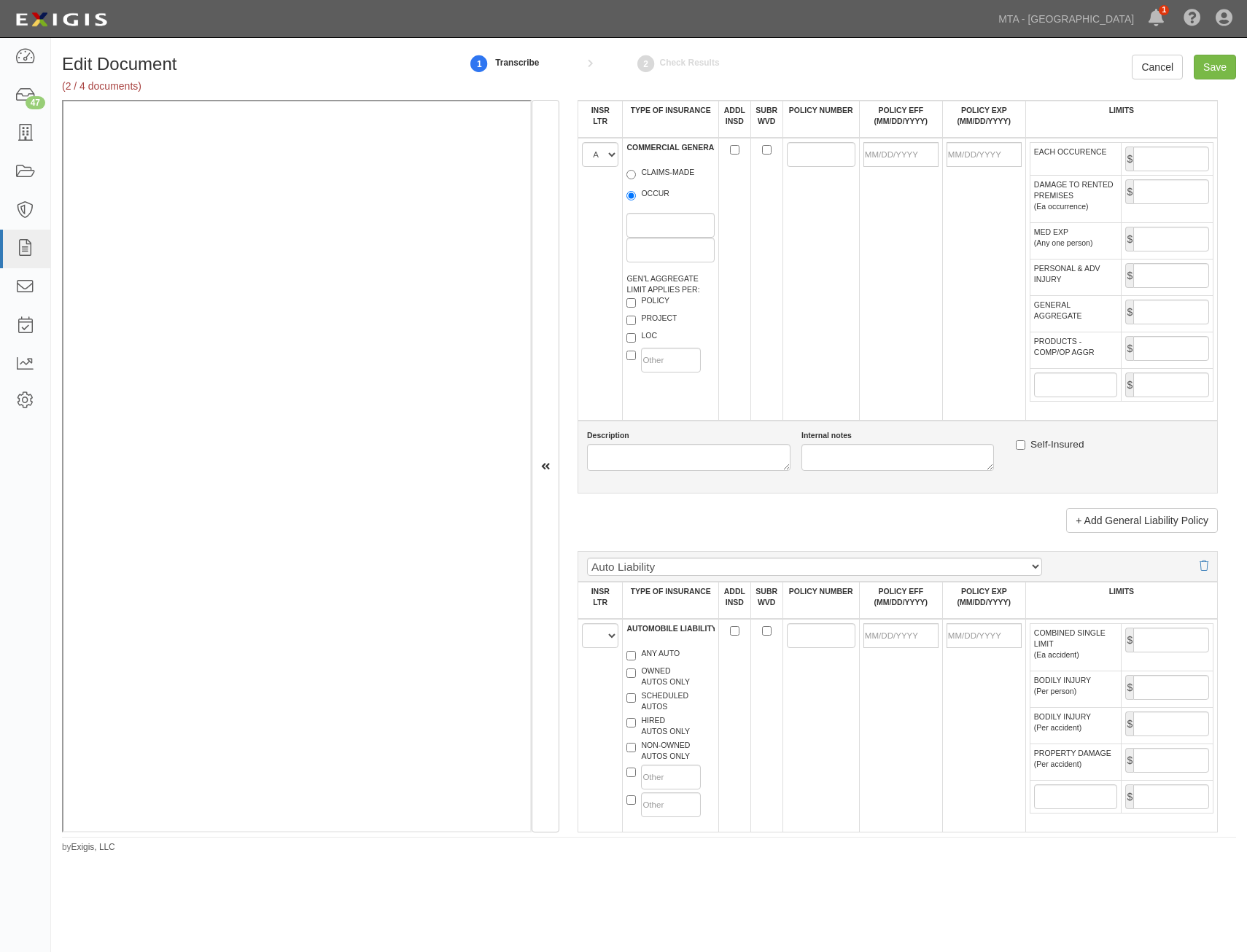
click at [653, 198] on label "OCCUR" at bounding box center [647, 196] width 43 height 14
click at [636, 198] on input "OCCUR" at bounding box center [631, 196] width 10 height 10
radio input "true"
click at [655, 302] on label "POLICY" at bounding box center [647, 303] width 43 height 14
click at [636, 302] on input "POLICY" at bounding box center [631, 303] width 10 height 10
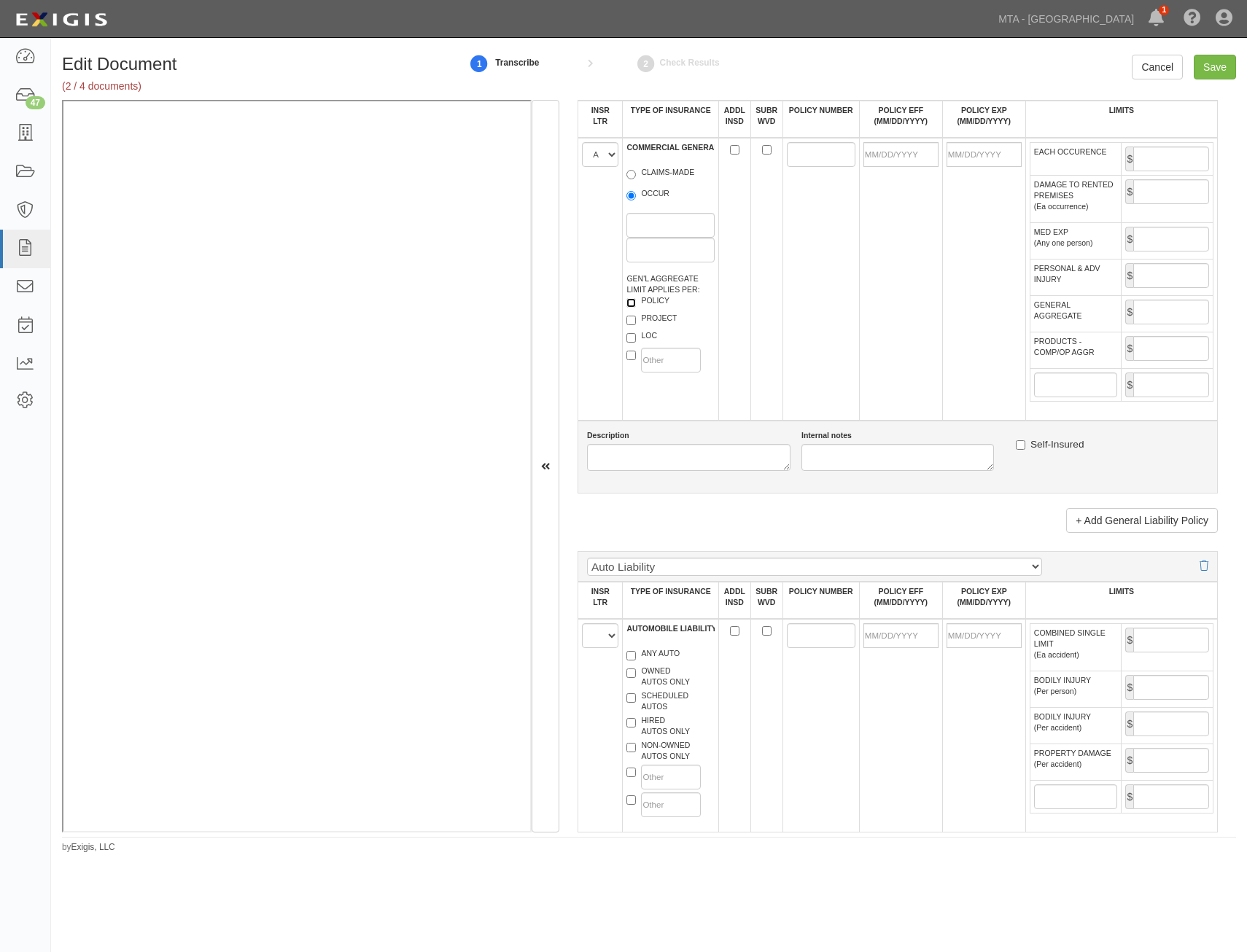
checkbox input "true"
click at [793, 153] on input "POLICY NUMBER" at bounding box center [820, 155] width 68 height 25
paste input "9764198"
type input "9764198"
click at [904, 150] on input "POLICY EFF (MM/DD/YYYY)" at bounding box center [900, 155] width 75 height 25
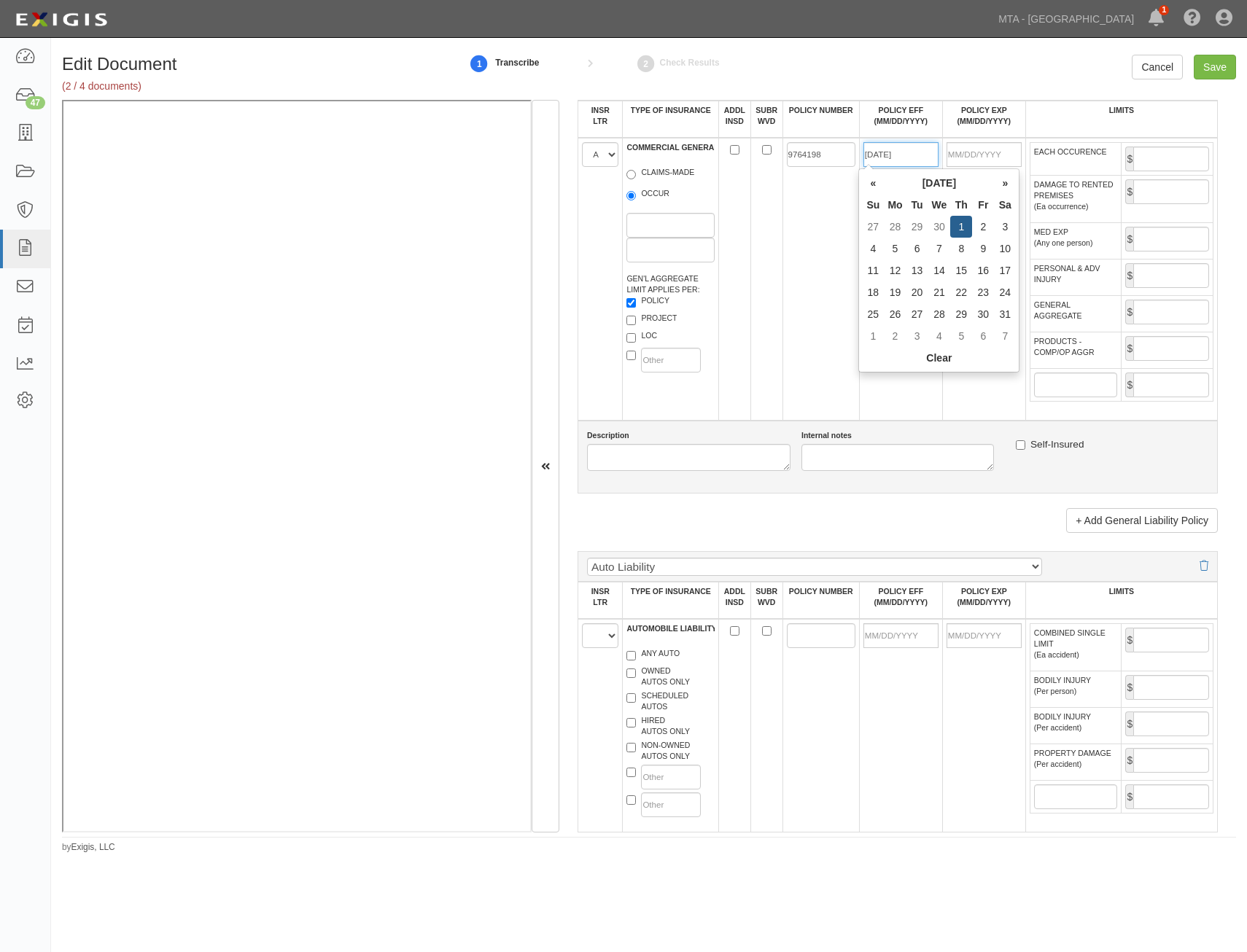
type input "[DATE]"
click at [777, 270] on td at bounding box center [766, 278] width 32 height 282
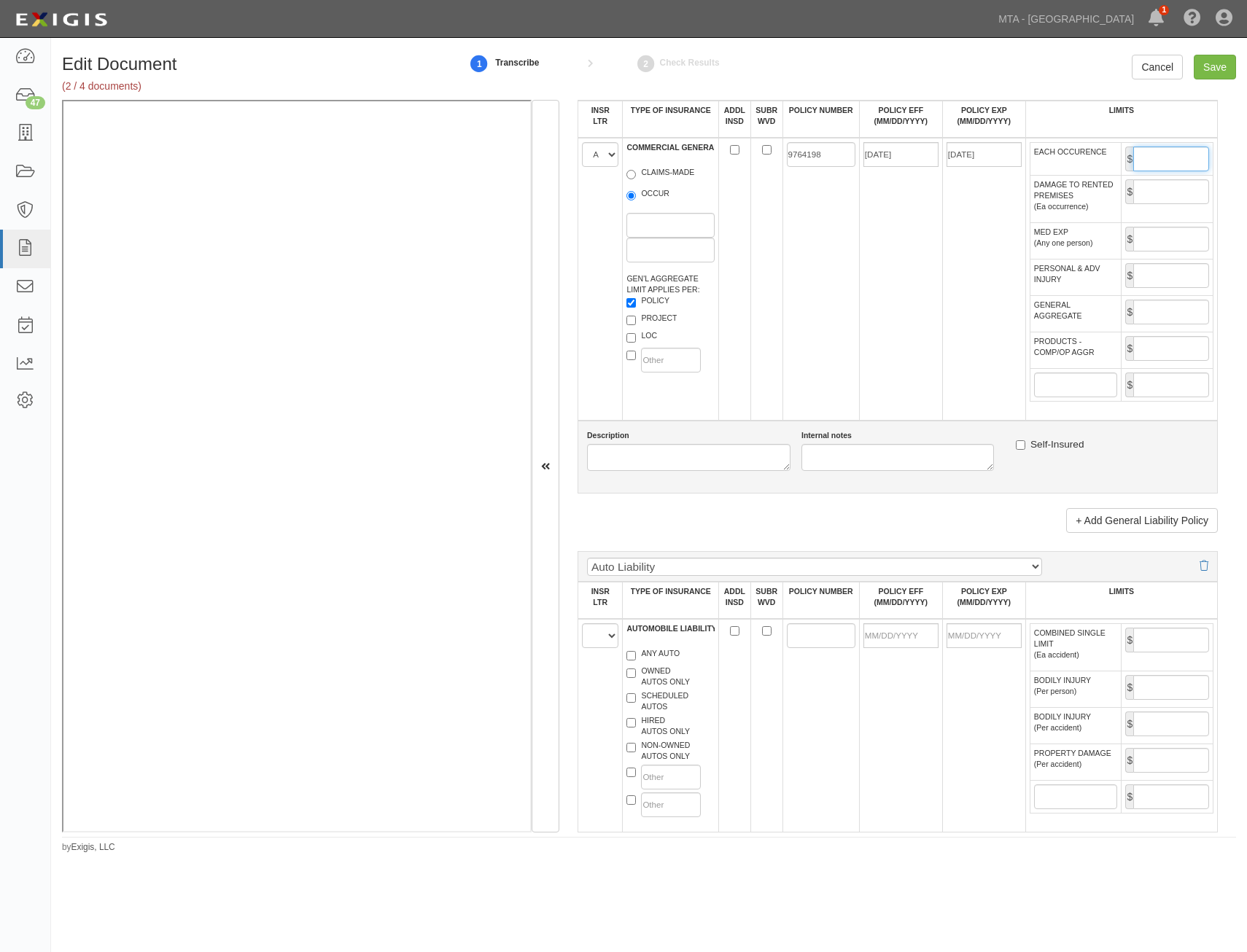
click at [1171, 159] on input "EACH OCCURENCE" at bounding box center [1171, 159] width 76 height 25
type input "1,000,000"
click at [1163, 313] on input "GENERAL AGGREGATE" at bounding box center [1171, 311] width 76 height 25
type input "2,000,000"
click at [1166, 356] on input "PRODUCTS - COMP/OP AGGR" at bounding box center [1171, 348] width 76 height 25
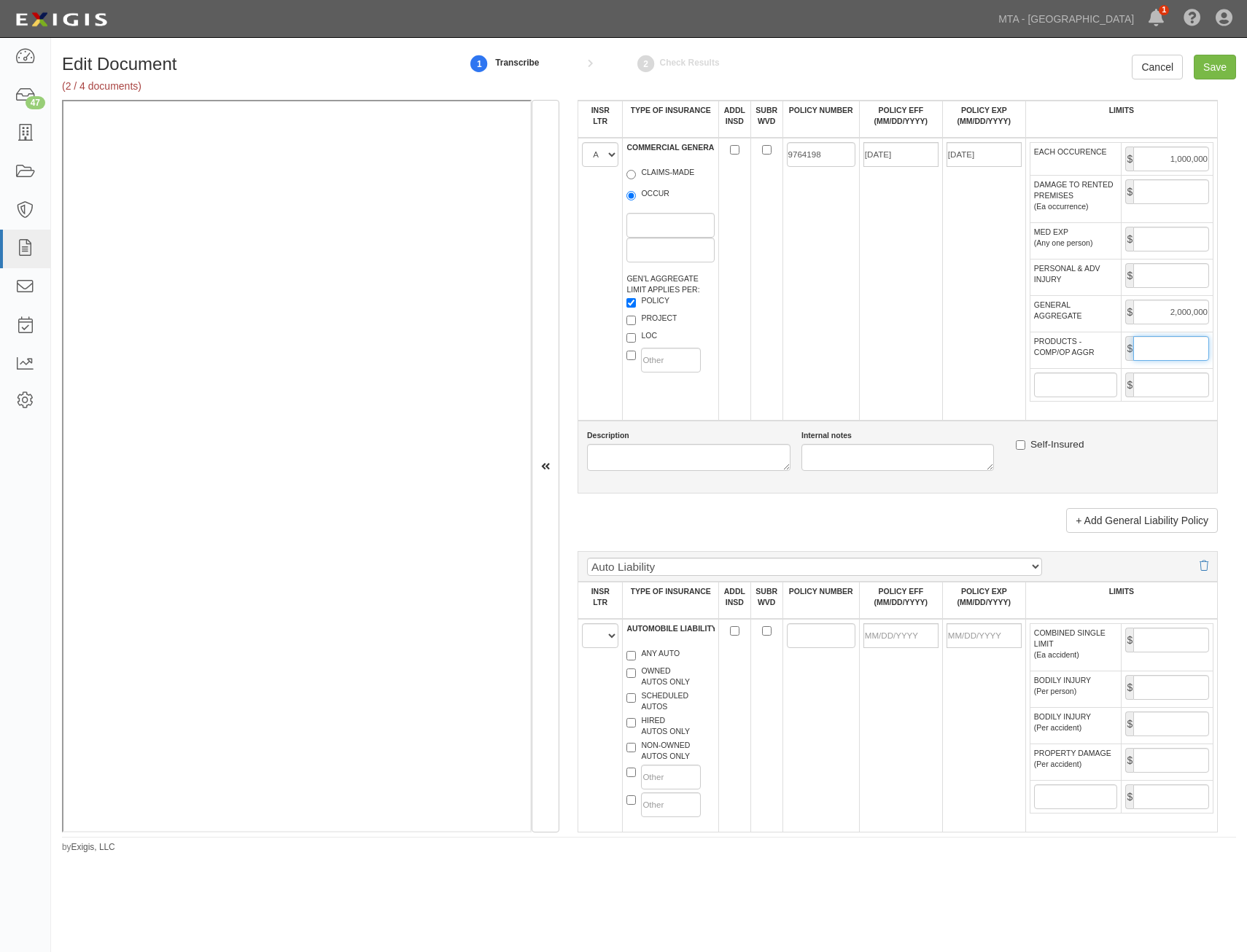
type input "2,000,000"
click at [871, 412] on td "05/01/2025" at bounding box center [900, 278] width 83 height 282
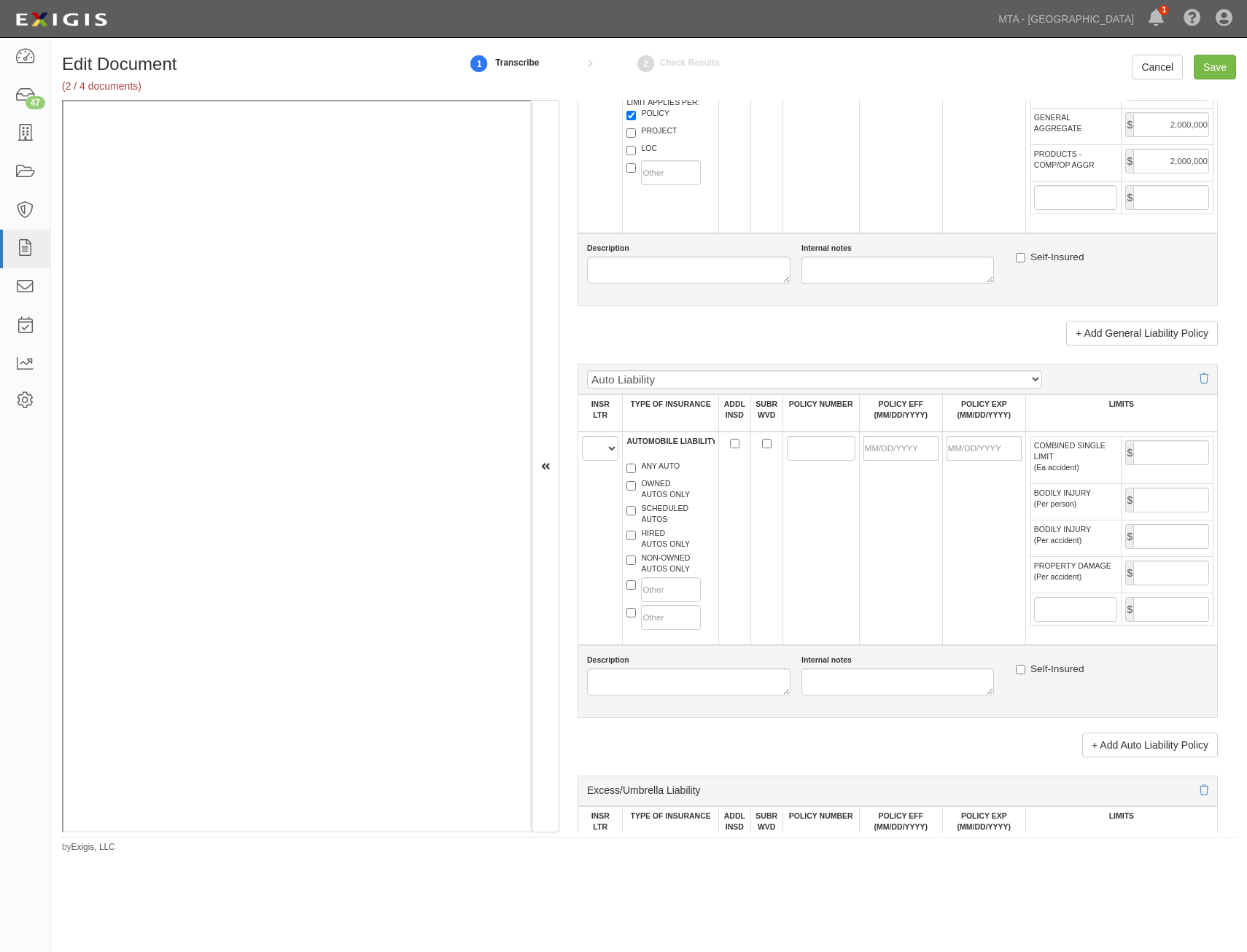
scroll to position [1239, 0]
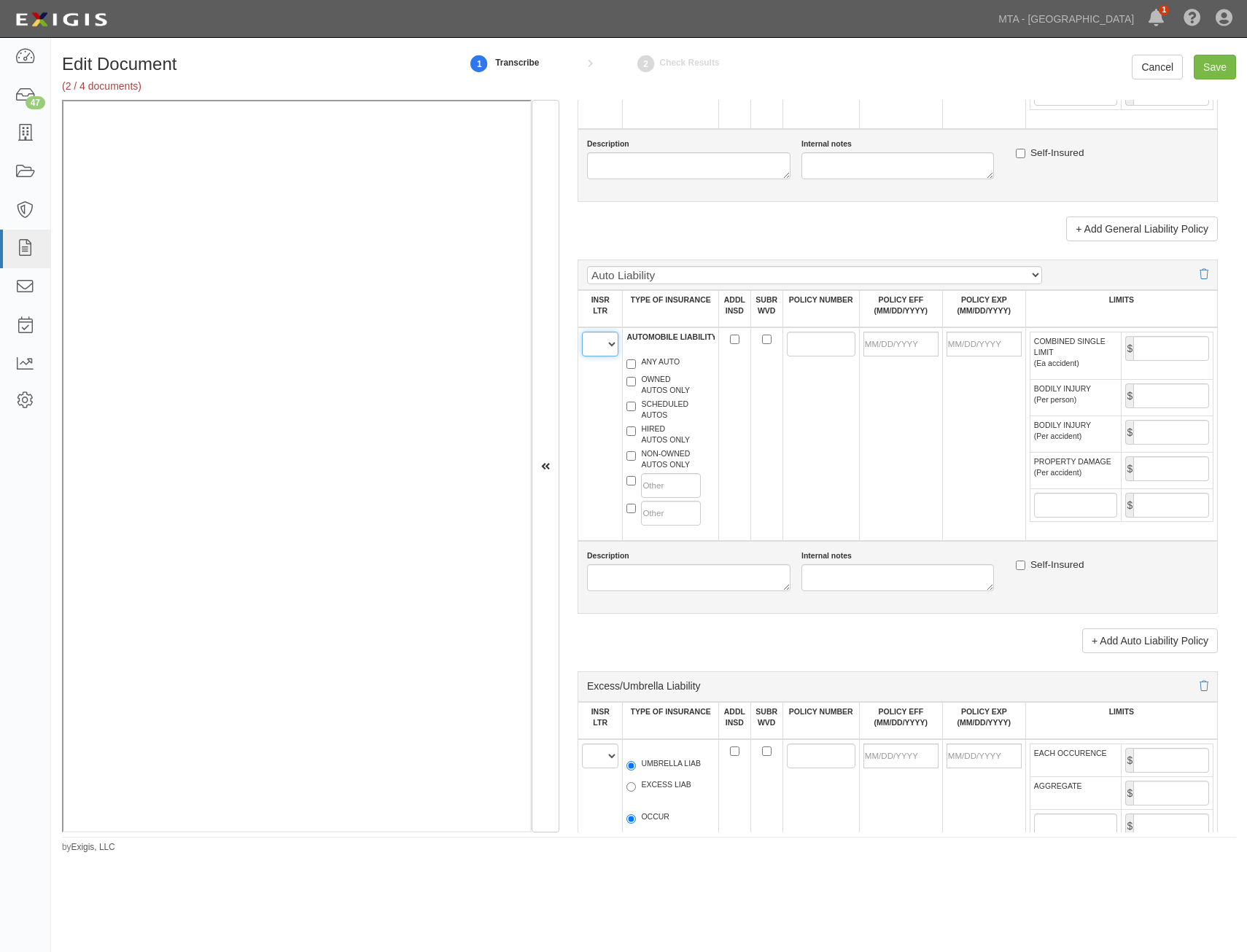
click at [612, 344] on select "A B C D E F" at bounding box center [600, 344] width 36 height 25
select select "A"
click at [582, 332] on select "A B C D E F" at bounding box center [600, 344] width 36 height 25
click at [652, 363] on label "ANY AUTO" at bounding box center [653, 364] width 53 height 14
click at [636, 363] on input "ANY AUTO" at bounding box center [631, 364] width 10 height 10
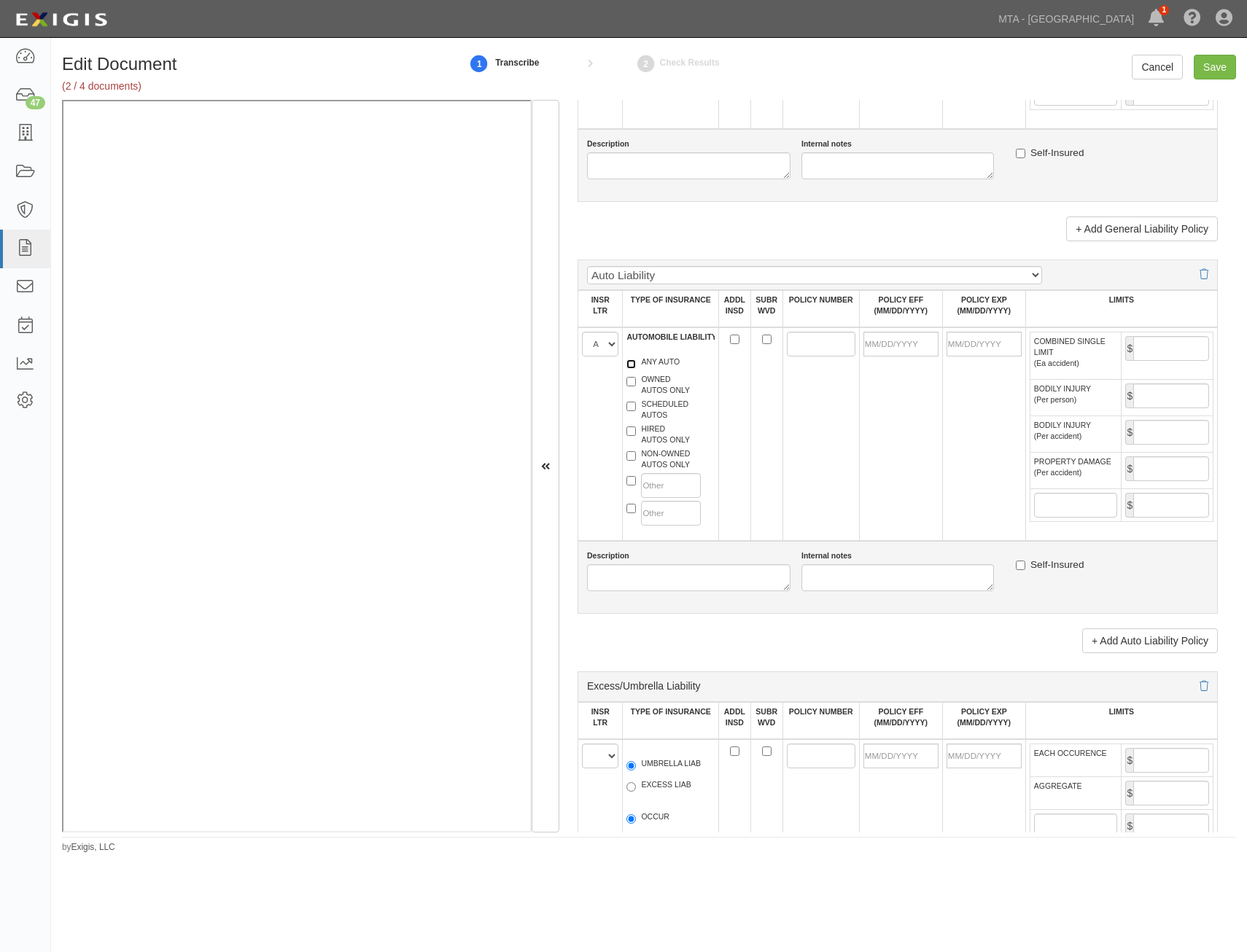
checkbox input "true"
drag, startPoint x: 816, startPoint y: 336, endPoint x: 798, endPoint y: 344, distance: 19.7
click at [816, 336] on input "POLICY NUMBER" at bounding box center [820, 344] width 68 height 25
paste input "9764198"
type input "9764198"
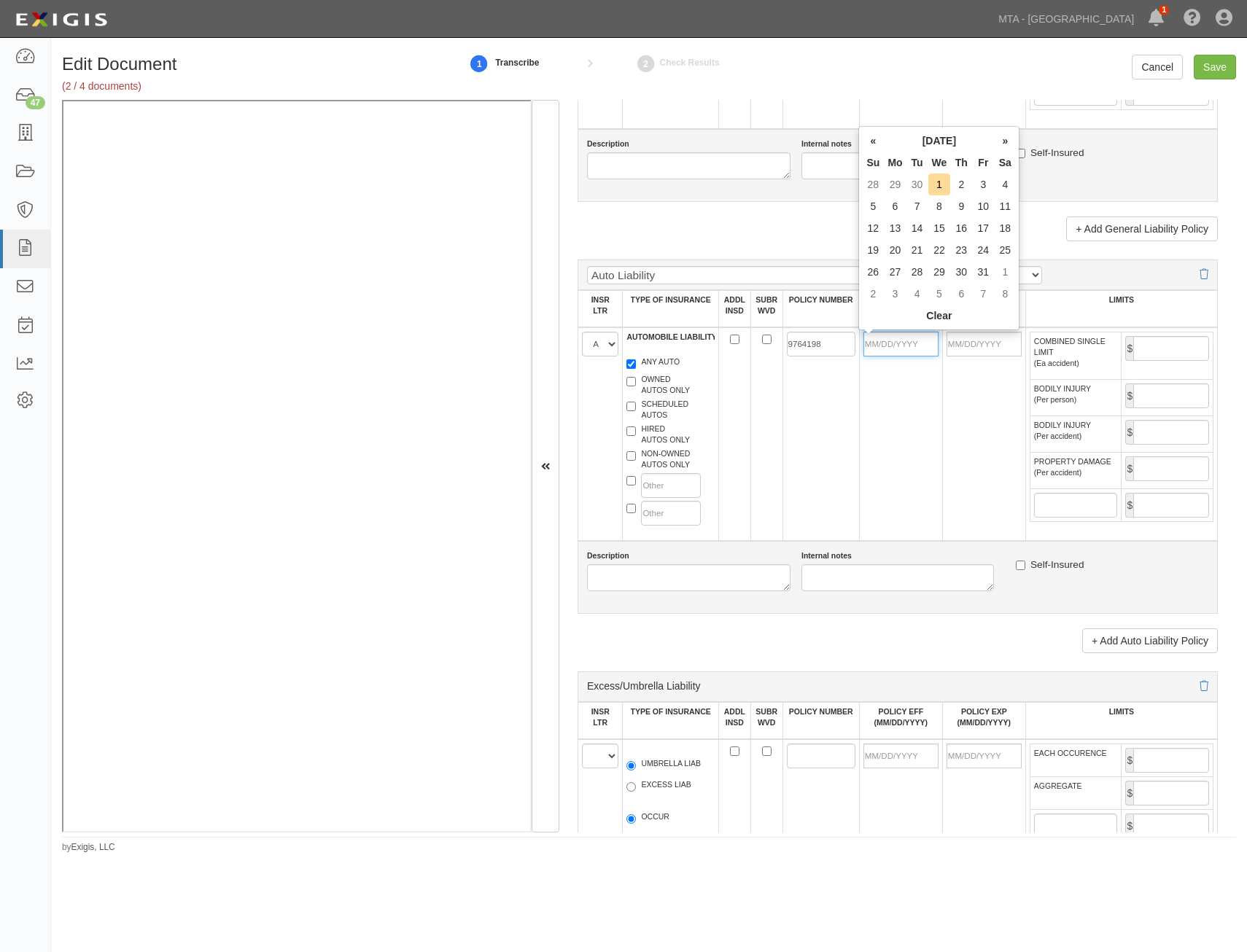
drag, startPoint x: 916, startPoint y: 340, endPoint x: 911, endPoint y: 350, distance: 11.2
click at [916, 340] on input "POLICY EFF (MM/DD/YYYY)" at bounding box center [900, 344] width 75 height 25
type input "05/01/2025"
type input "[DATE]"
click at [797, 468] on td "9764198" at bounding box center [820, 434] width 76 height 213
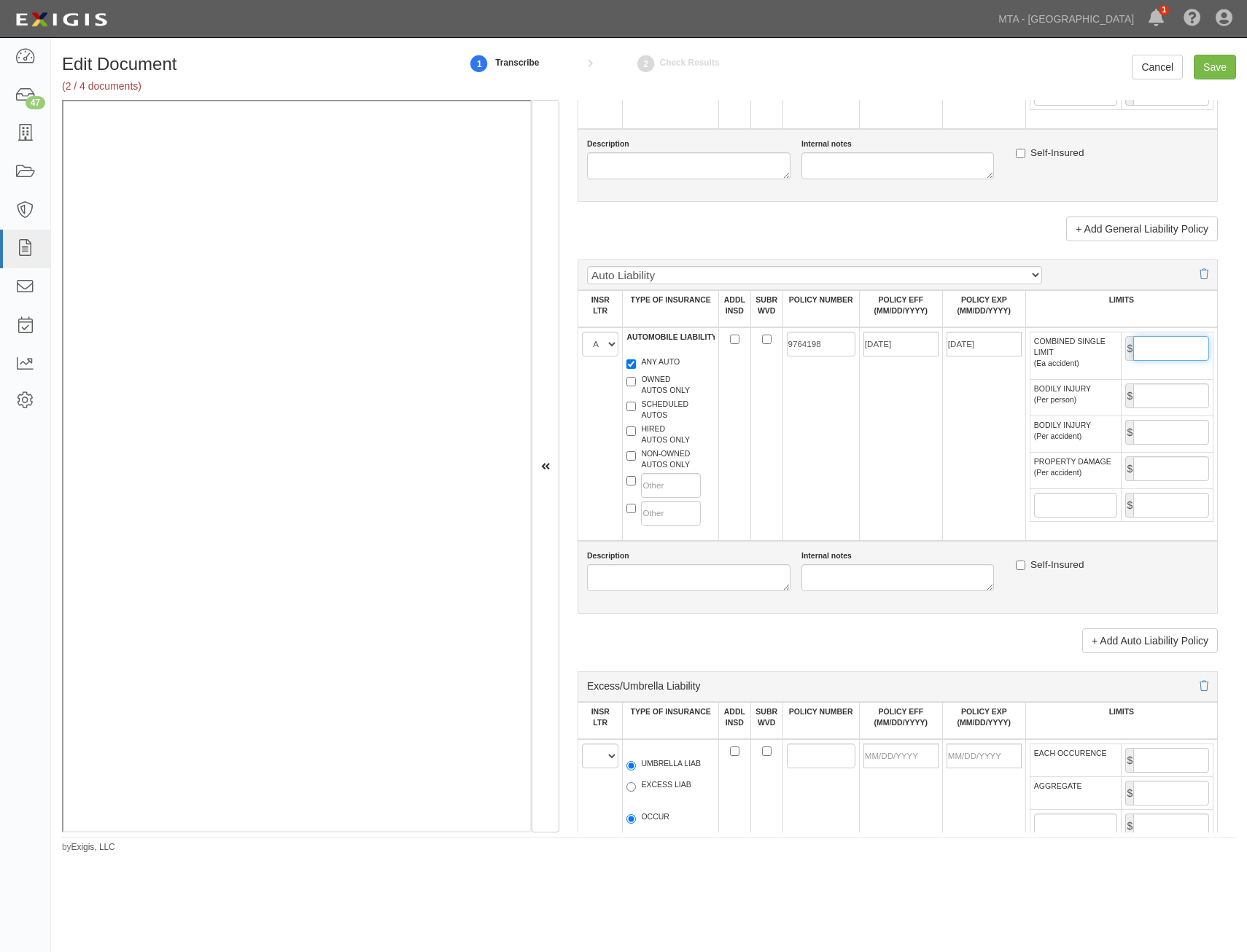
click at [1171, 352] on input "COMBINED SINGLE LIMIT (Ea accident)" at bounding box center [1171, 348] width 76 height 25
type input "1,000,000"
click at [851, 468] on td "9764198" at bounding box center [820, 434] width 76 height 213
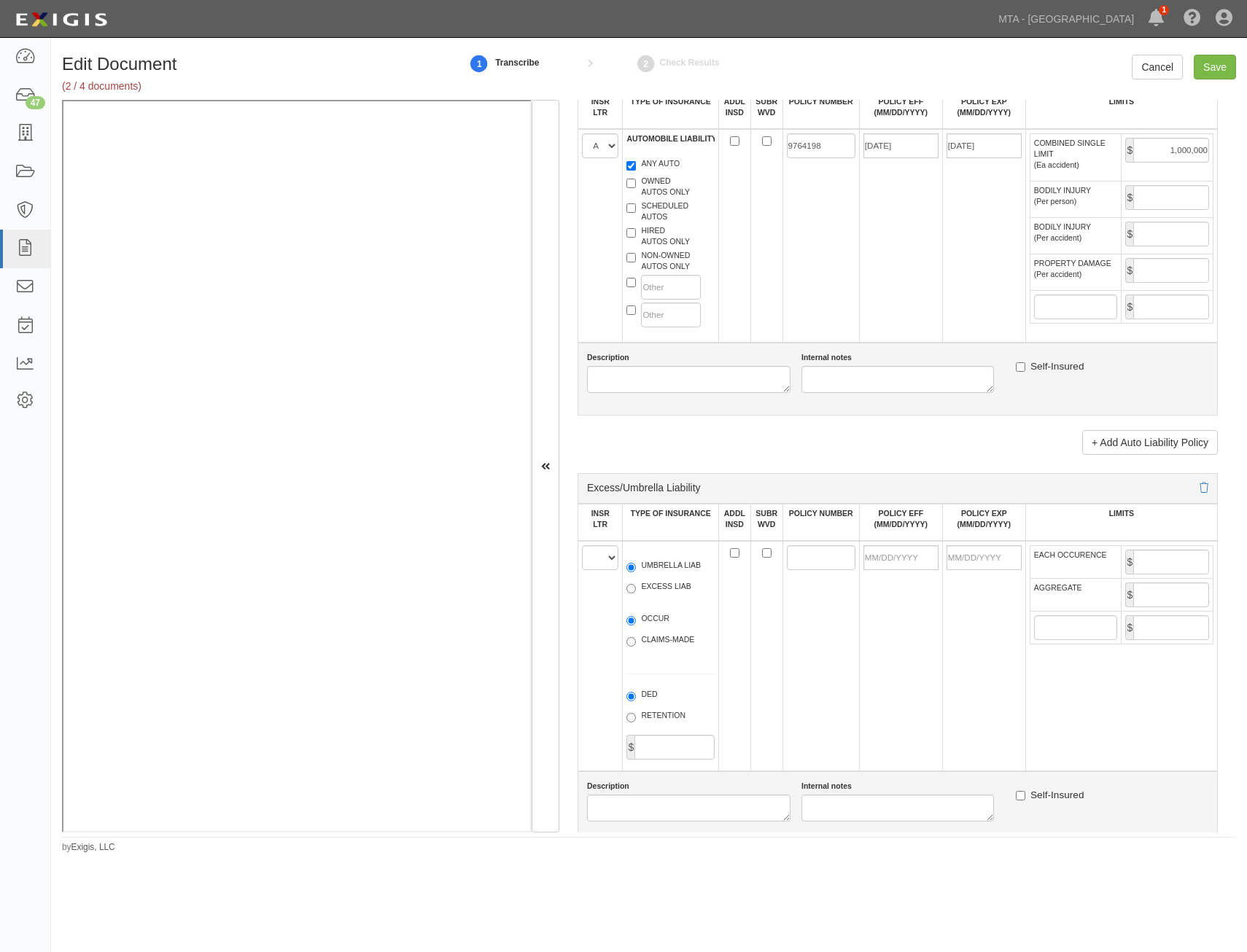
scroll to position [1457, 0]
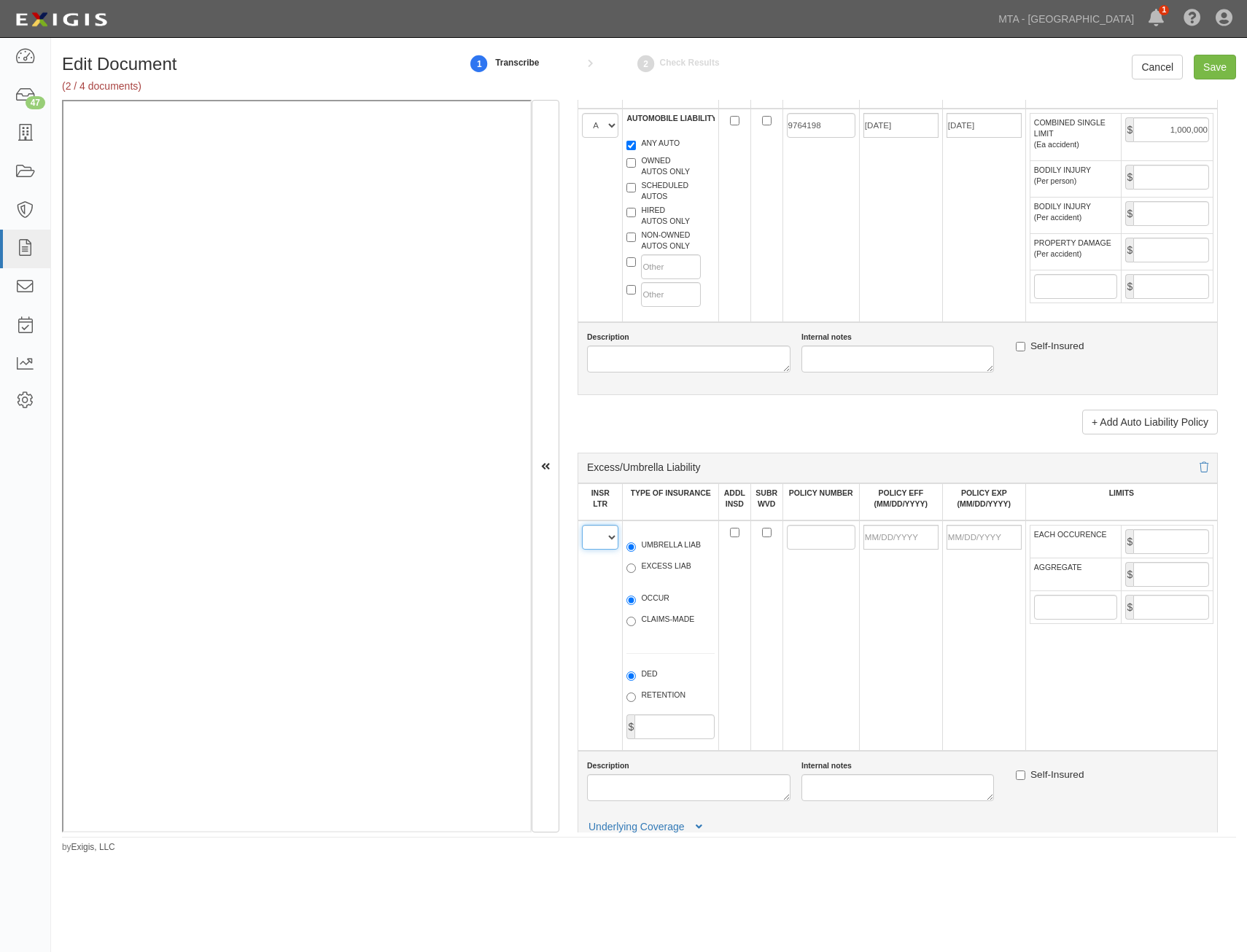
click at [602, 538] on select "A B C D E F" at bounding box center [600, 537] width 36 height 25
select select "A"
click at [582, 525] on select "A B C D E F" at bounding box center [600, 537] width 36 height 25
click at [676, 542] on label "UMBRELLA LIAB" at bounding box center [663, 546] width 74 height 14
click at [636, 542] on input "UMBRELLA LIAB" at bounding box center [631, 547] width 10 height 10
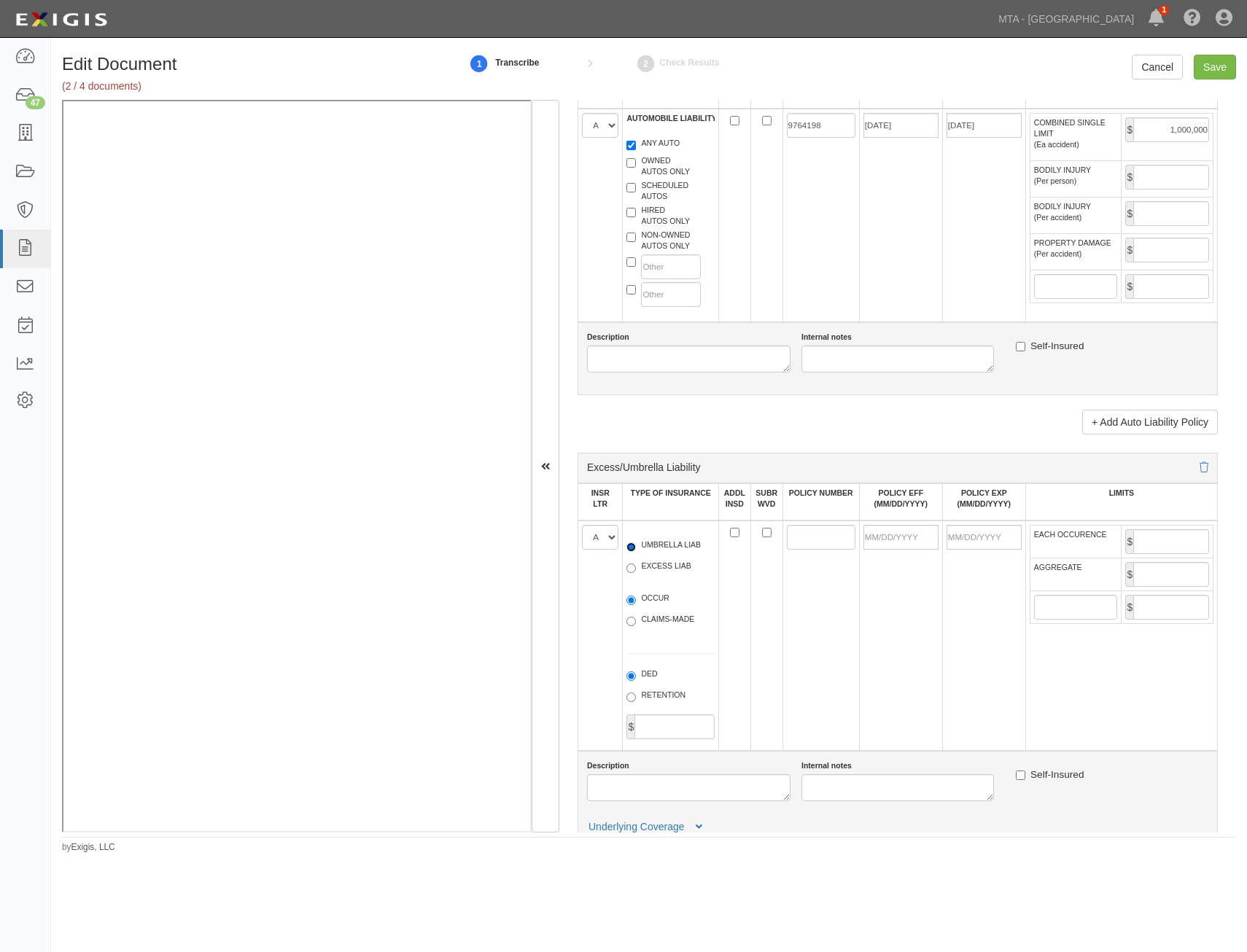
radio input "true"
click at [657, 600] on label "OCCUR" at bounding box center [647, 600] width 43 height 14
click at [636, 600] on input "OCCUR" at bounding box center [631, 600] width 10 height 10
radio input "true"
click at [815, 534] on input "POLICY NUMBER" at bounding box center [820, 537] width 68 height 25
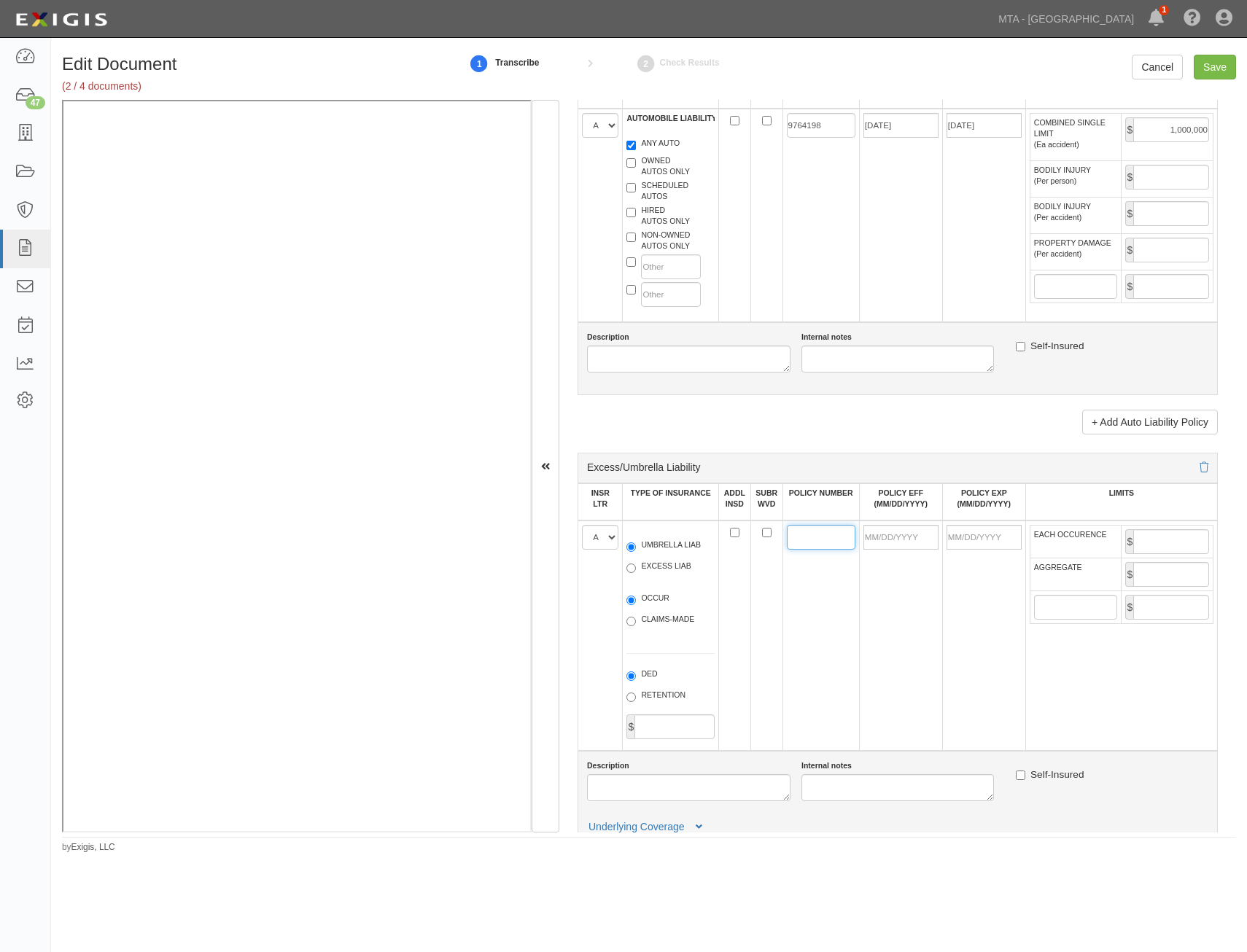
paste input "9764198"
type input "9764198"
click at [882, 538] on input "POLICY EFF (MM/DD/YYYY)" at bounding box center [900, 537] width 75 height 25
type input "05/01/2025"
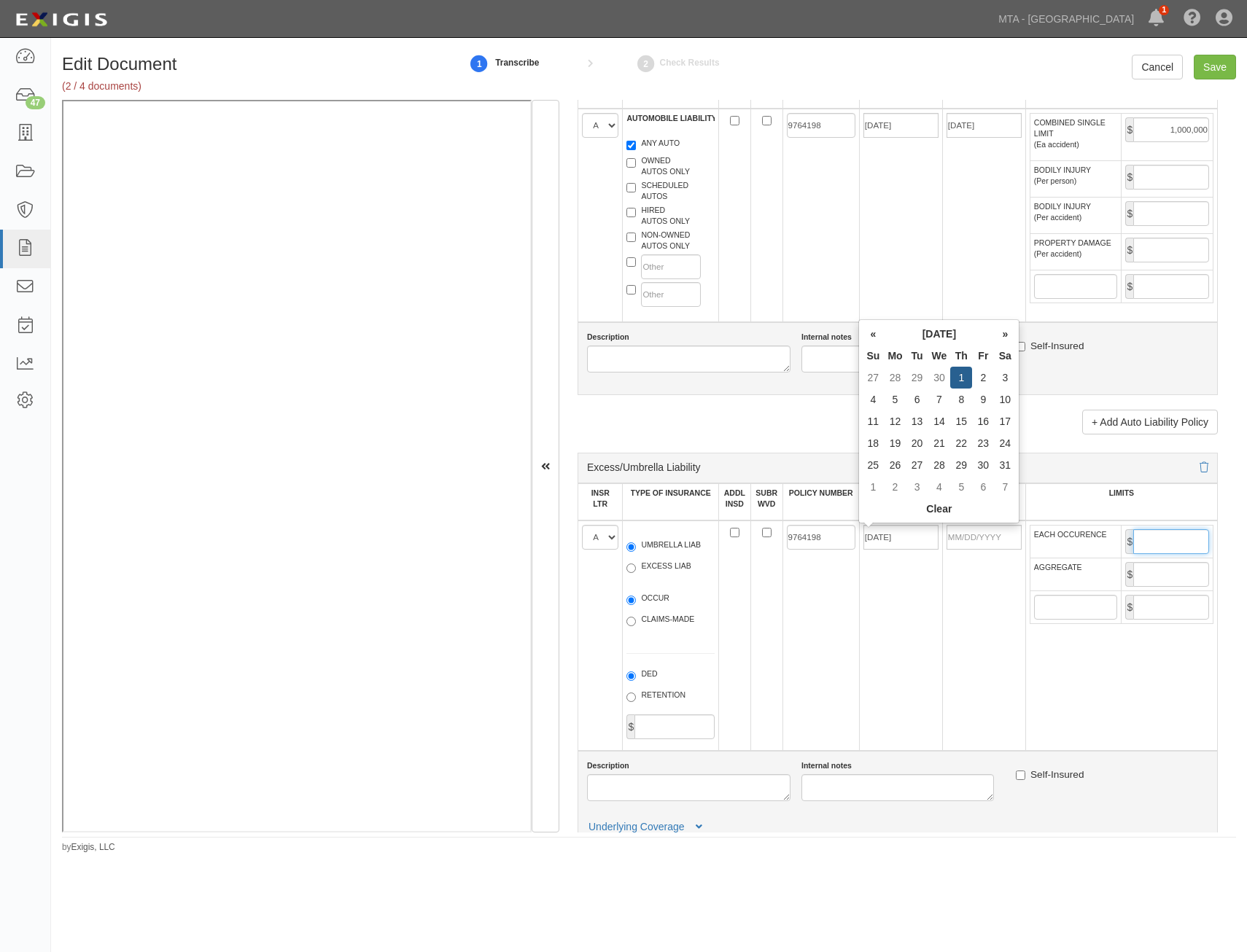
type input "[DATE]"
click at [1183, 540] on input "EACH OCCURENCE" at bounding box center [1171, 542] width 76 height 25
type input "2,000,000"
click at [1155, 575] on input "AGGREGATE" at bounding box center [1171, 574] width 76 height 25
type input "2,000,000"
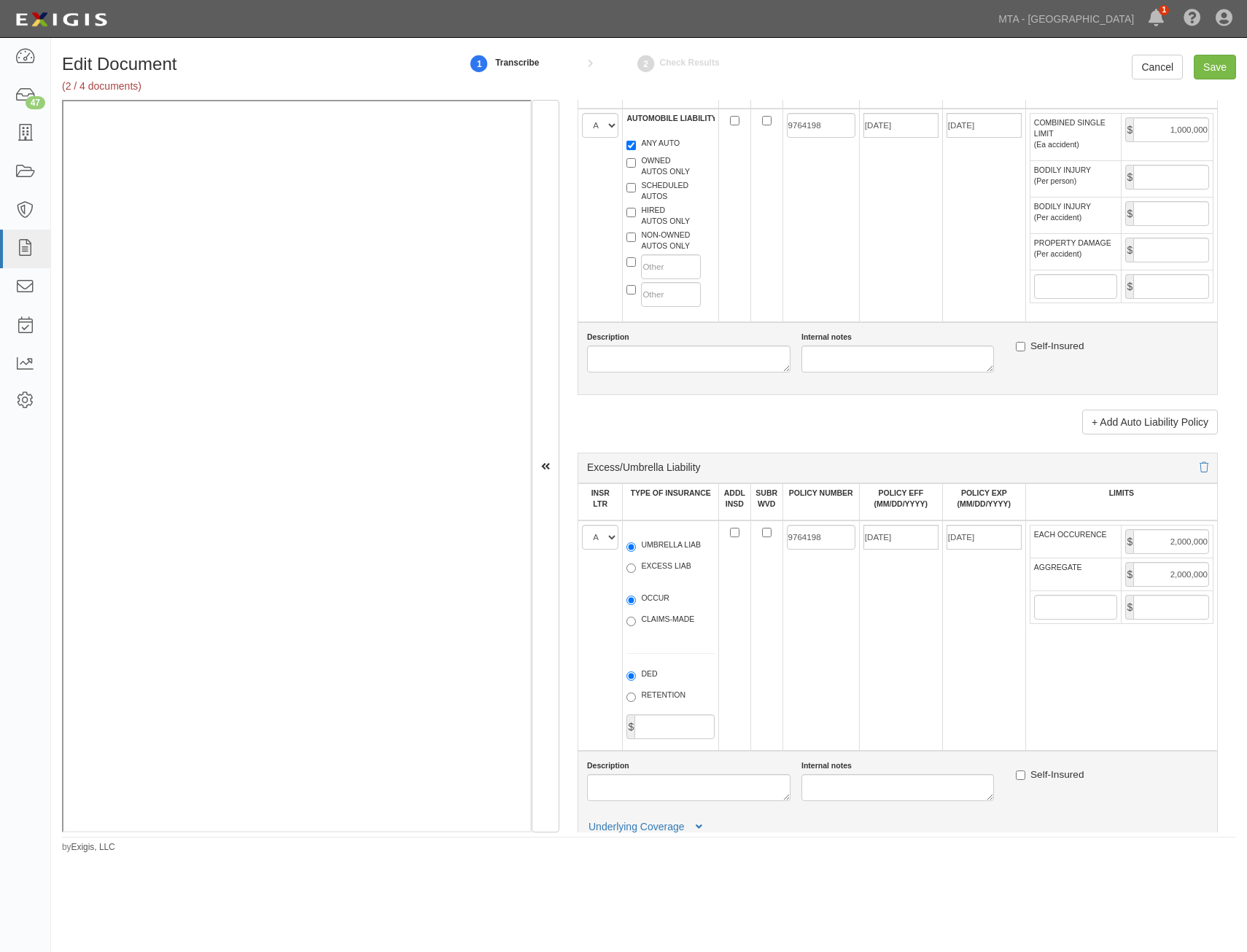
click at [977, 648] on td "[DATE]" at bounding box center [983, 636] width 83 height 230
click at [1205, 76] on input "Save" at bounding box center [1215, 67] width 43 height 25
type input "1000000"
type input "2000000"
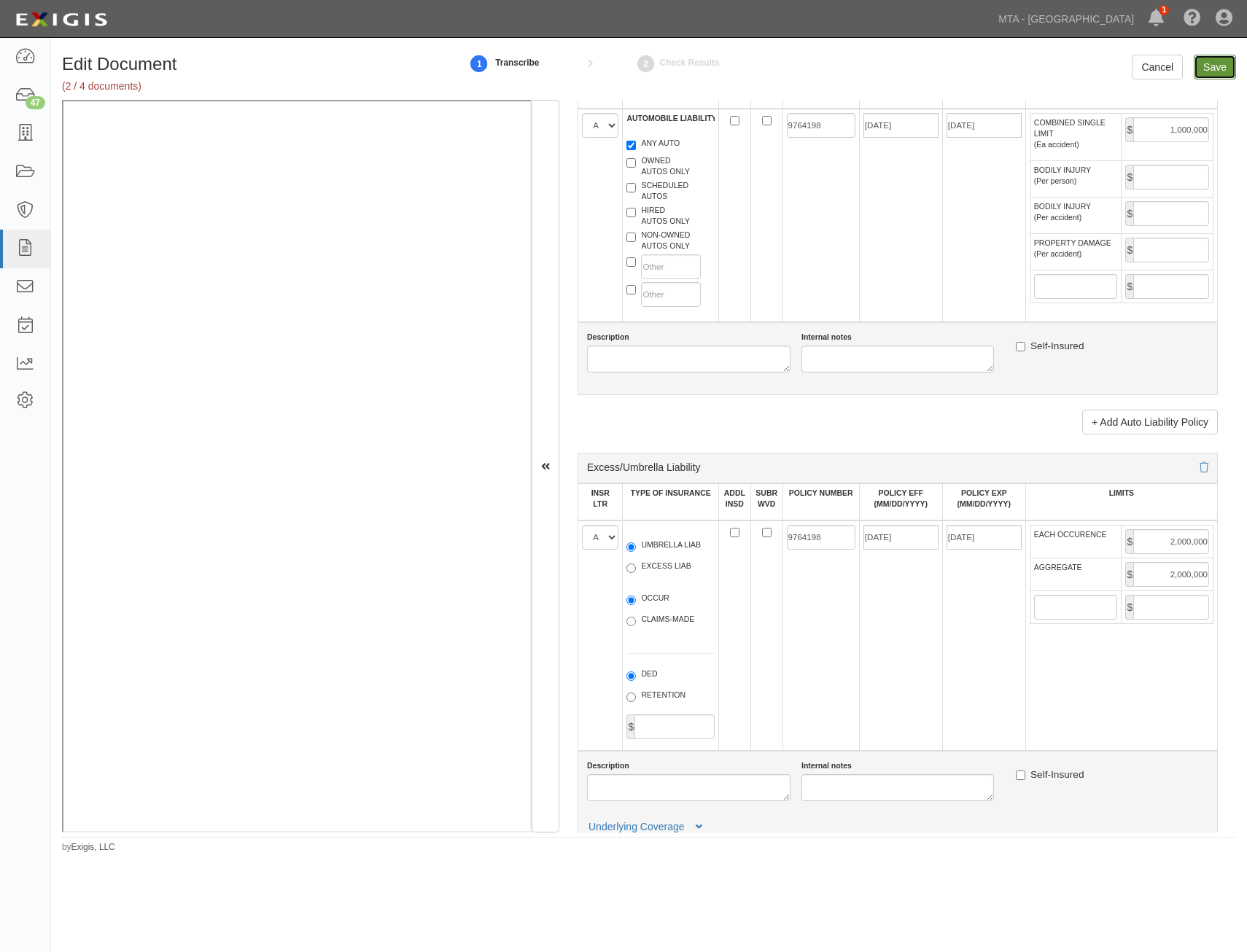
type input "1000000"
type input "2000000"
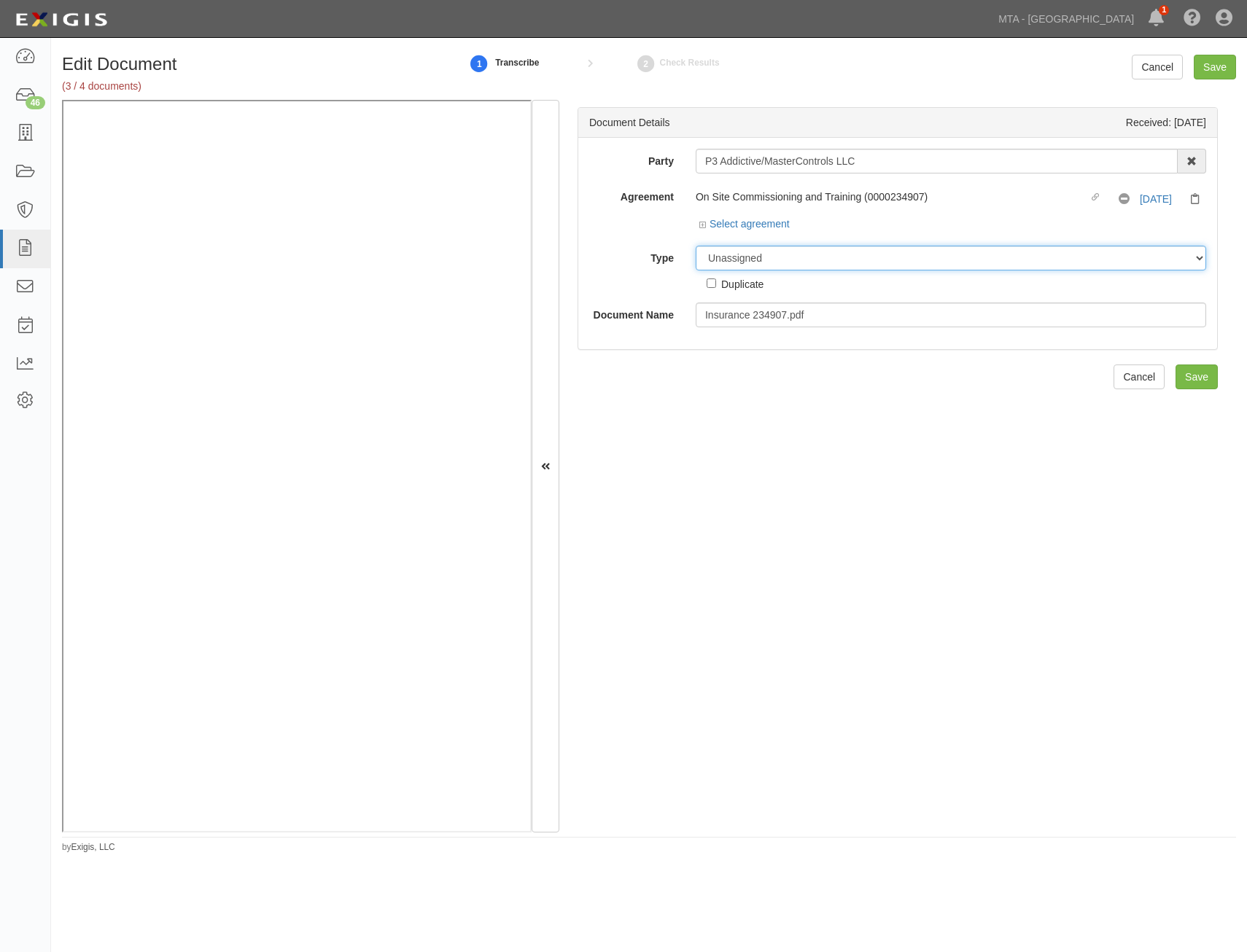
click at [844, 259] on select "Unassigned Binder Cancellation Notice Certificate Contract Endorsement Insuranc…" at bounding box center [951, 258] width 510 height 25
select select "RequirementDetail"
click at [696, 245] on select "Unassigned Binder Cancellation Notice Certificate Contract Endorsement Insuranc…" at bounding box center [951, 258] width 510 height 25
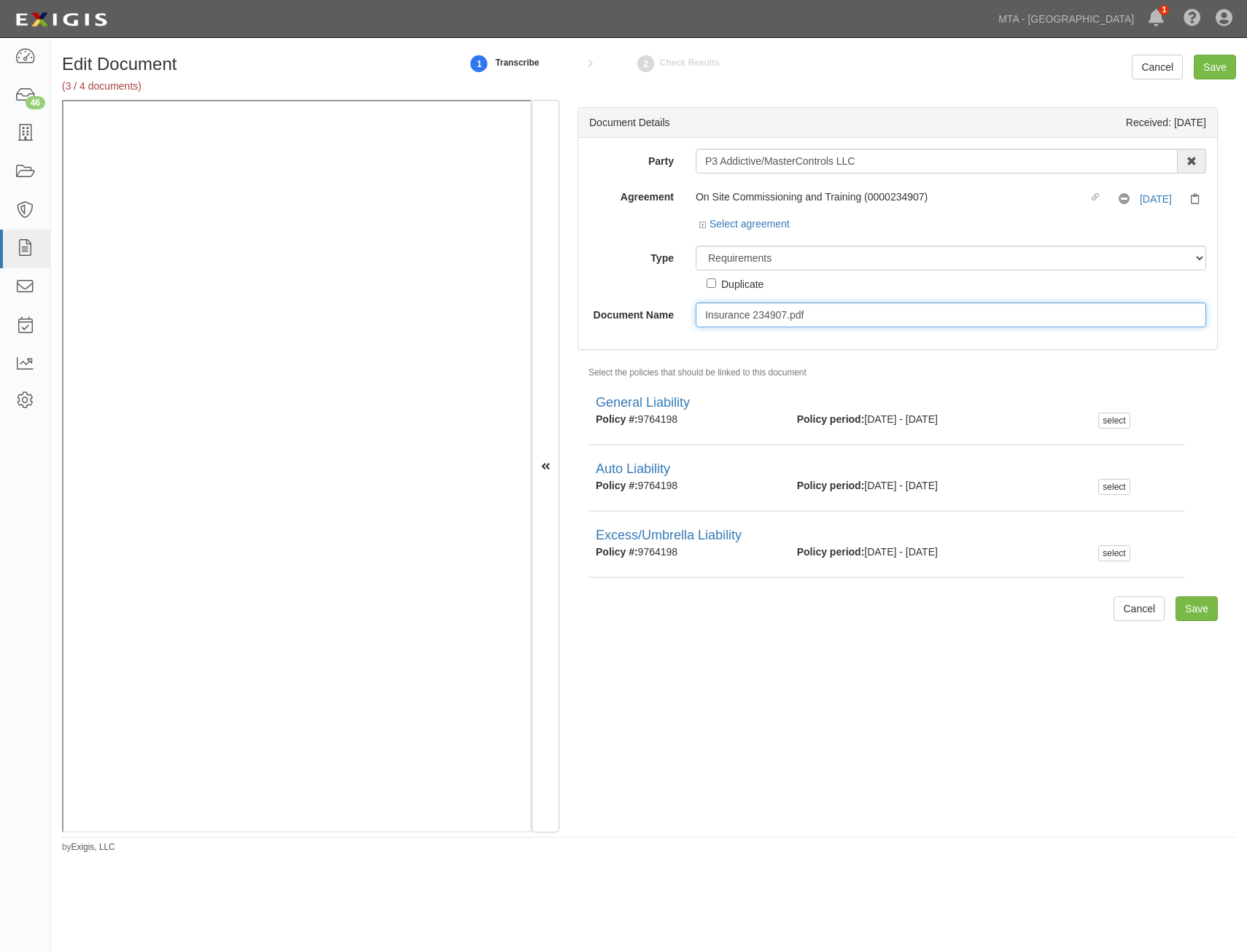
click at [886, 324] on input "Insurance 234907.pdf" at bounding box center [951, 315] width 510 height 25
type input "Insurance Requirements"
click at [1176, 607] on input "Save" at bounding box center [1196, 608] width 43 height 25
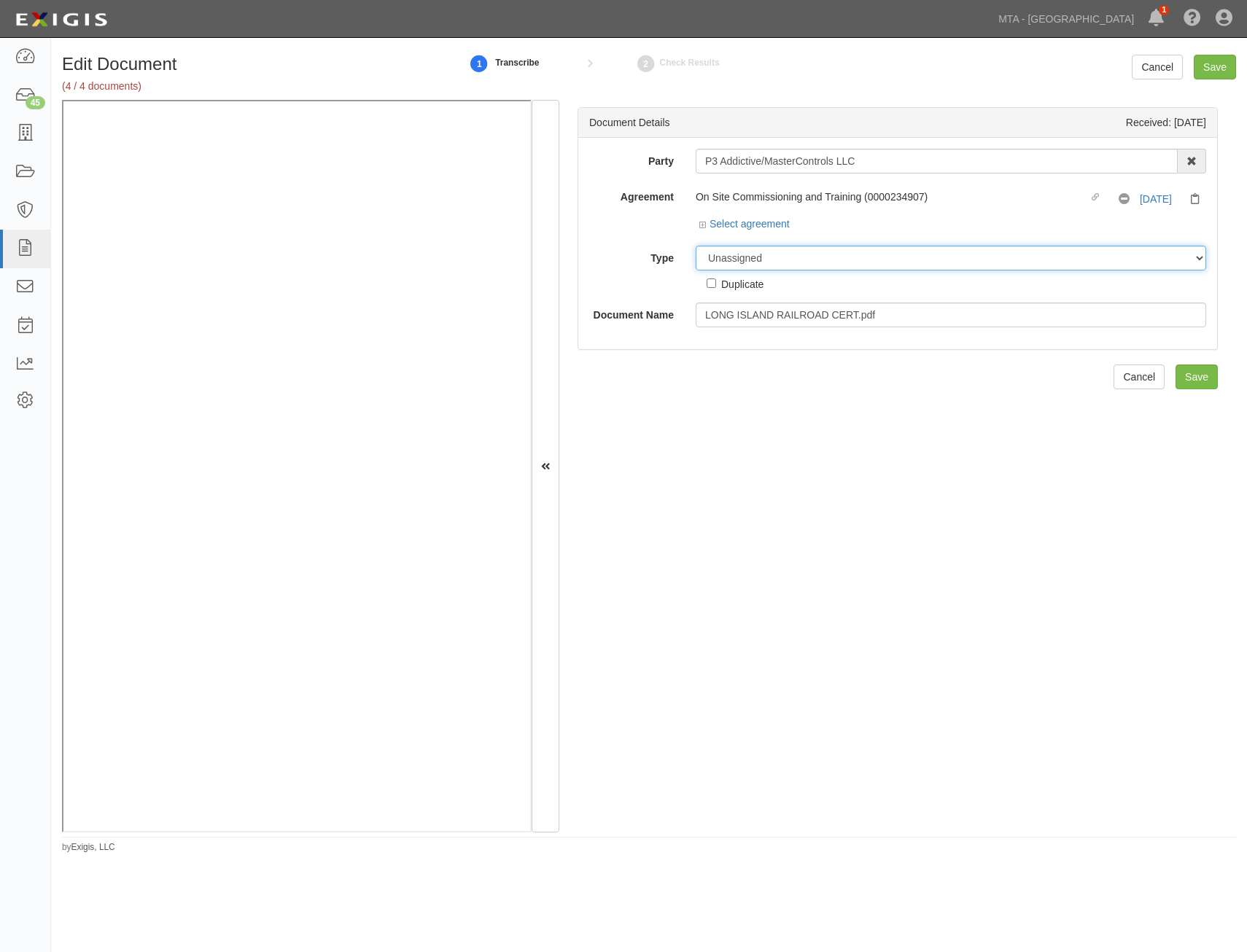
click at [898, 262] on select "Unassigned Binder Cancellation Notice Certificate Contract Endorsement Insuranc…" at bounding box center [951, 258] width 510 height 25
select select "CertificateDetail"
click at [696, 245] on select "Unassigned Binder Cancellation Notice Certificate Contract Endorsement Insuranc…" at bounding box center [951, 258] width 510 height 25
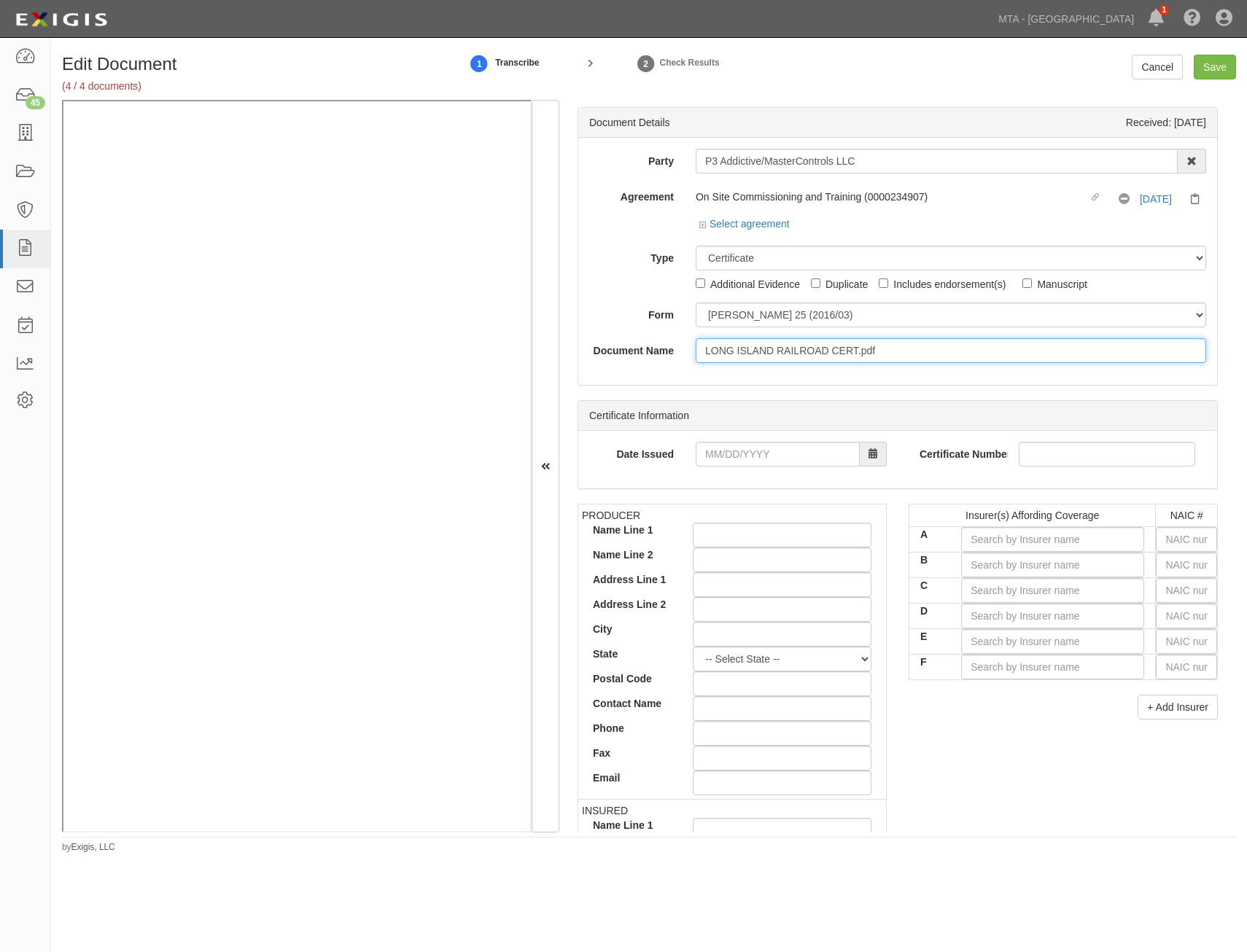
click at [1060, 359] on input "LONG ISLAND RAILROAD CERT.pdf" at bounding box center [951, 350] width 510 height 25
type input "COI"
click at [1167, 540] on input "text" at bounding box center [1186, 539] width 61 height 25
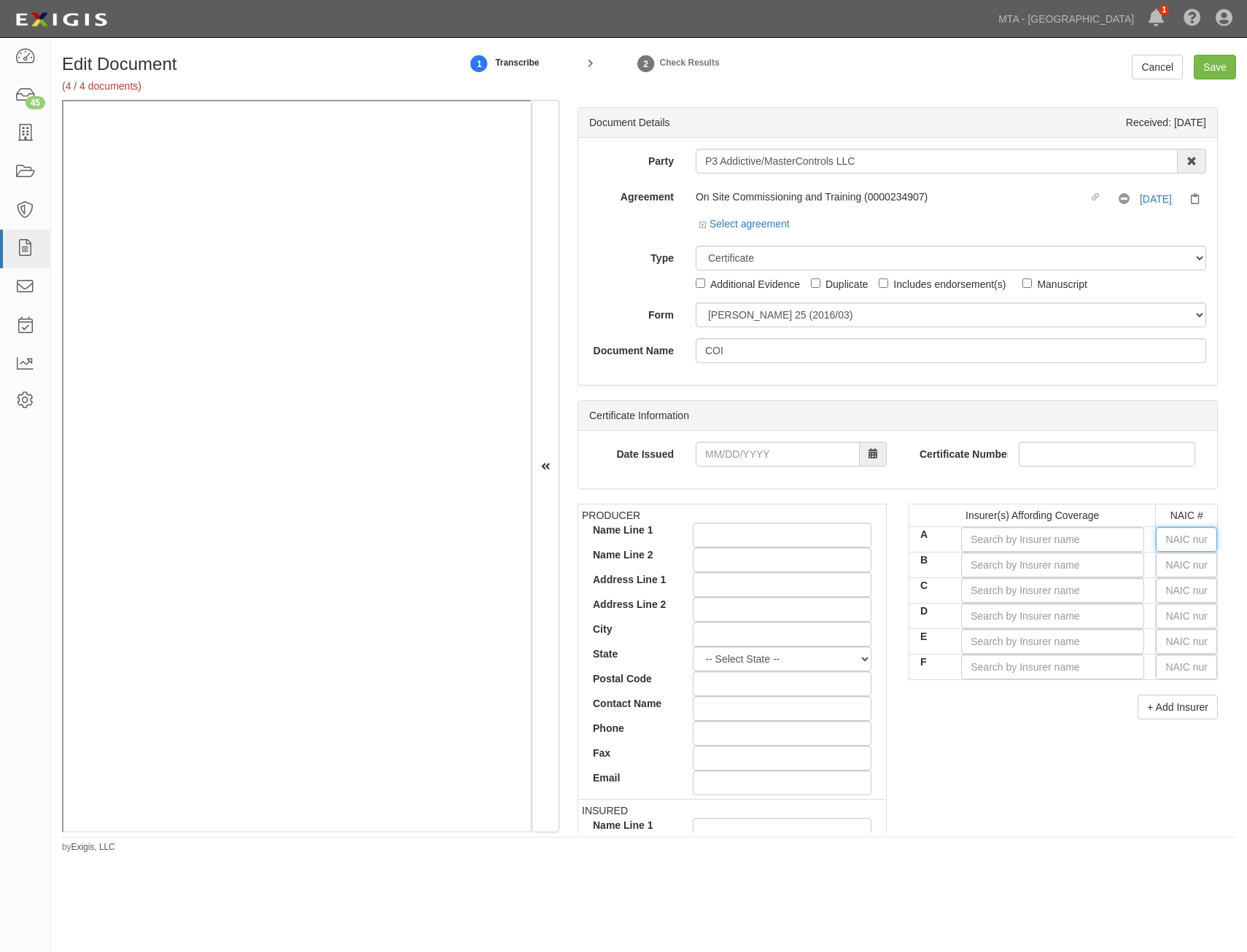
type input "16862"
type input "1"
type input "12963"
type input "12"
type input "12228"
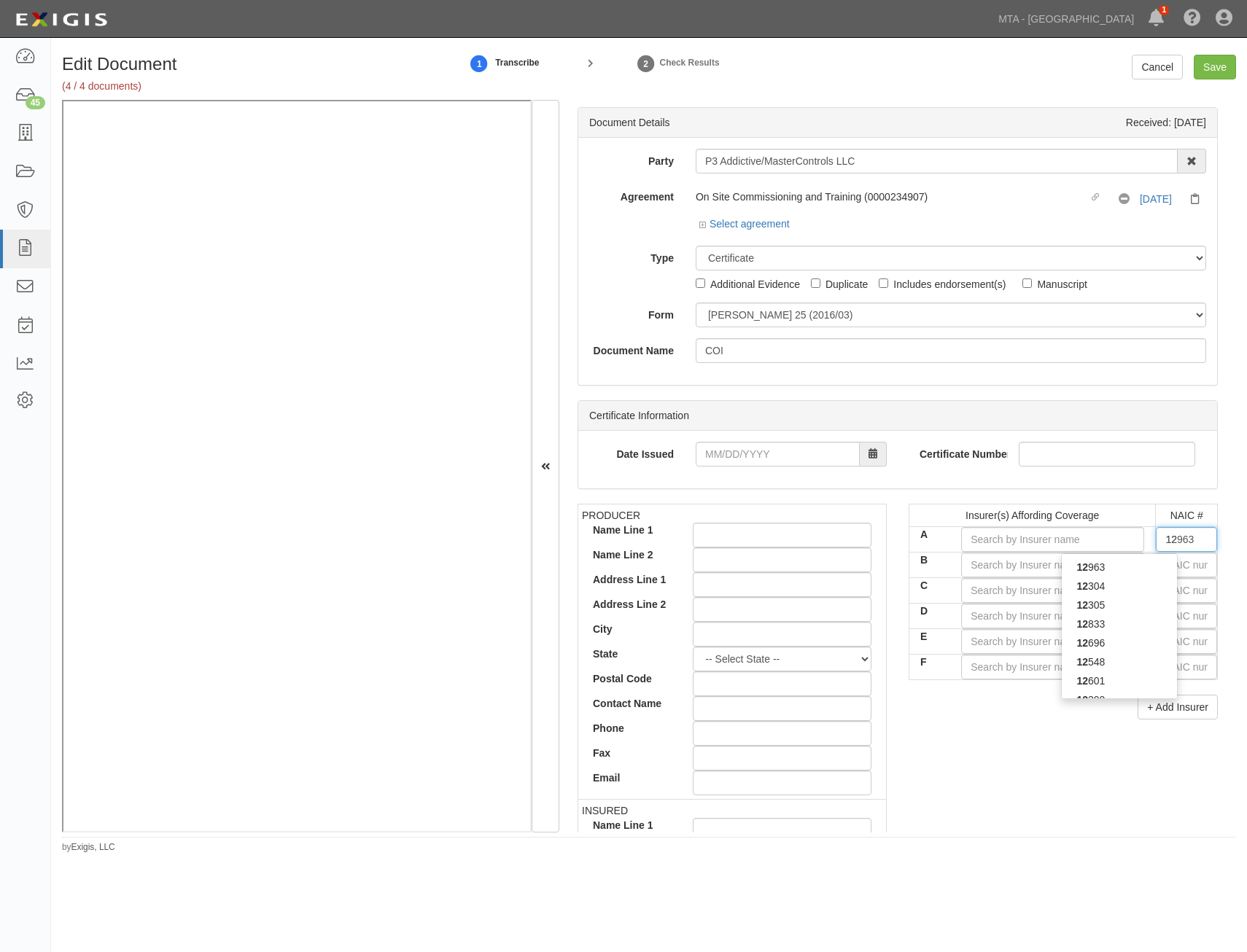
type input "122"
type input "12260"
type input "1226"
type input "12262"
click at [1136, 591] on div "12262" at bounding box center [1119, 586] width 115 height 19
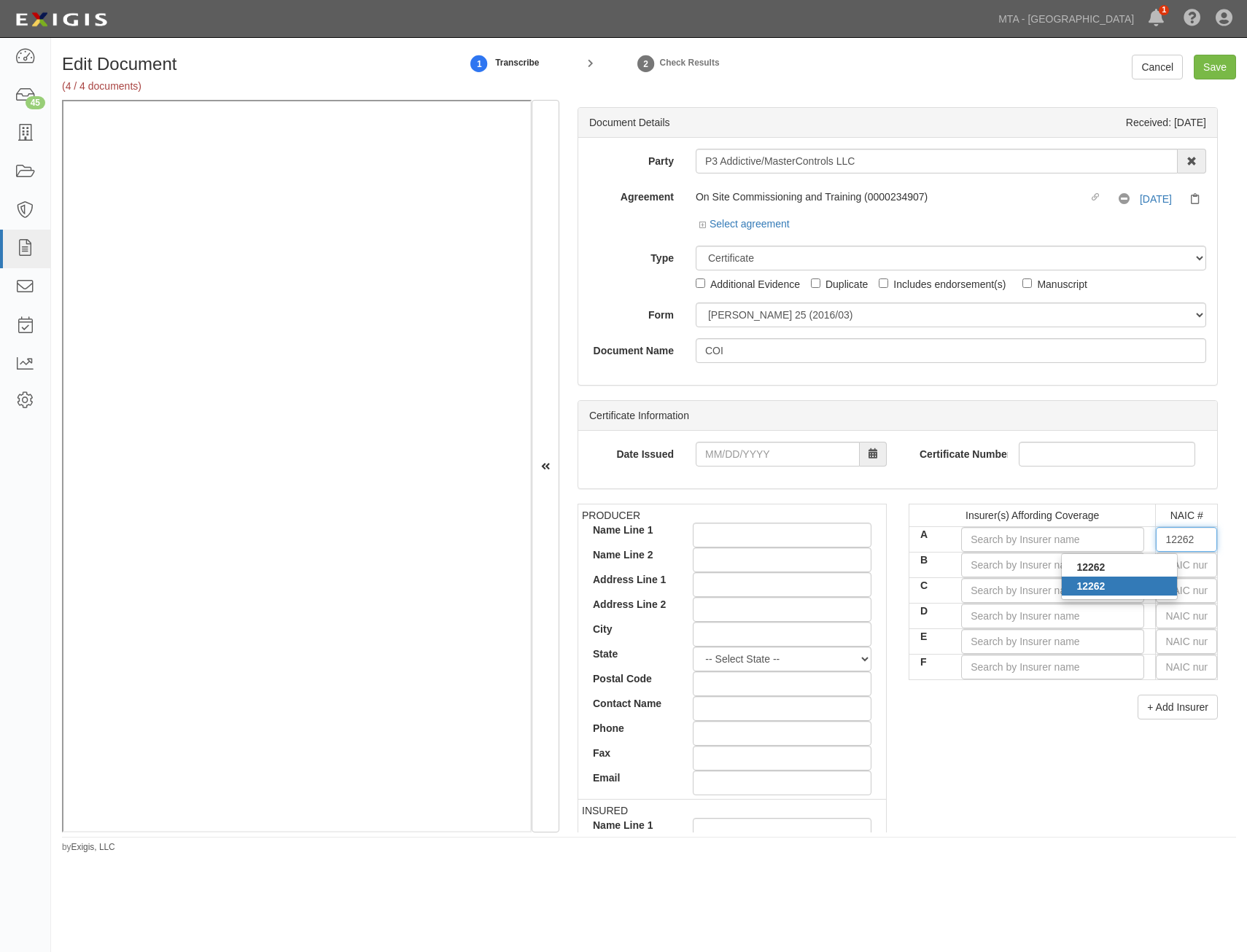
type input "[US_STATE] Manufacturers' Assoc Ins Co (A+ XV Rating)"
type input "12262"
click at [994, 754] on div "PRODUCER Name Line 1 Name Line 2 Address Line 1 Address Line 2 City State -- Se…" at bounding box center [898, 756] width 662 height 506
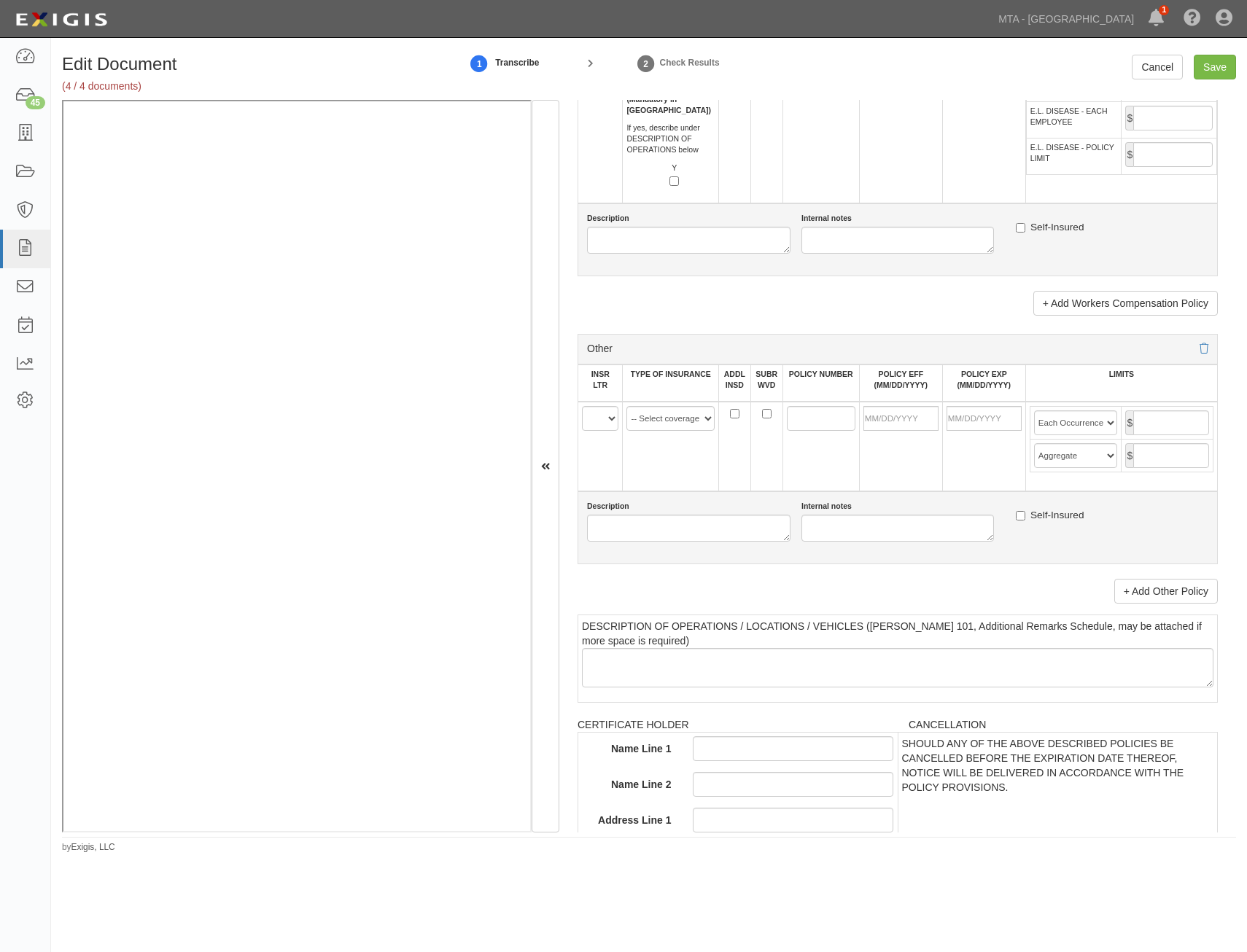
drag, startPoint x: 938, startPoint y: 356, endPoint x: 852, endPoint y: 629, distance: 286.2
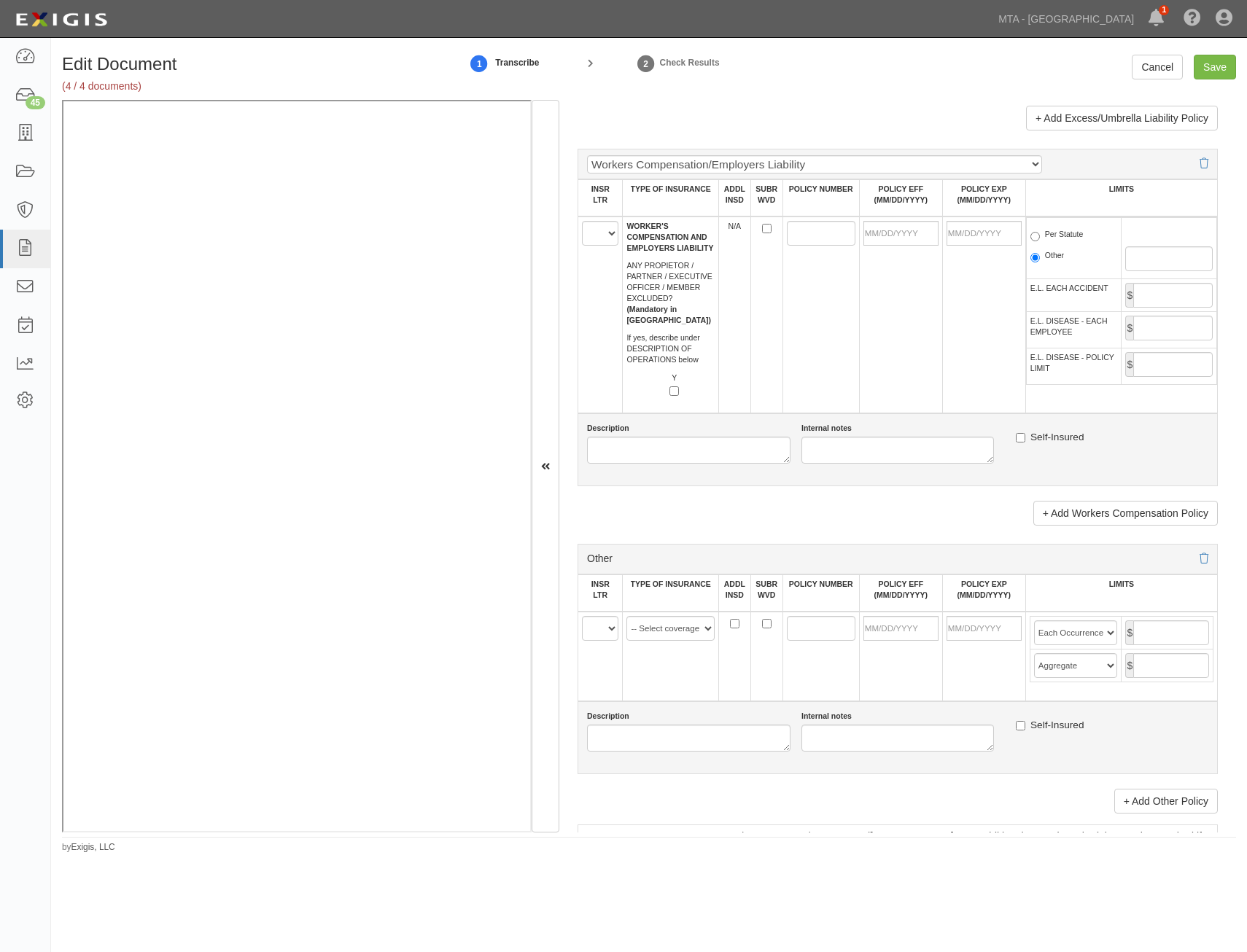
scroll to position [2315, 0]
drag, startPoint x: 602, startPoint y: 238, endPoint x: 602, endPoint y: 248, distance: 10.0
click at [602, 238] on select "A B C D E F" at bounding box center [600, 234] width 36 height 25
select select "A"
click at [582, 222] on select "A B C D E F" at bounding box center [600, 234] width 36 height 25
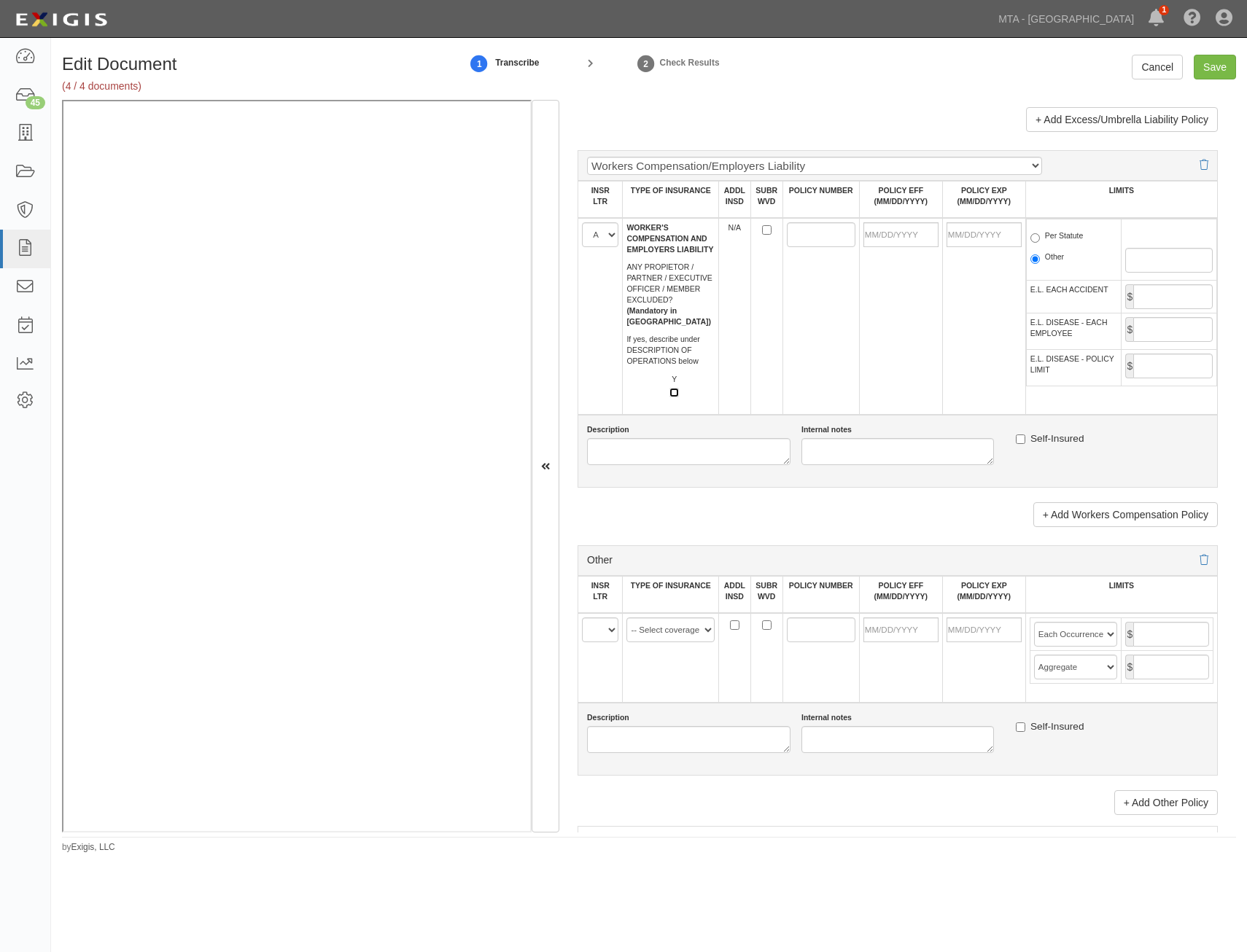
click at [674, 396] on input "Y" at bounding box center [674, 393] width 10 height 10
checkbox input "true"
click at [803, 233] on input "POLICY NUMBER" at bounding box center [820, 234] width 68 height 25
paste input "WCIN0002447-01"
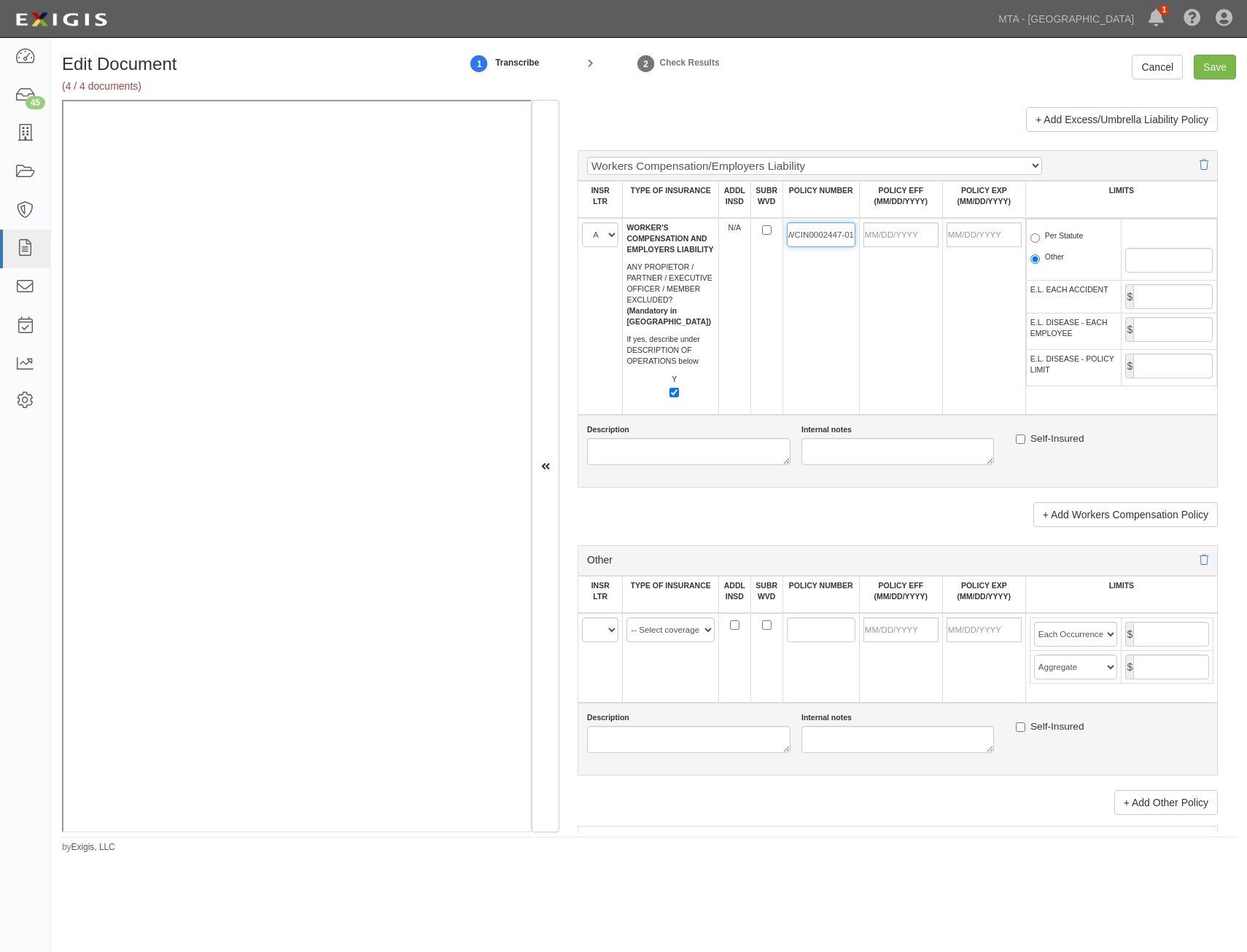
type input "WCIN0002447-01"
click at [907, 241] on input "POLICY EFF (MM/DD/YYYY)" at bounding box center [900, 234] width 75 height 25
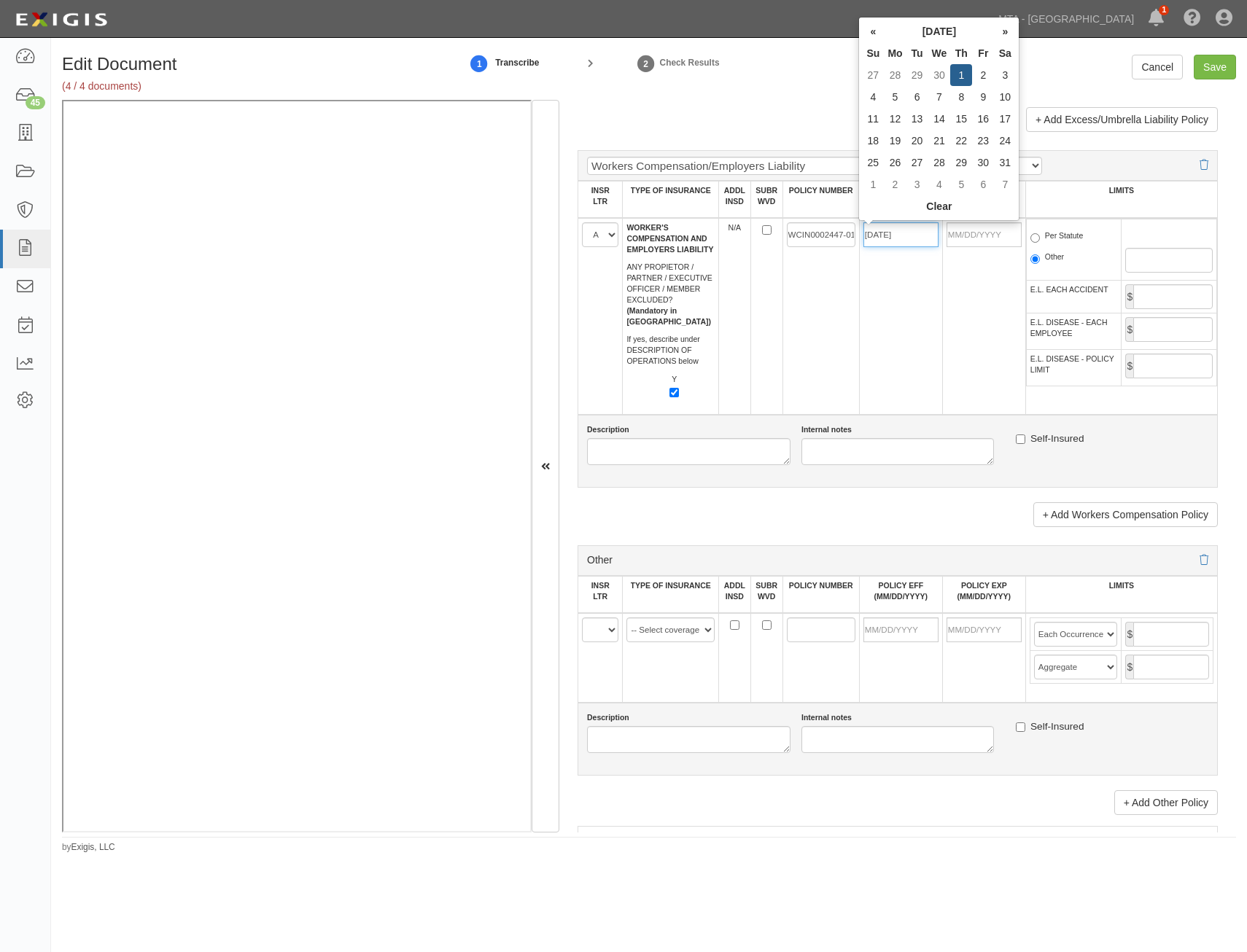
type input "05/01/2025"
type input "[DATE]"
click at [862, 394] on td "05/01/2025" at bounding box center [900, 316] width 83 height 197
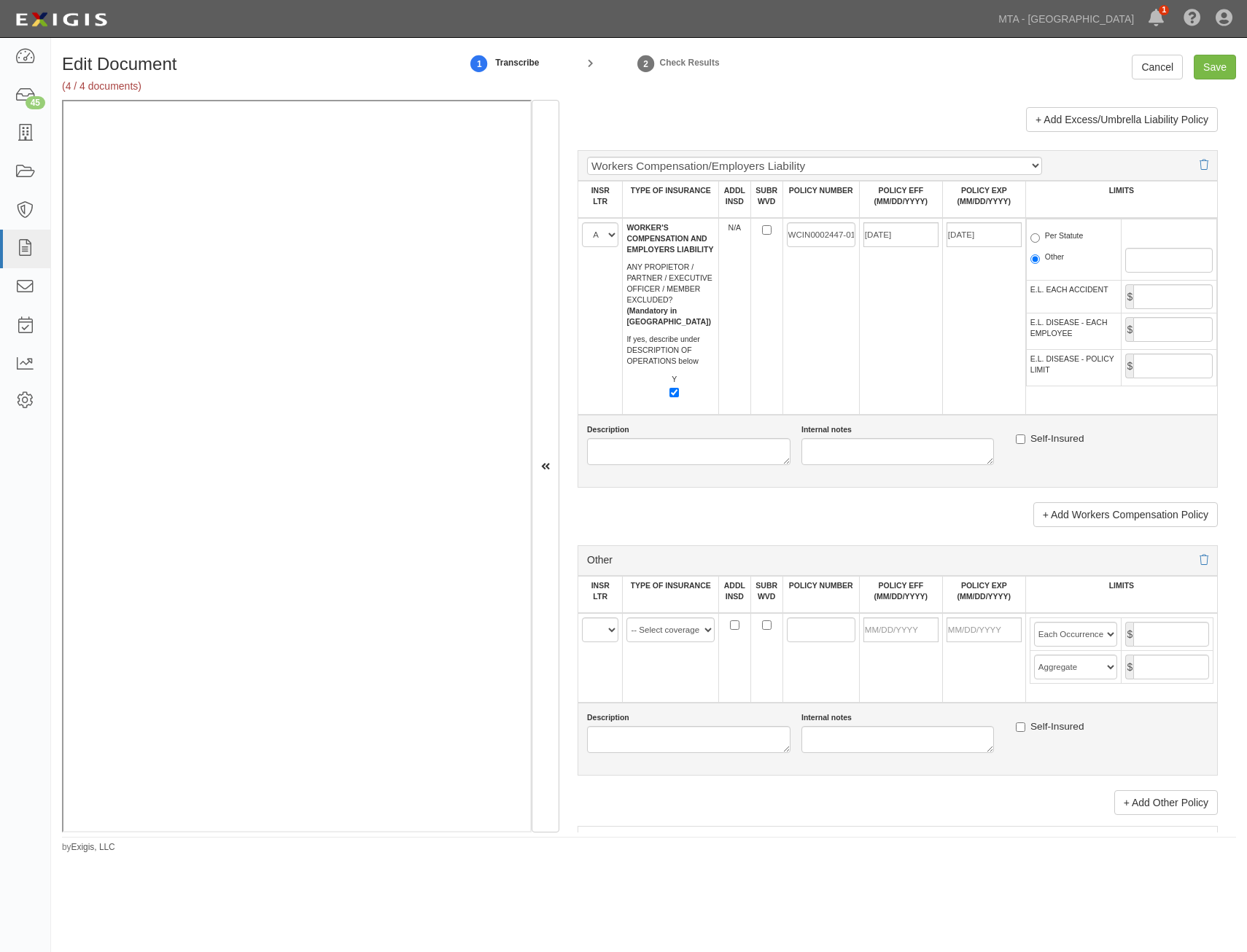
click at [1063, 230] on label "Per Statute" at bounding box center [1057, 237] width 53 height 14
click at [1039, 233] on input "Per Statute" at bounding box center [1035, 238] width 10 height 10
radio input "true"
click at [1140, 291] on input "E.L. EACH ACCIDENT" at bounding box center [1172, 296] width 80 height 25
type input "1,000,000"
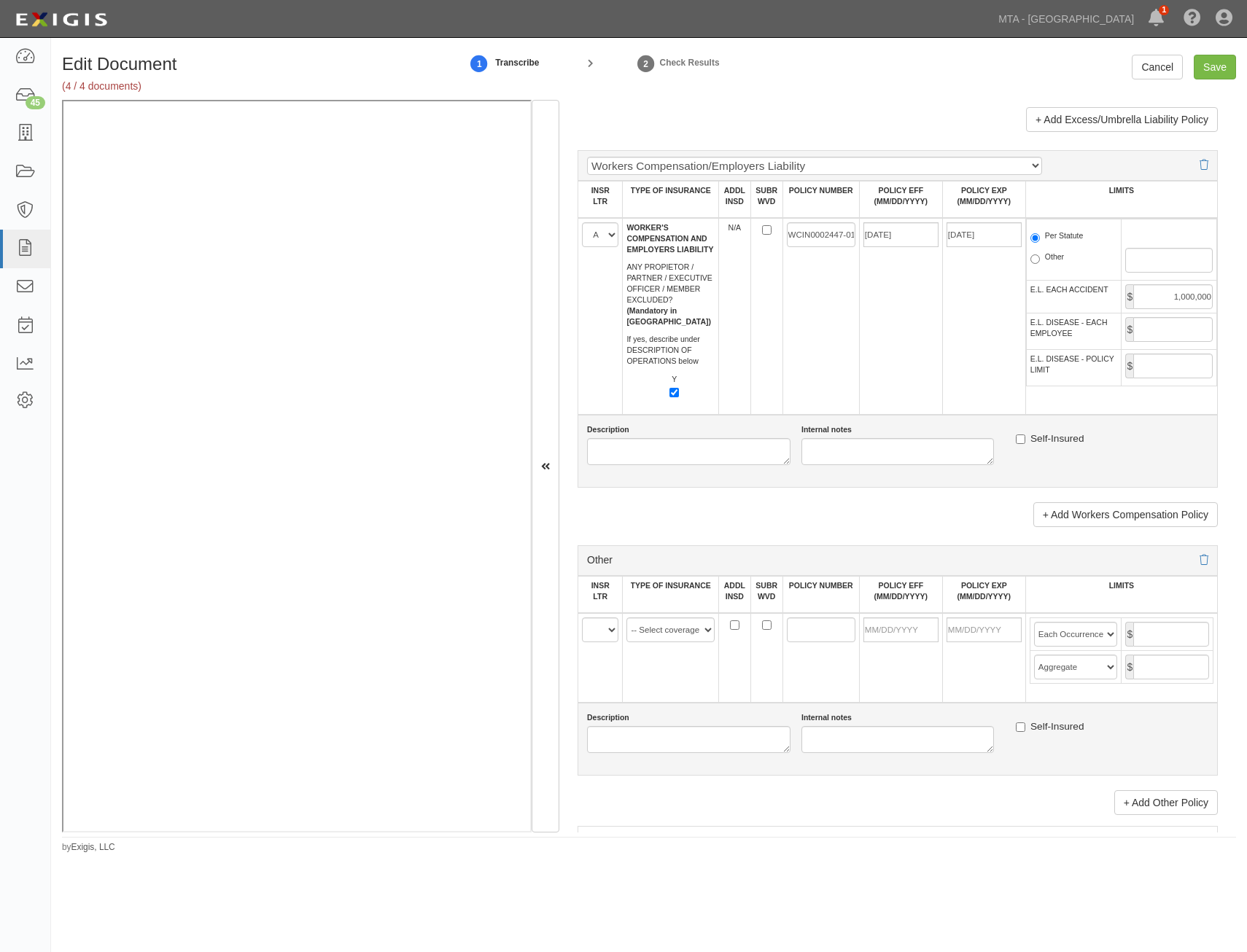
drag, startPoint x: 1207, startPoint y: 334, endPoint x: 1165, endPoint y: 330, distance: 42.2
click at [1165, 330] on input "E.L. DISEASE - EACH EMPLOYEE" at bounding box center [1172, 329] width 80 height 25
type input "1,000,000"
drag, startPoint x: 1171, startPoint y: 356, endPoint x: 1162, endPoint y: 371, distance: 17.5
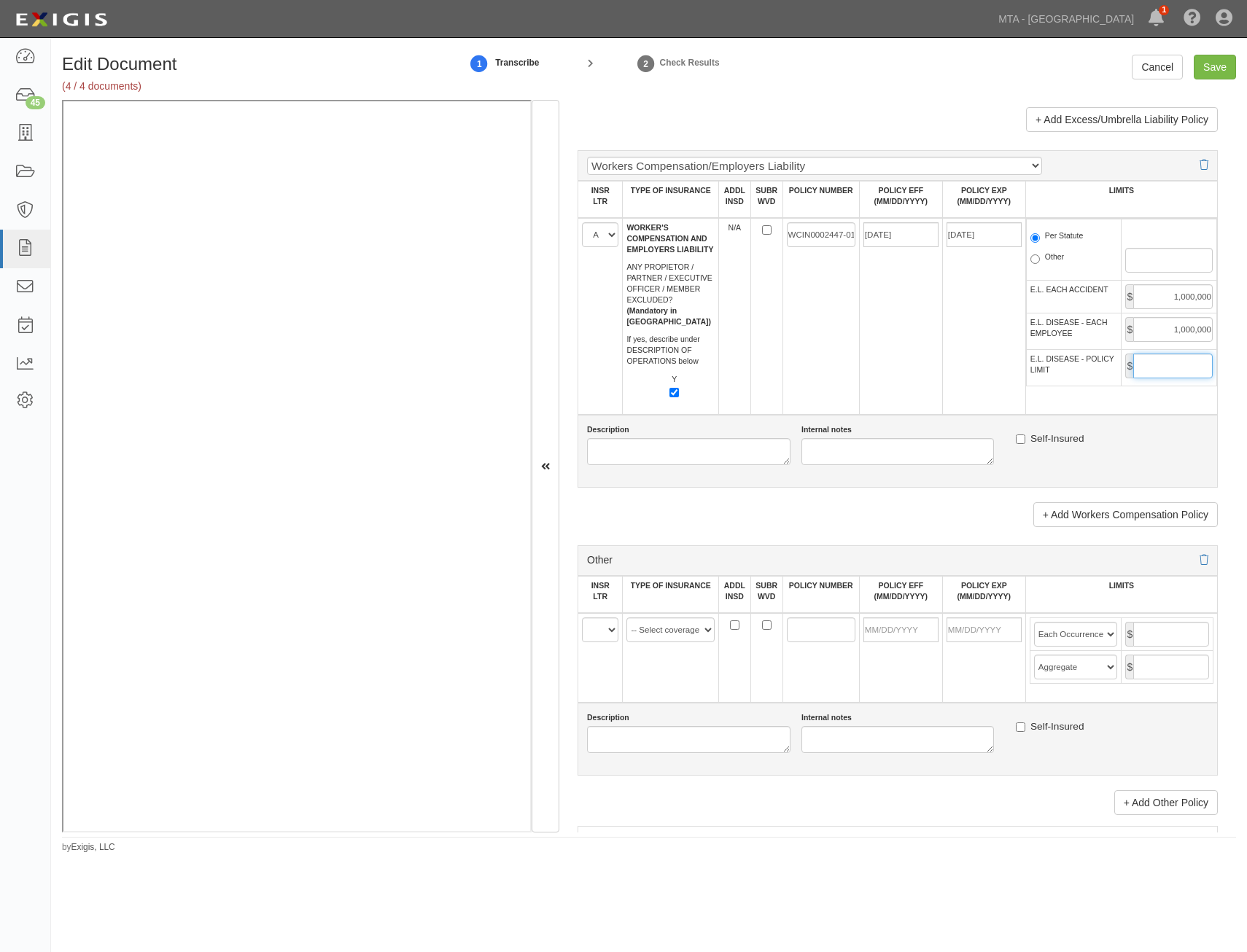
click at [1171, 356] on input "E.L. DISEASE - POLICY LIMIT" at bounding box center [1172, 365] width 80 height 25
type input "1,000,000"
click at [937, 427] on div "Internal notes" at bounding box center [898, 444] width 214 height 41
click at [1207, 71] on input "Save" at bounding box center [1215, 67] width 43 height 25
type input "1000000"
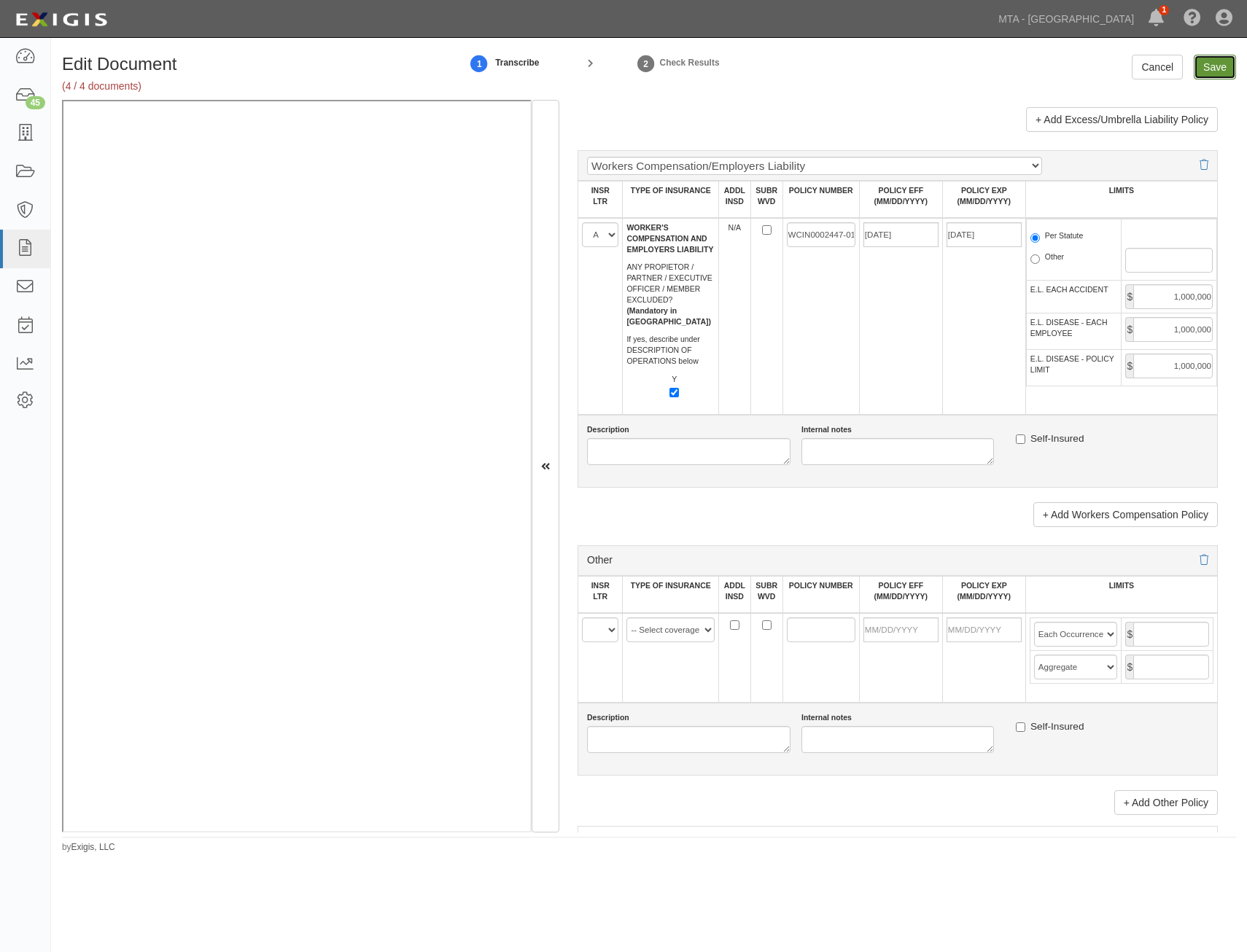
type input "1000000"
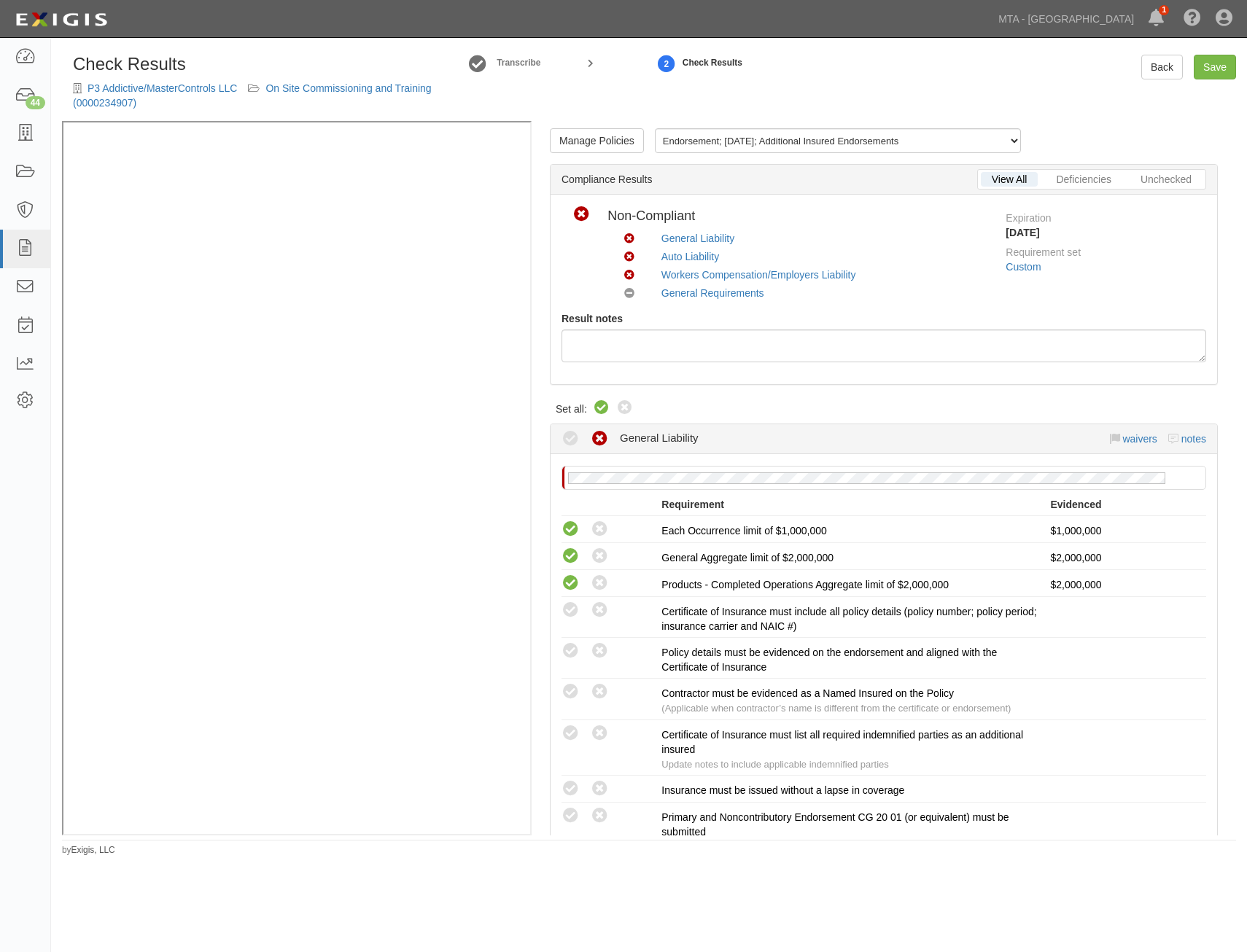
click at [605, 404] on icon at bounding box center [601, 408] width 18 height 18
radio input "true"
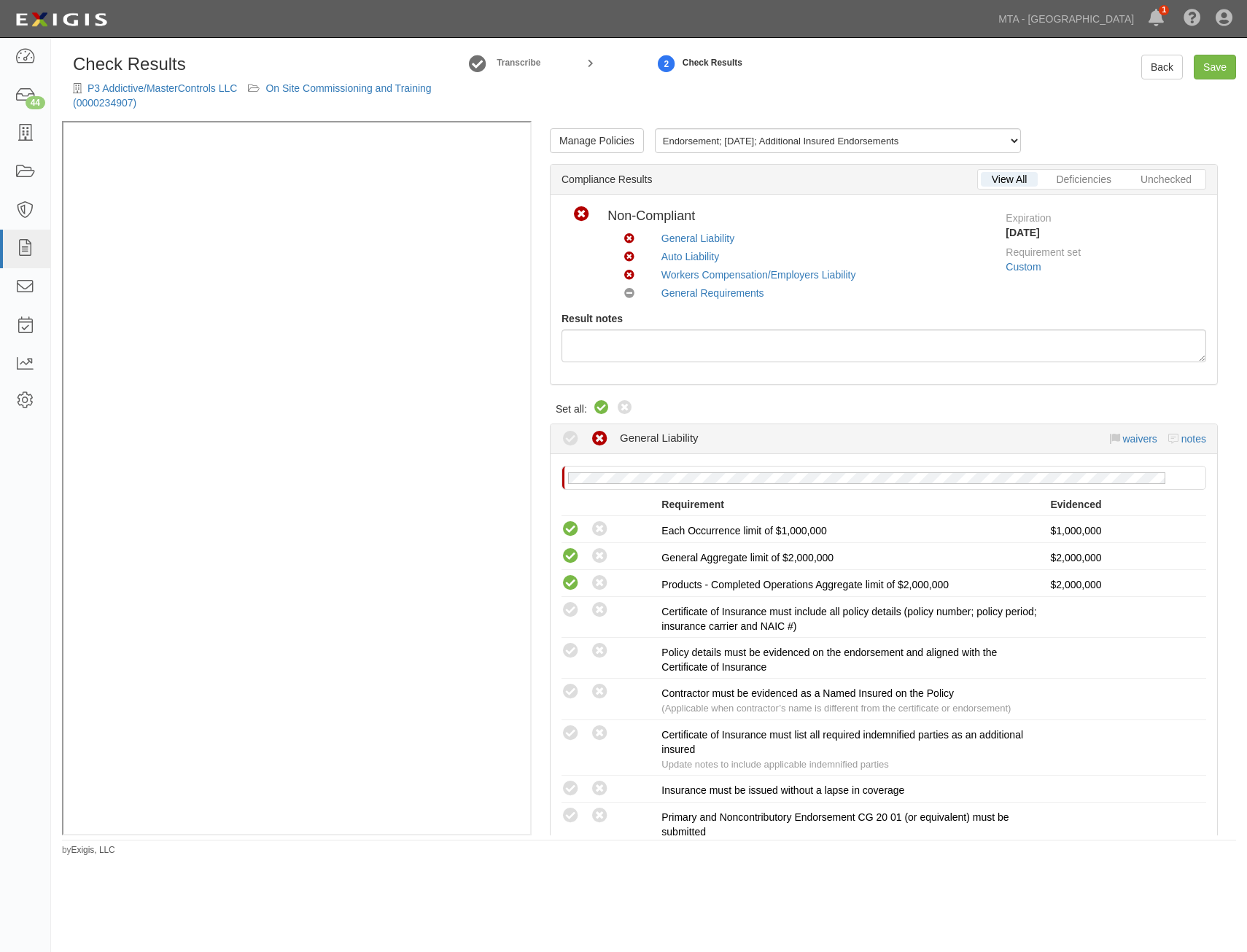
radio input "true"
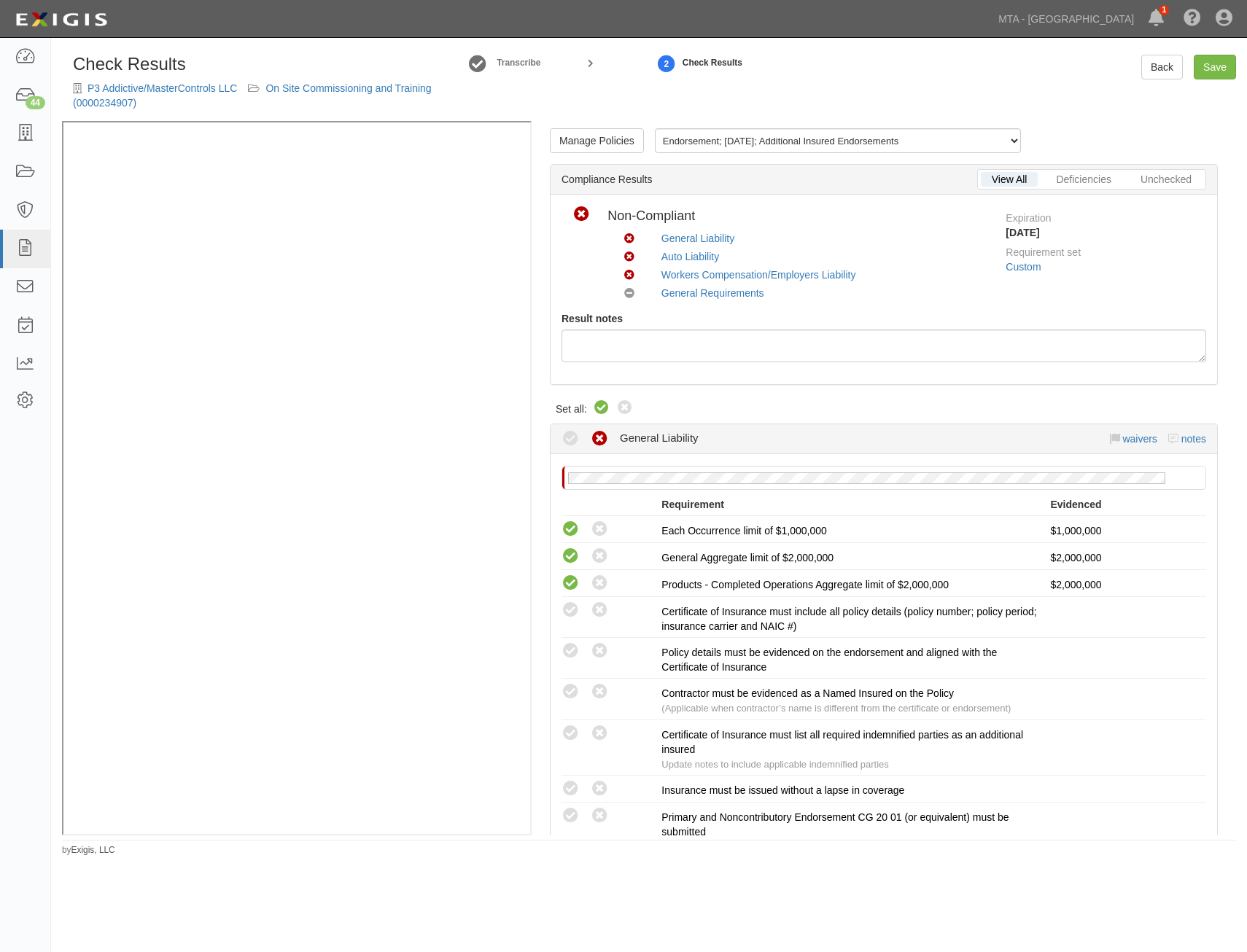
radio input "true"
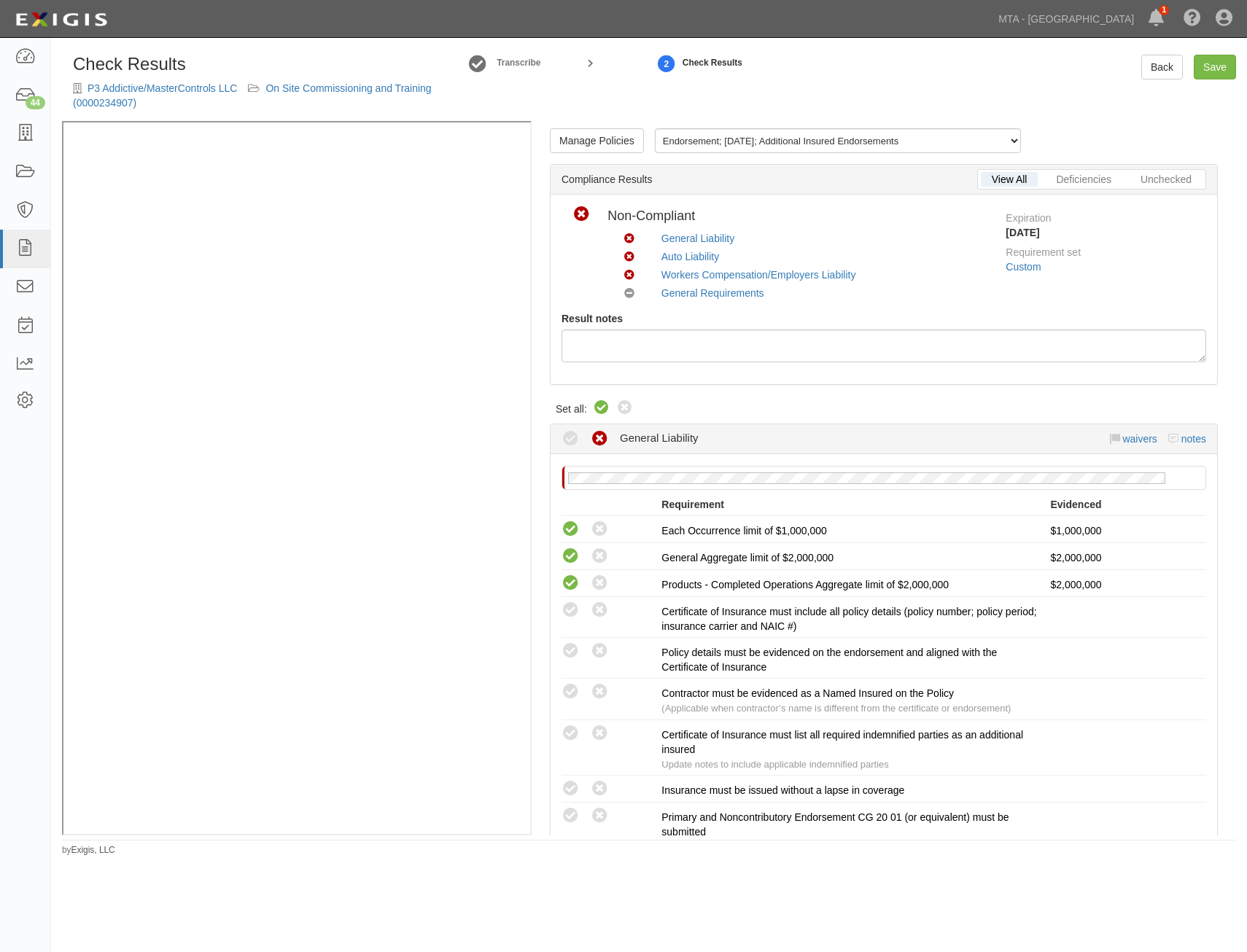
radio input "true"
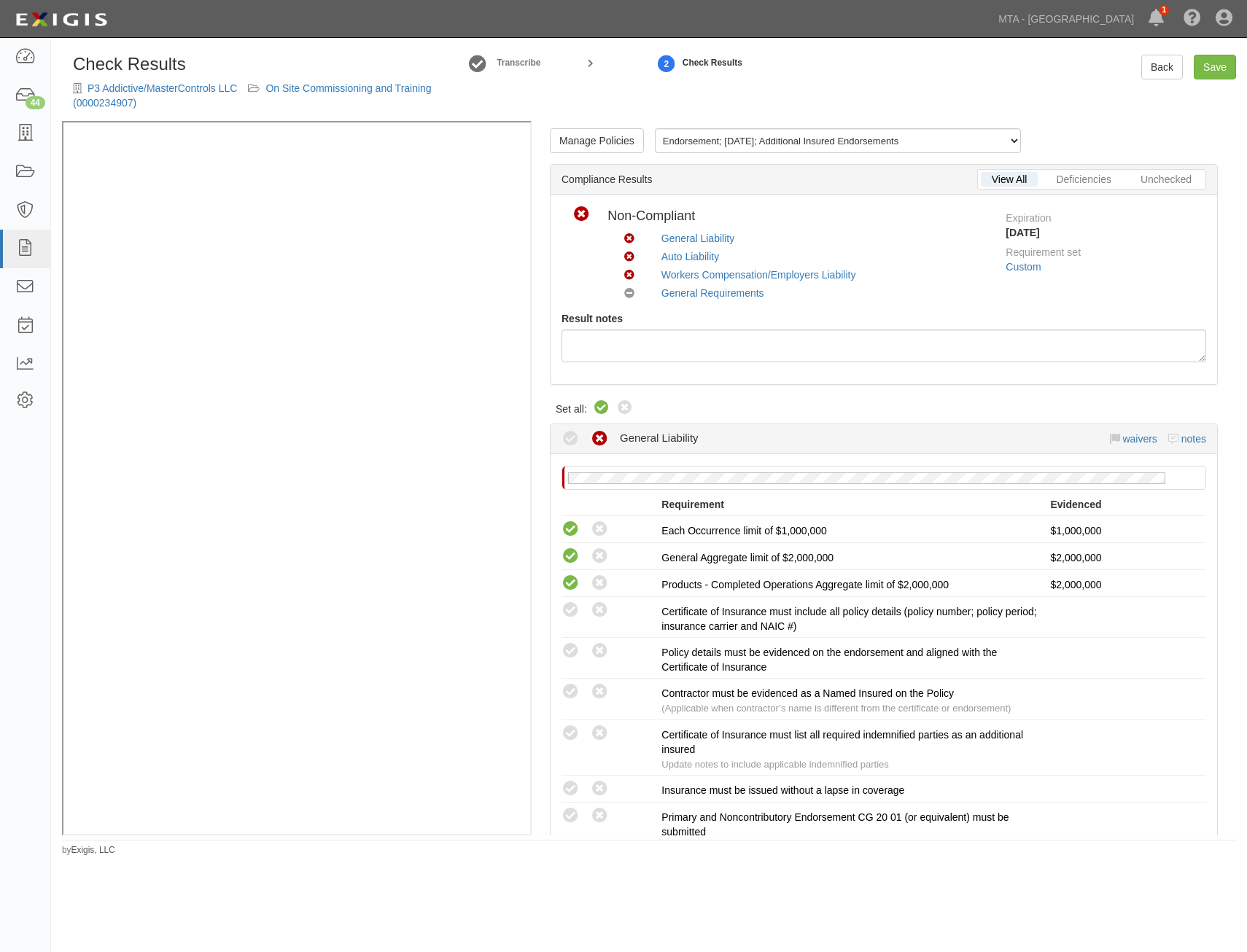
radio input "true"
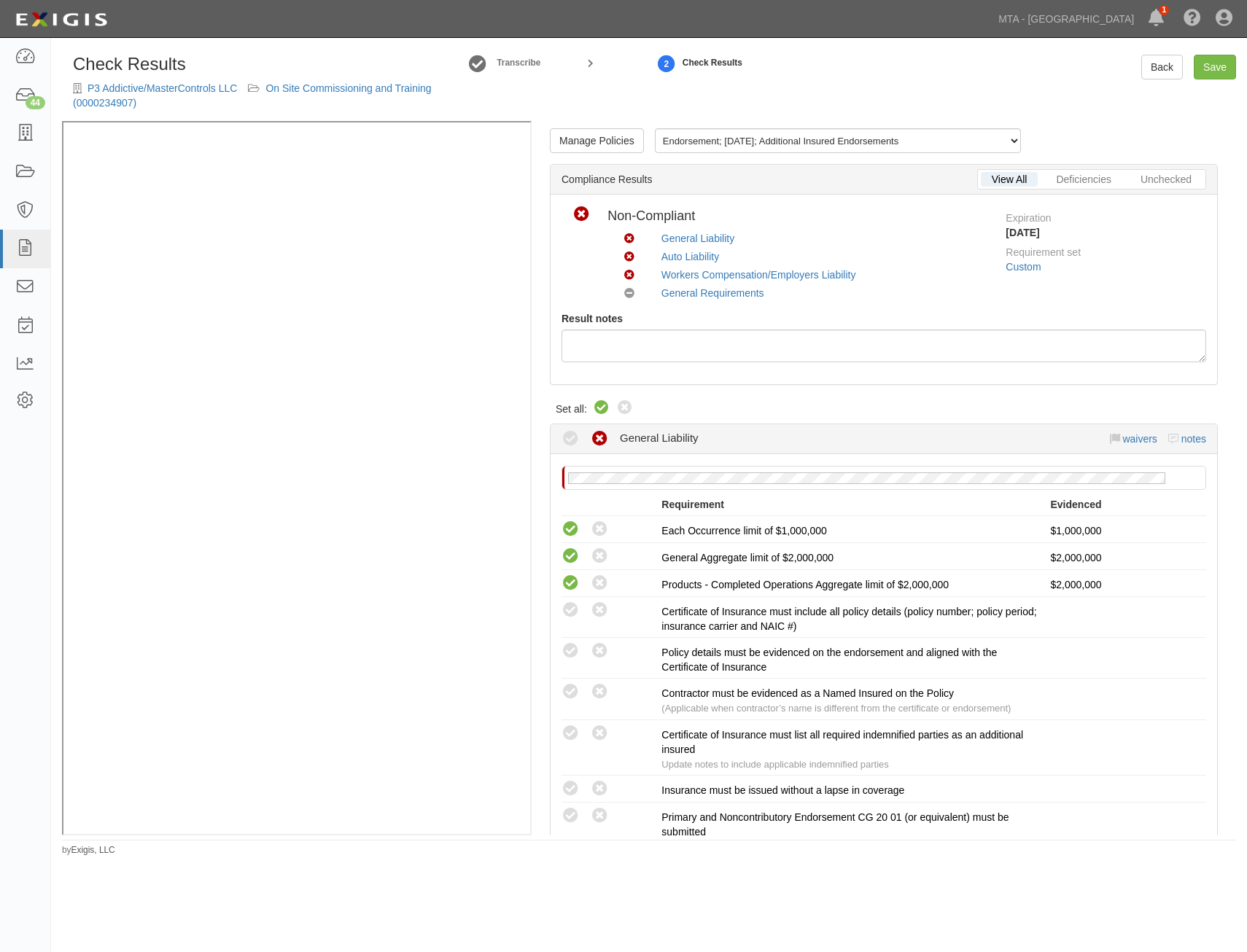
radio input "false"
radio input "true"
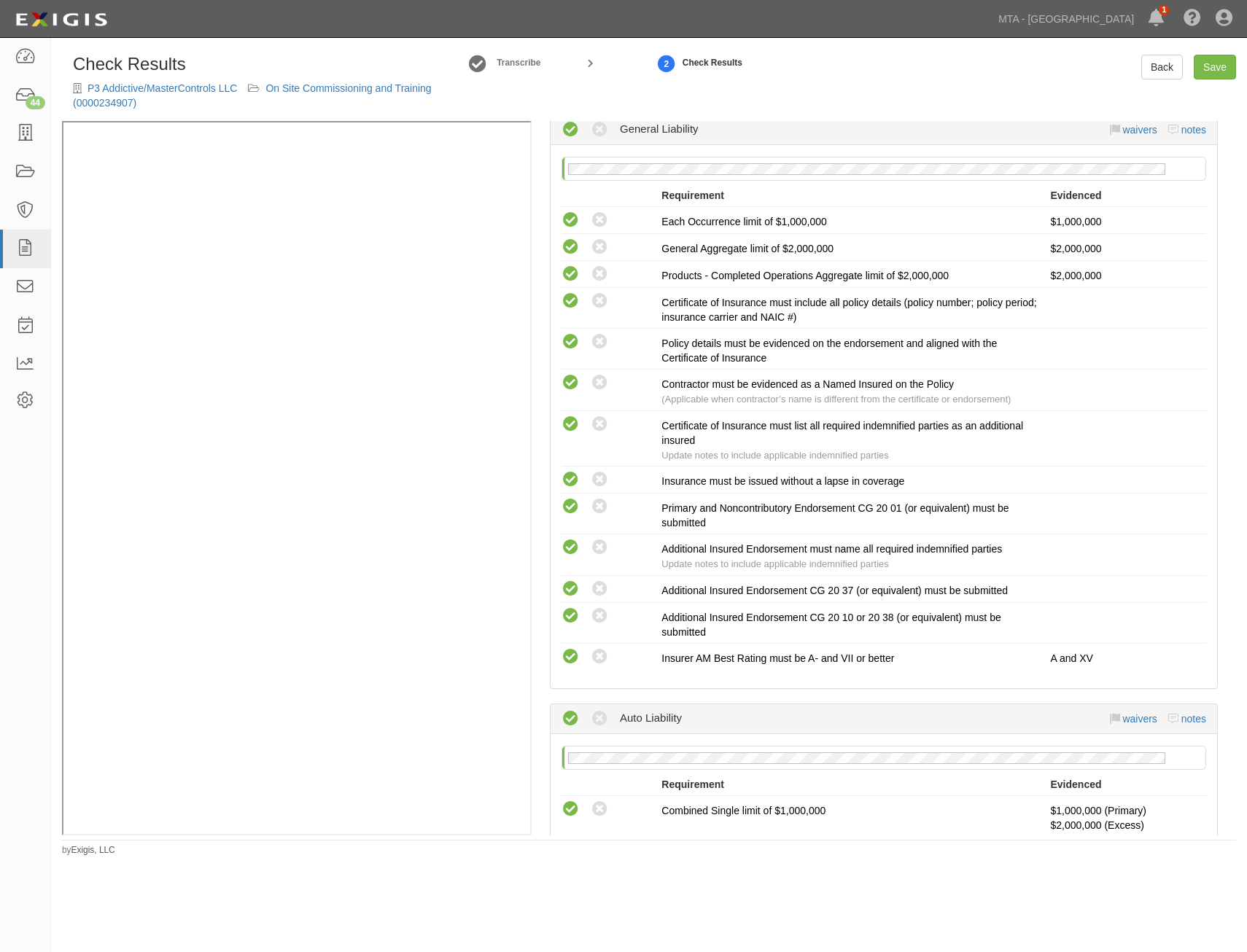
scroll to position [1609, 0]
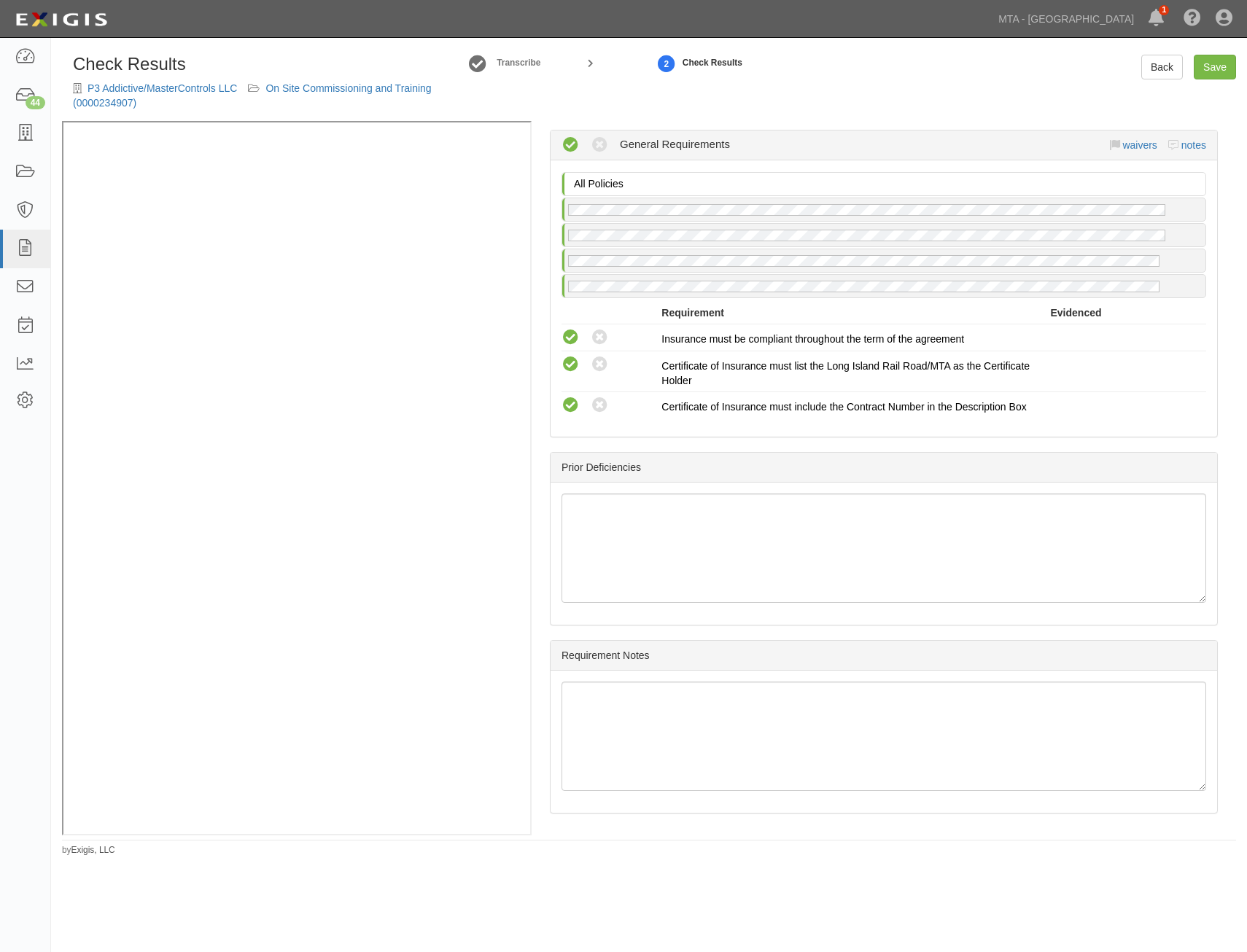
drag, startPoint x: 815, startPoint y: 287, endPoint x: 784, endPoint y: 744, distance: 458.1
click at [1206, 72] on link "Save" at bounding box center [1215, 67] width 43 height 25
radio input "true"
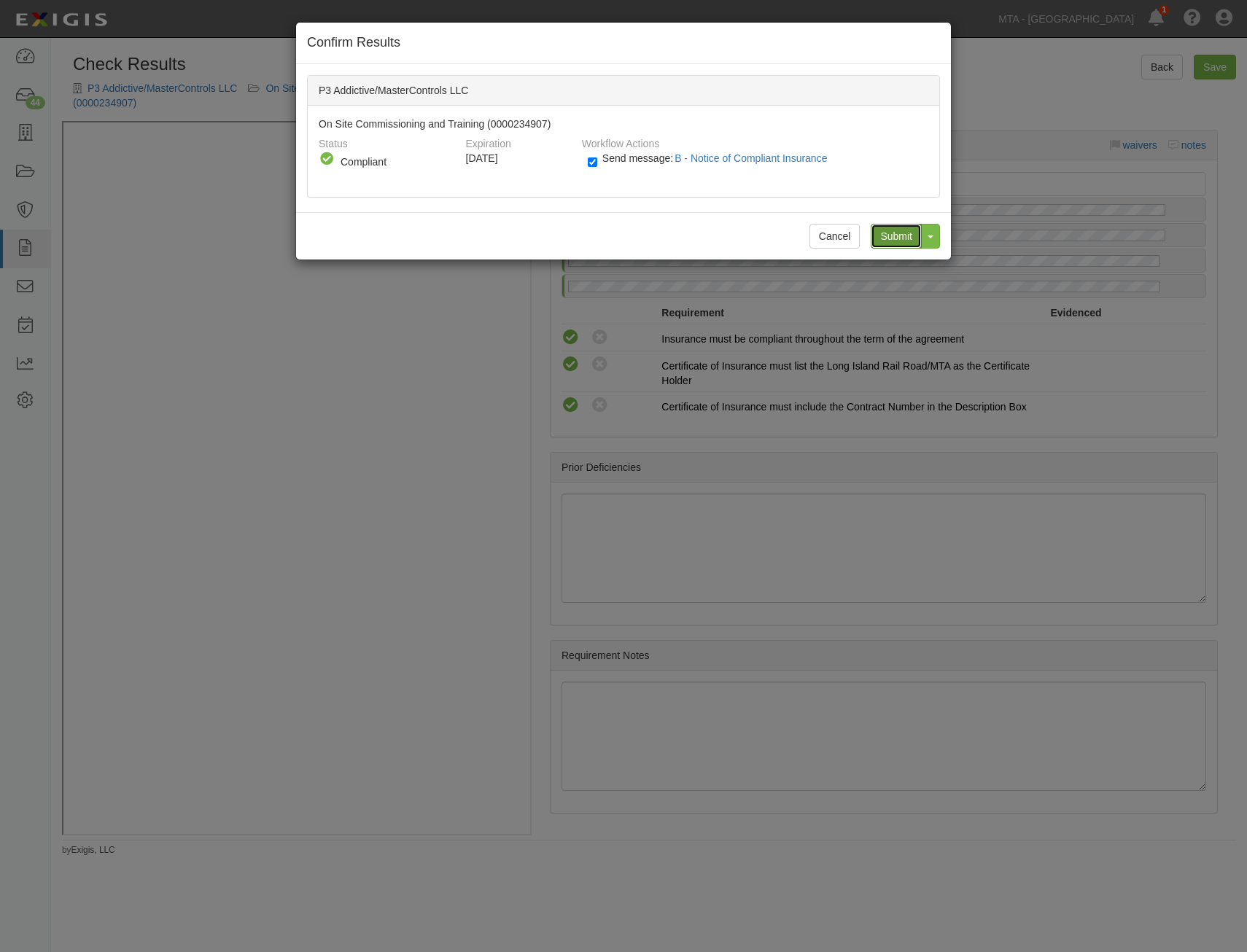
click at [903, 229] on input "Submit" at bounding box center [895, 236] width 51 height 25
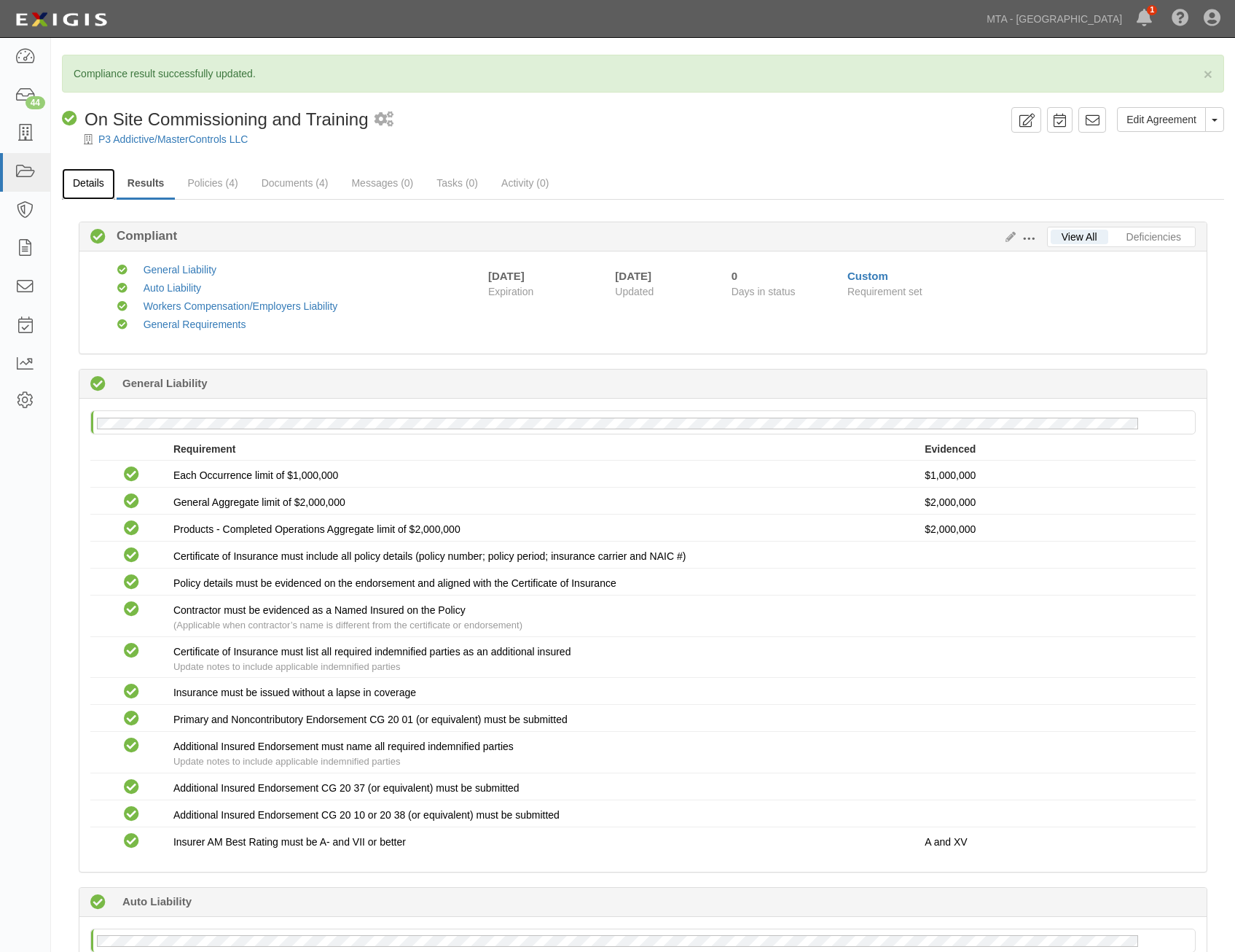
click at [100, 190] on link "Details" at bounding box center [89, 183] width 53 height 31
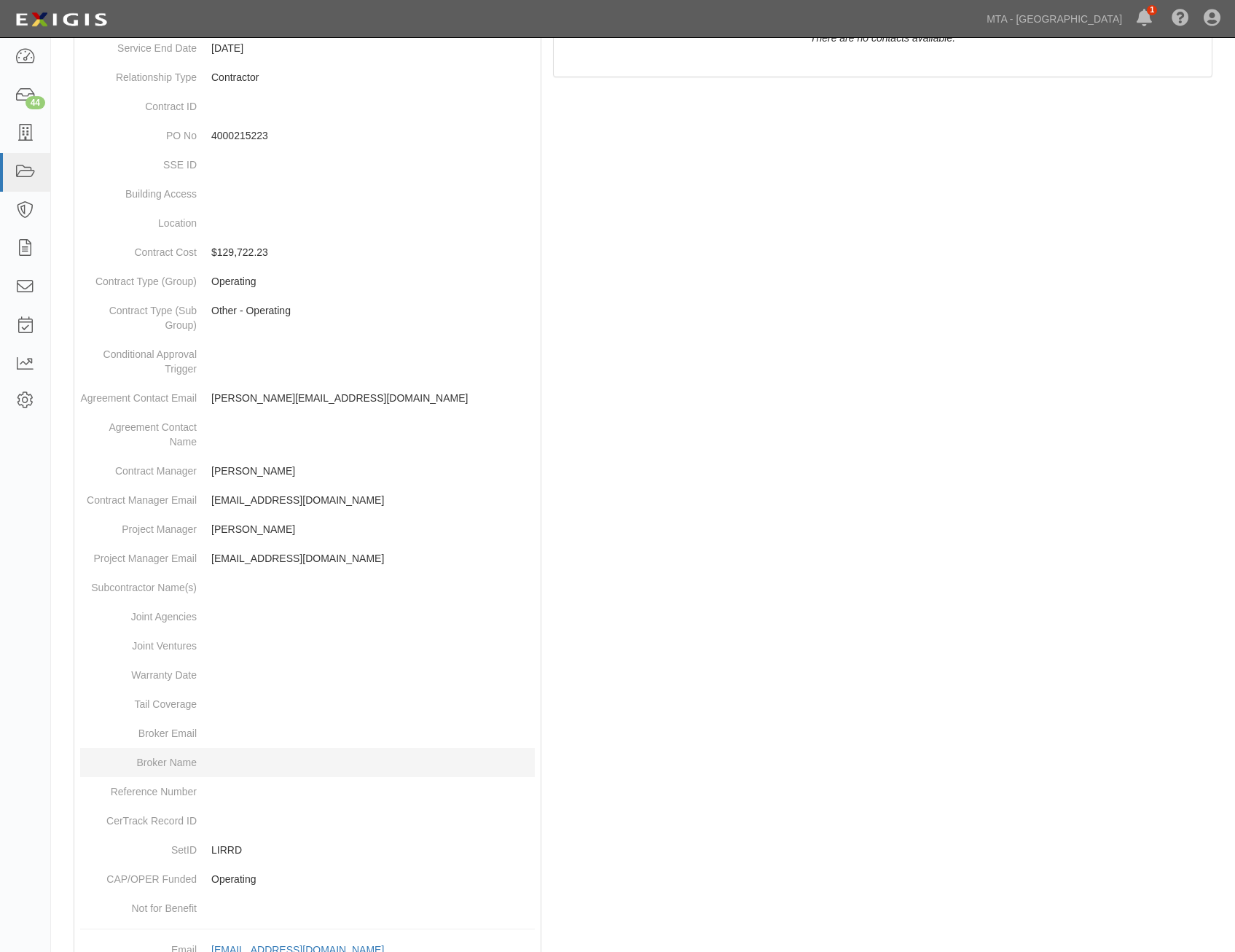
scroll to position [460, 0]
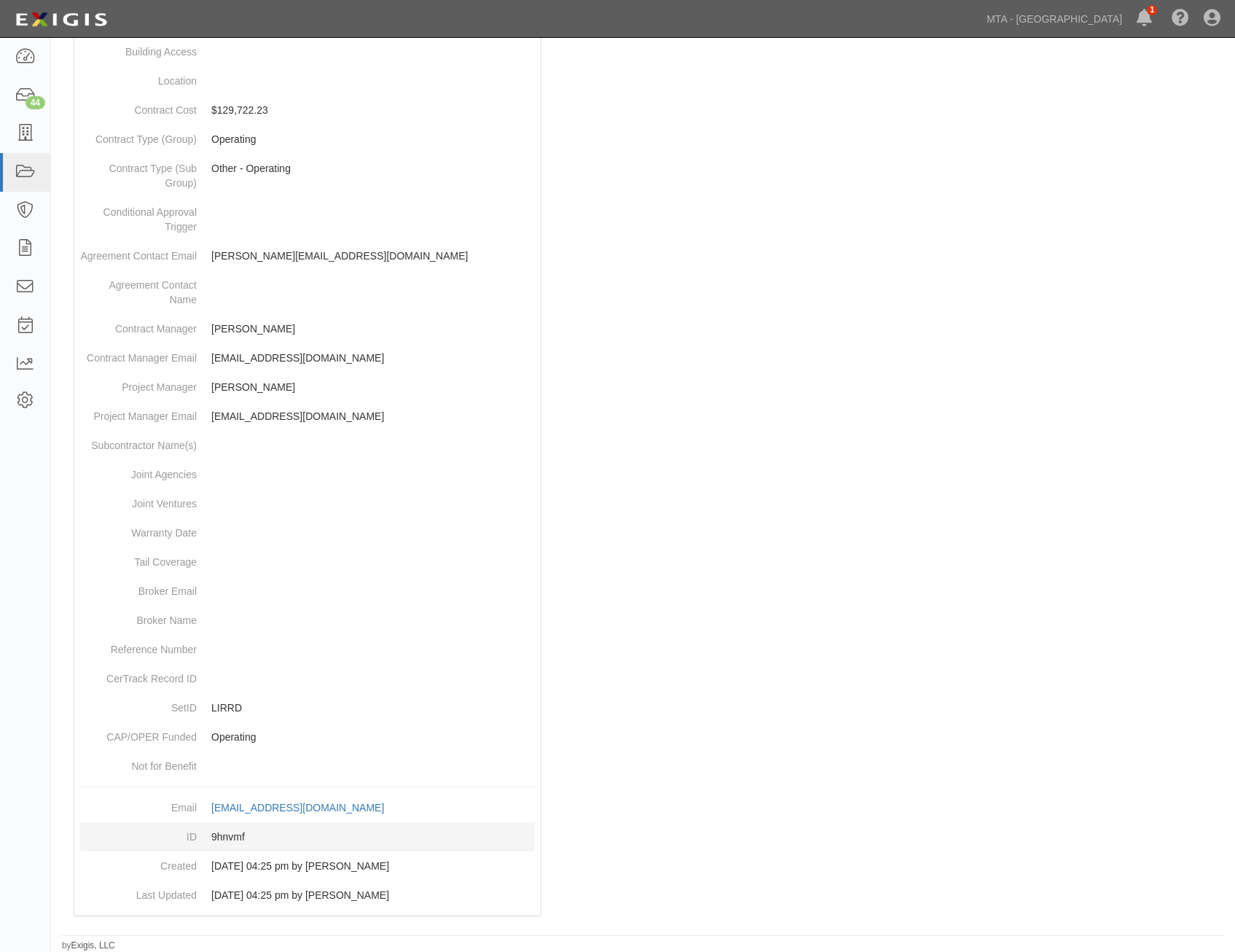
click at [234, 836] on dd "9hnvmf" at bounding box center [307, 837] width 455 height 29
copy dd "9hnvmf"
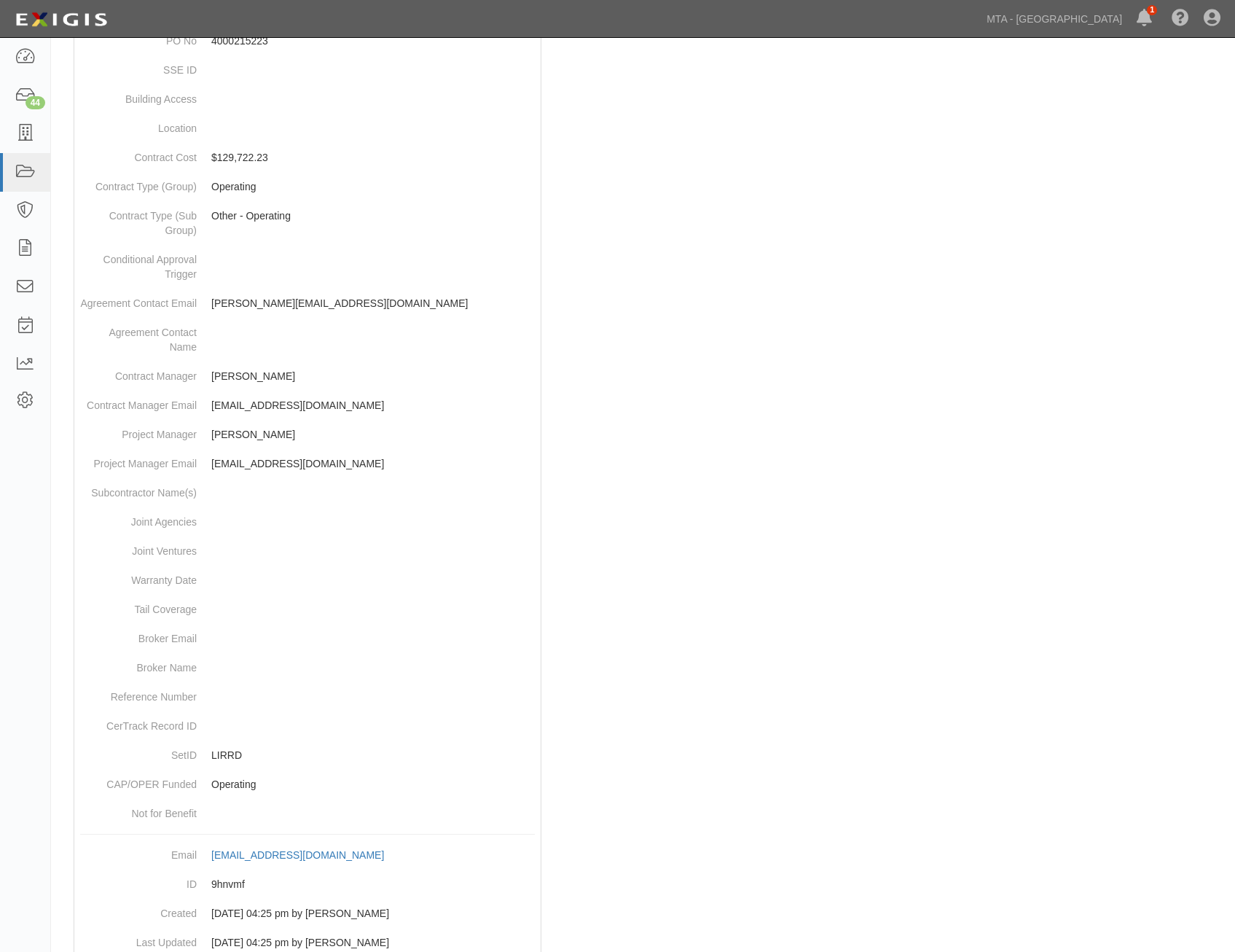
scroll to position [186, 0]
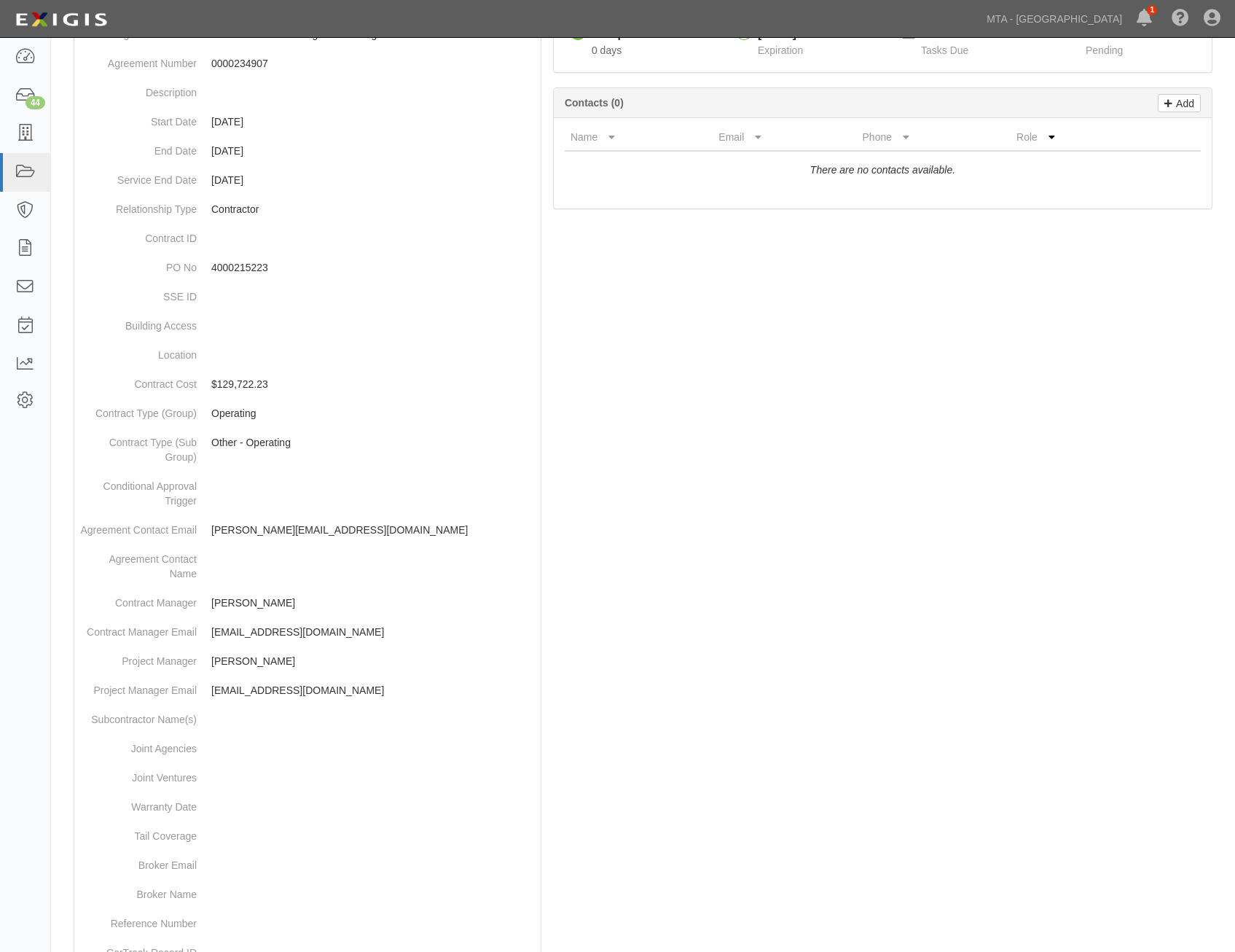
drag, startPoint x: 538, startPoint y: 561, endPoint x: 699, endPoint y: 251, distance: 349.3
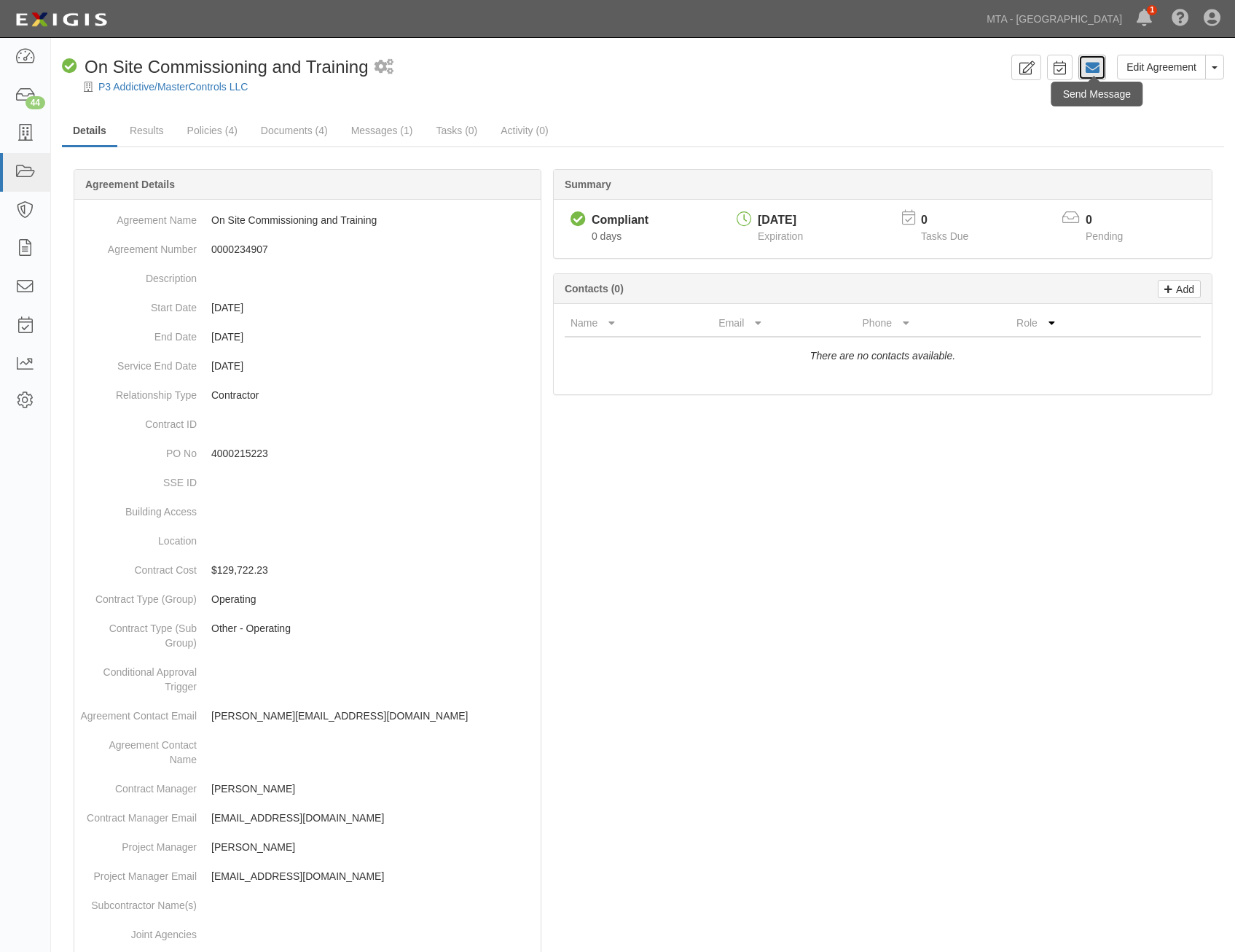
click at [1097, 66] on icon at bounding box center [1093, 68] width 14 height 14
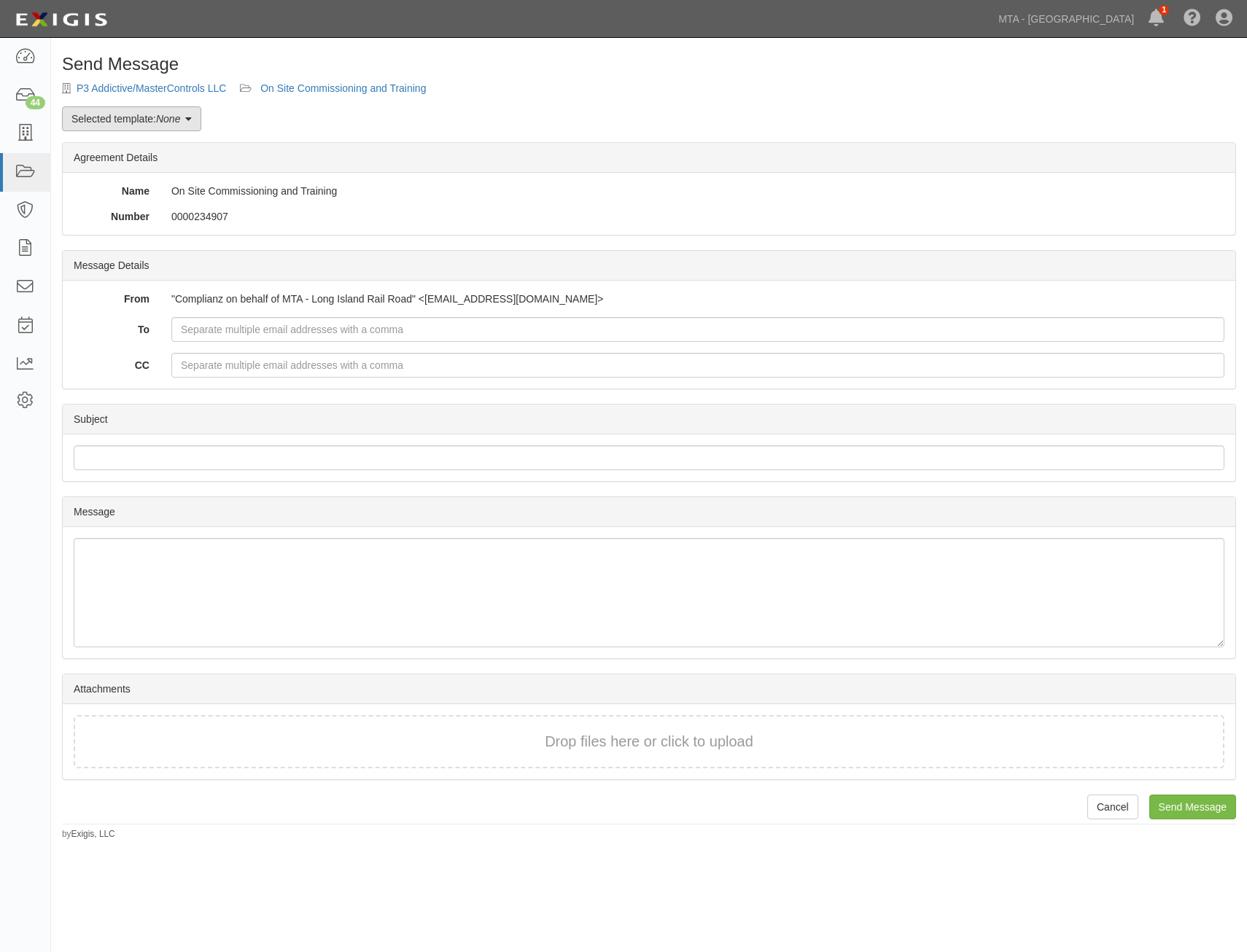
click at [178, 118] on em "None" at bounding box center [168, 118] width 24 height 11
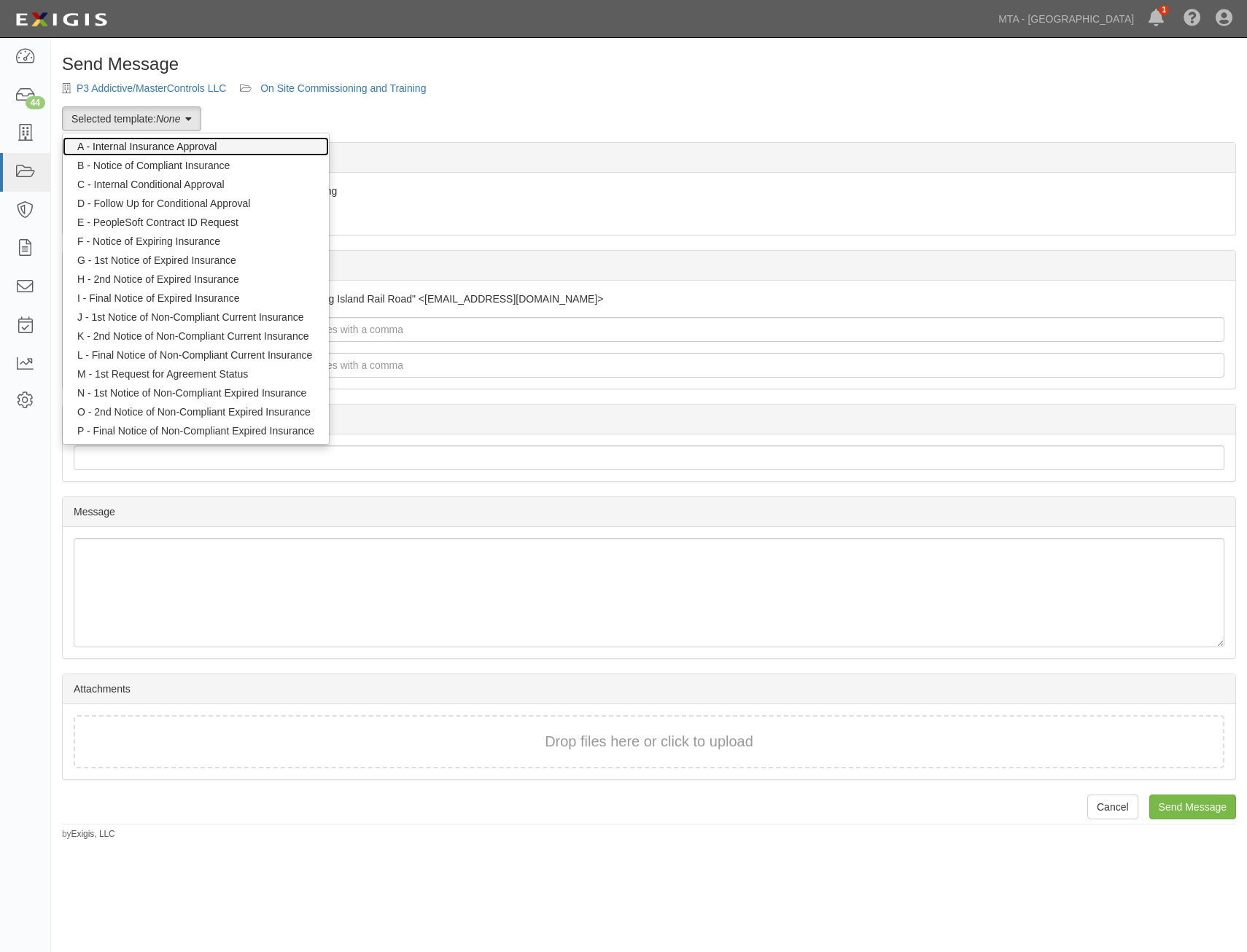
click at [188, 142] on link "A - Internal Insurance Approval" at bounding box center [196, 146] width 266 height 19
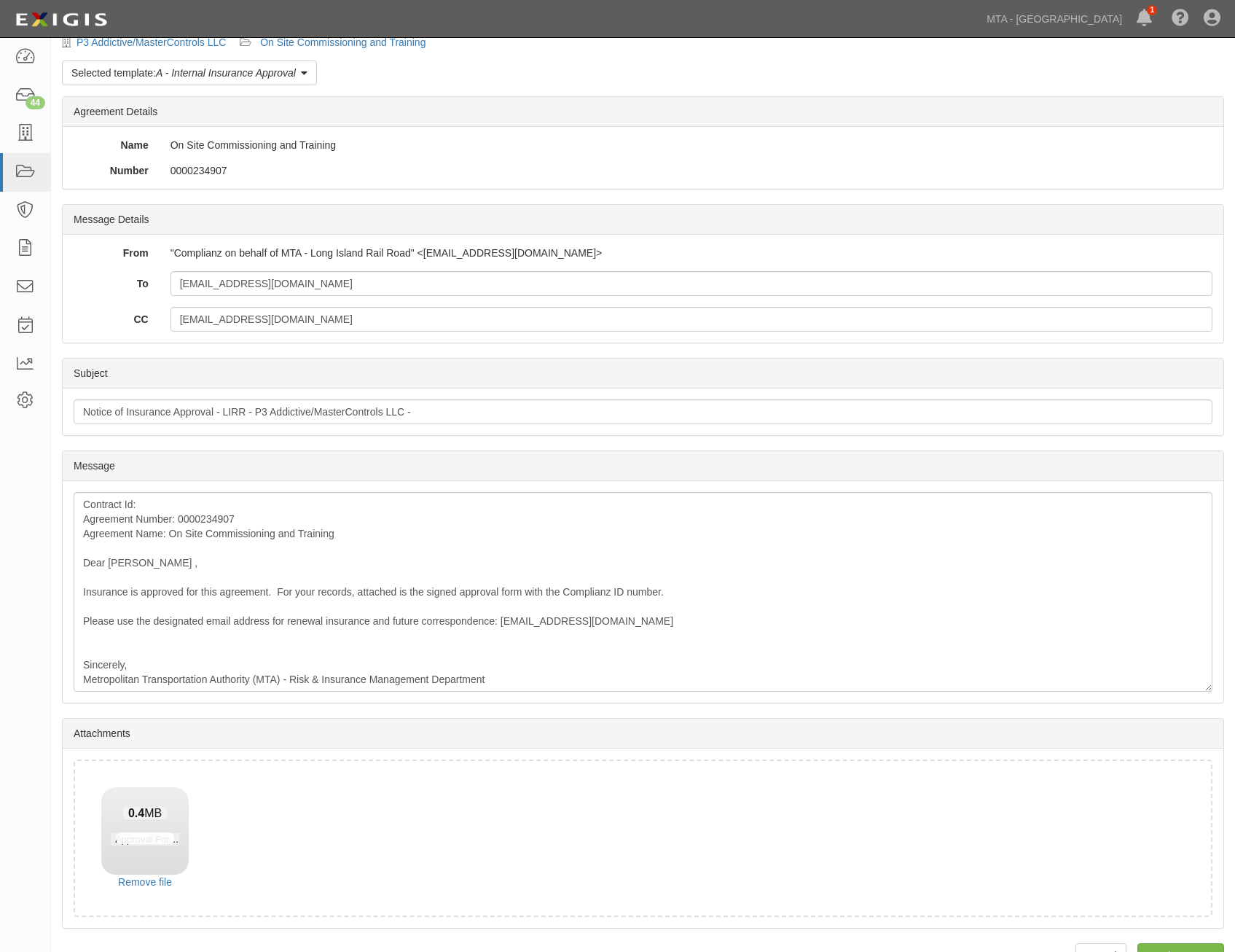
scroll to position [83, 0]
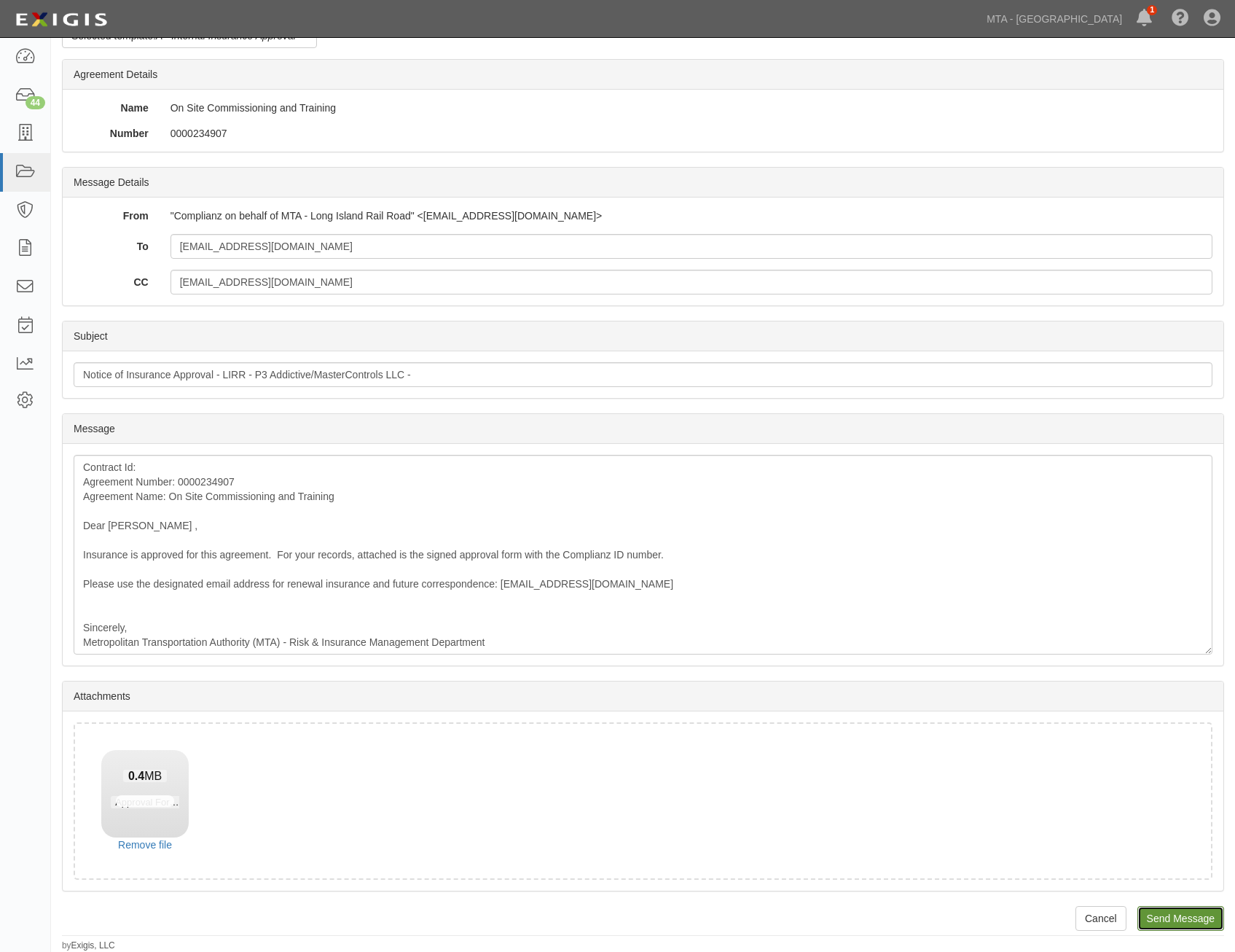
click at [1185, 919] on input "Send Message" at bounding box center [1181, 918] width 87 height 25
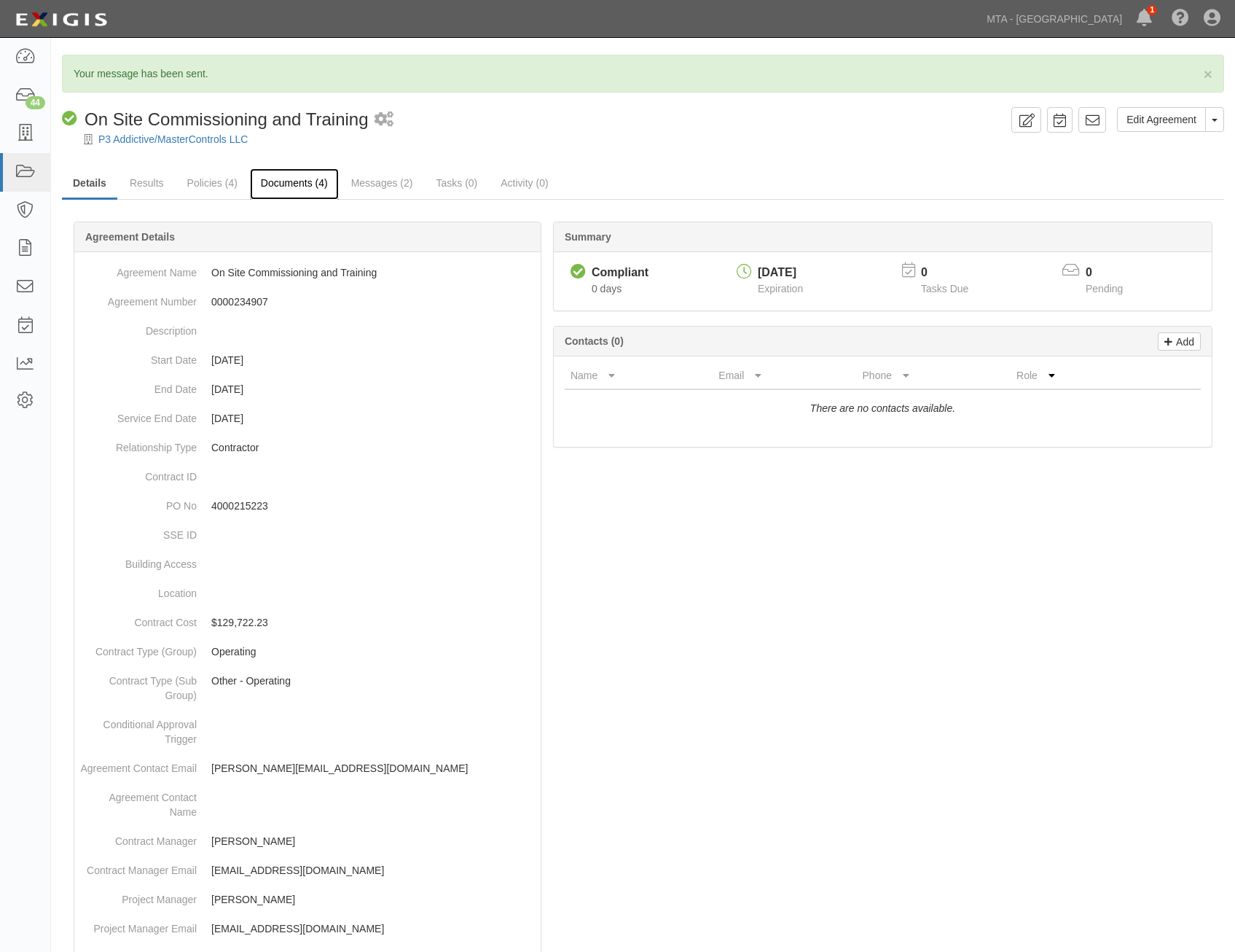
click at [291, 182] on link "Documents (4)" at bounding box center [294, 183] width 89 height 31
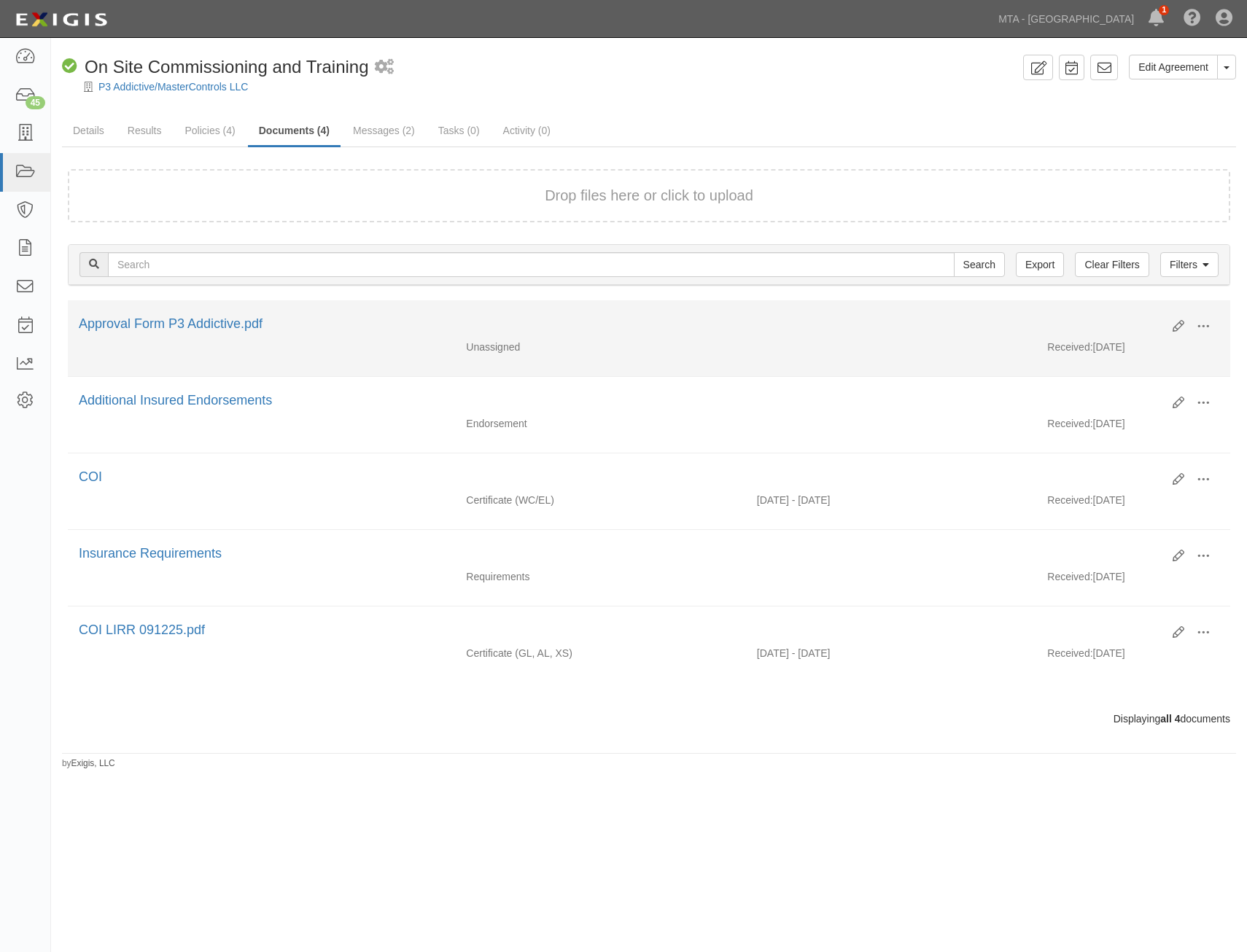
click at [1171, 327] on div "Edit View View details Archive [GEOGRAPHIC_DATA]" at bounding box center [1191, 327] width 58 height 25
click at [1175, 329] on icon at bounding box center [1178, 326] width 11 height 11
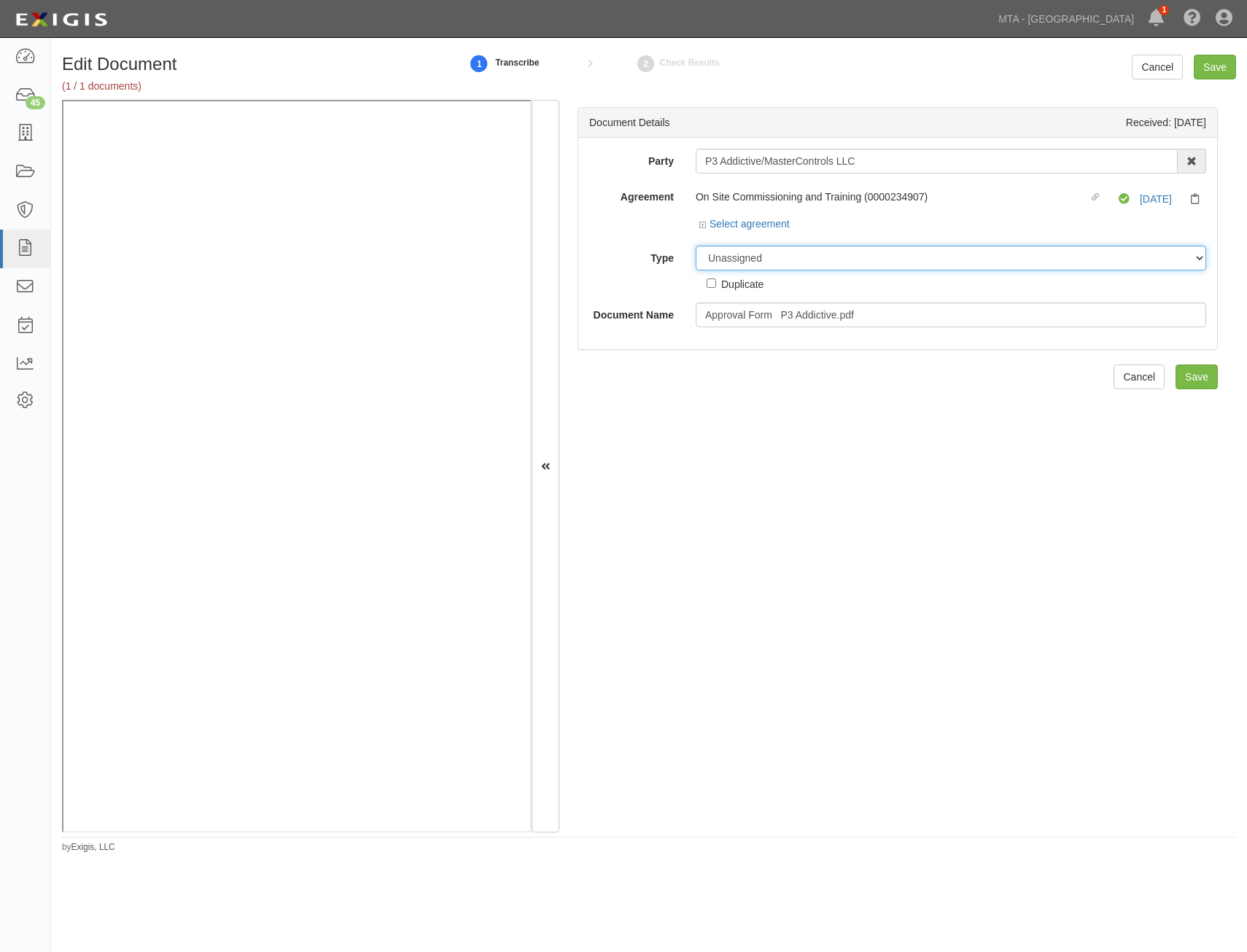
click at [897, 263] on select "Unassigned Binder Cancellation Notice Certificate Contract Endorsement Insuranc…" at bounding box center [951, 258] width 510 height 25
select select "OtherDetail"
click at [696, 245] on select "Unassigned Binder Cancellation Notice Certificate Contract Endorsement Insuranc…" at bounding box center [951, 258] width 510 height 25
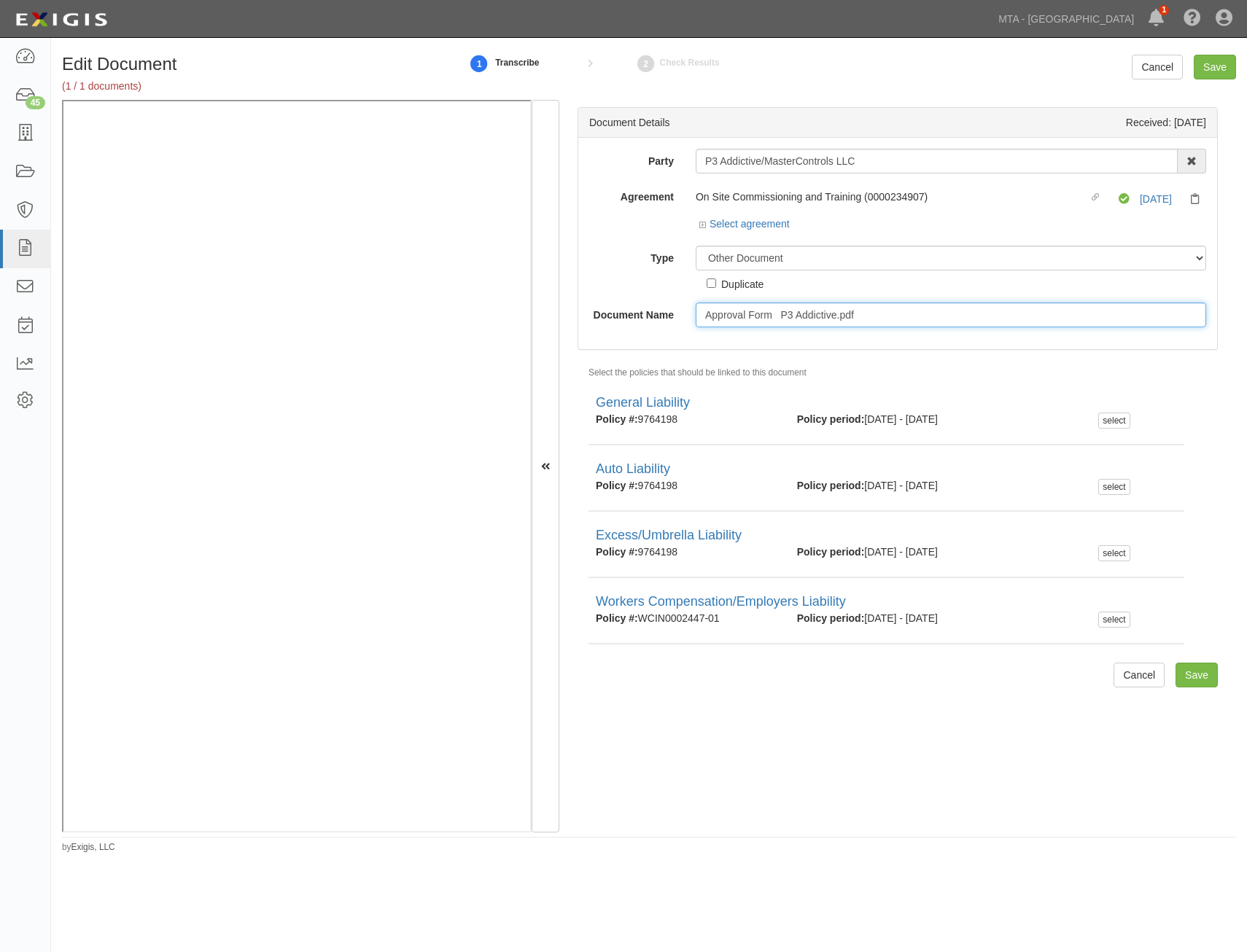
click at [904, 312] on input "Approval Form P3 Addictive.pdf" at bounding box center [951, 315] width 510 height 25
type input "Approval Form"
click at [1185, 672] on input "Save" at bounding box center [1196, 674] width 43 height 25
